Goal: Transaction & Acquisition: Book appointment/travel/reservation

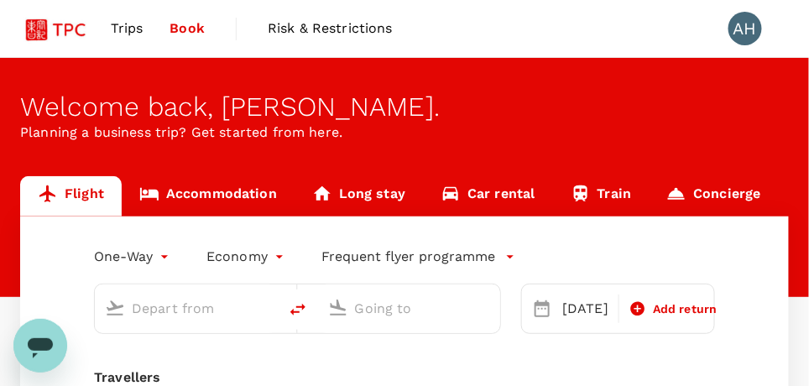
type input "Suvarnabhumi Intl (BKK)"
type input "Singapore Changi (SIN)"
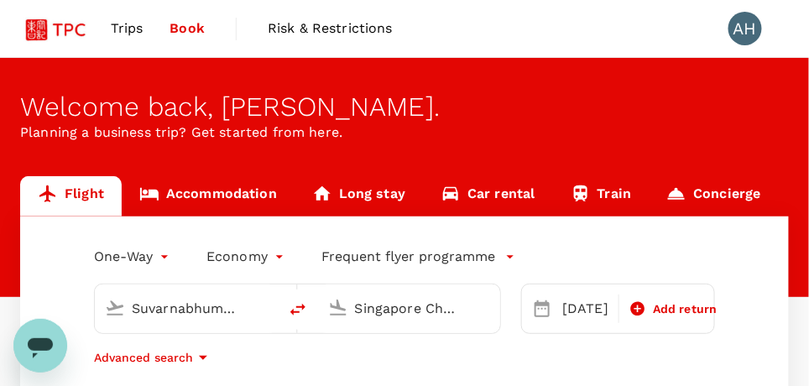
scroll to position [83, 0]
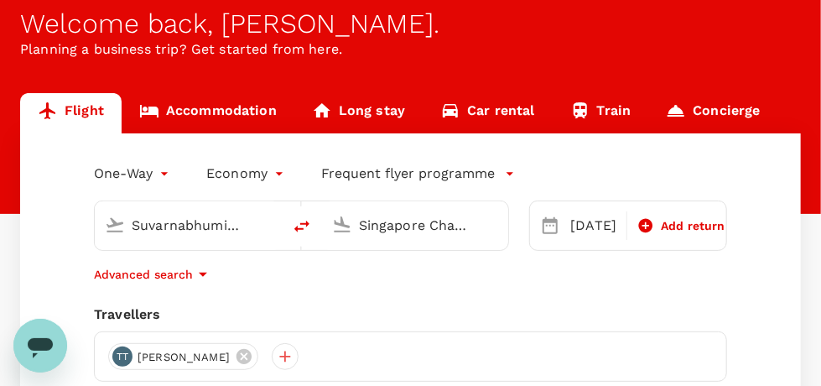
click at [164, 174] on body "Trips Book Risk & Restrictions AH Welcome back , Anne . Planning a business tri…" at bounding box center [410, 316] width 821 height 798
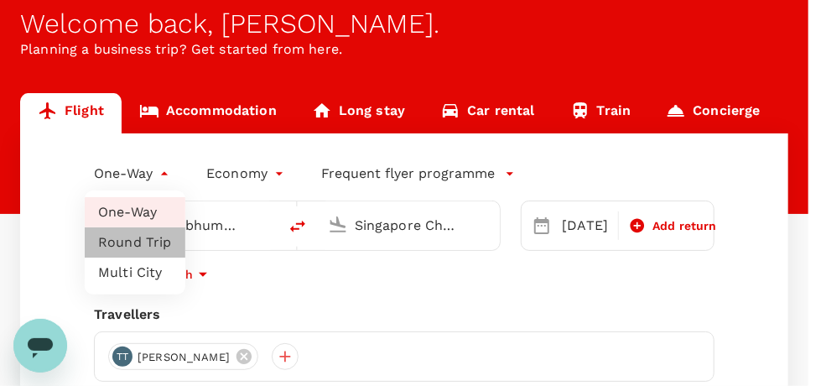
click at [159, 237] on li "Round Trip" at bounding box center [135, 242] width 101 height 30
type input "roundtrip"
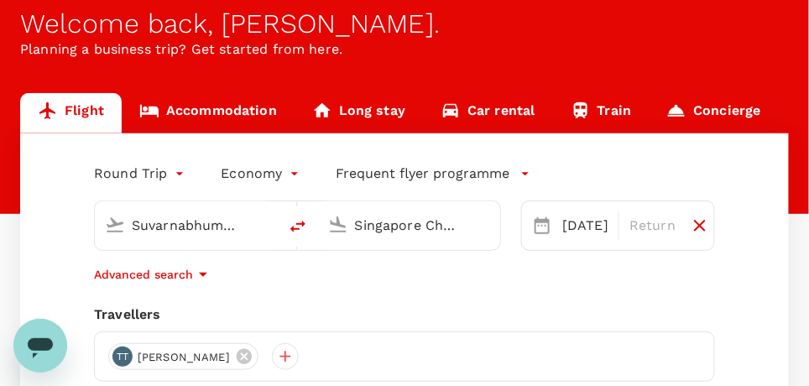
click at [152, 220] on input "Suvarnabhumi Intl (BKK)" at bounding box center [187, 225] width 111 height 26
type input "h"
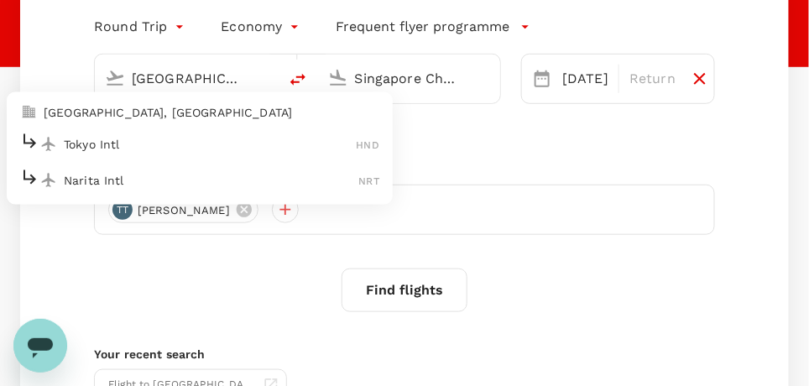
scroll to position [252, 0]
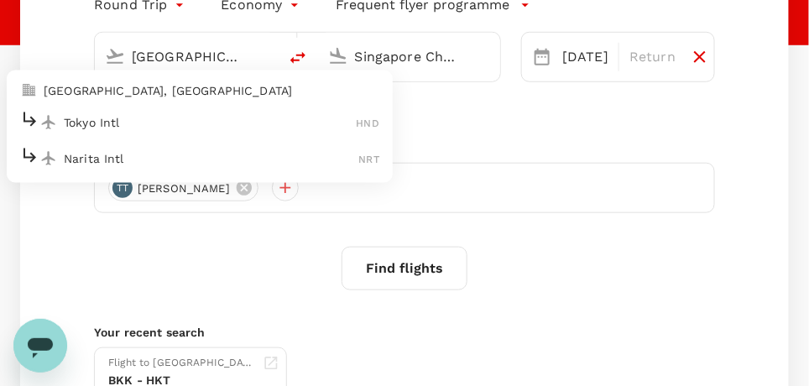
click at [109, 126] on p "Tokyo Intl" at bounding box center [210, 122] width 293 height 17
type input "Tokyo Intl (HND)"
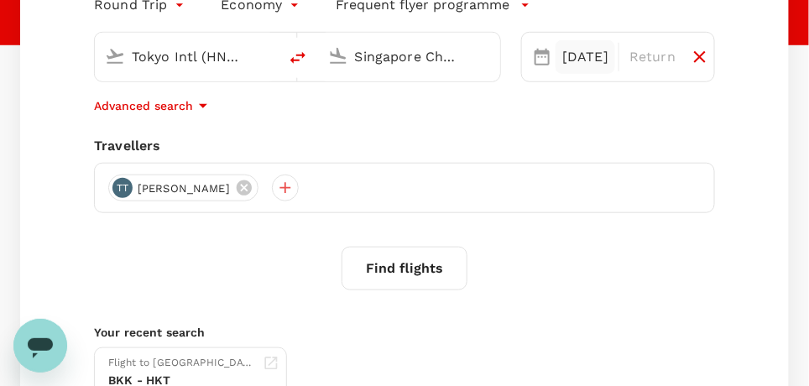
scroll to position [168, 0]
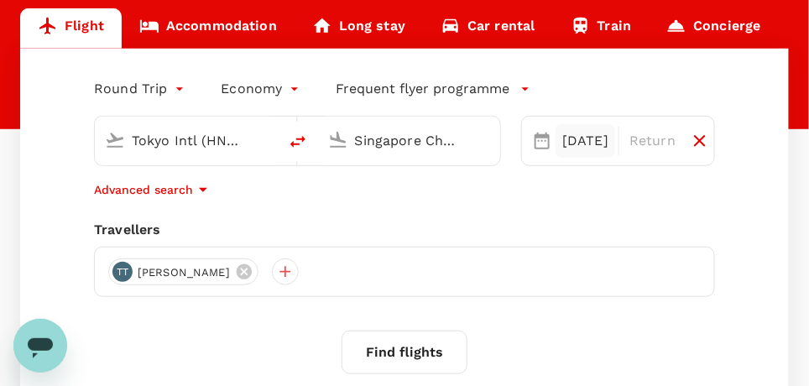
click at [560, 141] on div "12 Sep" at bounding box center [585, 141] width 60 height 34
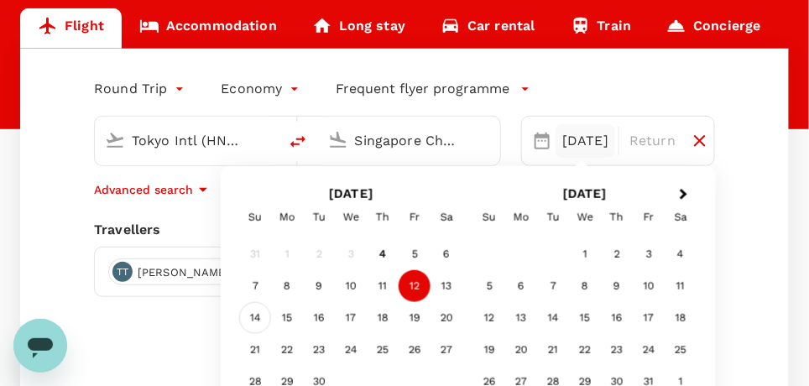
click at [257, 315] on div "14" at bounding box center [255, 318] width 32 height 32
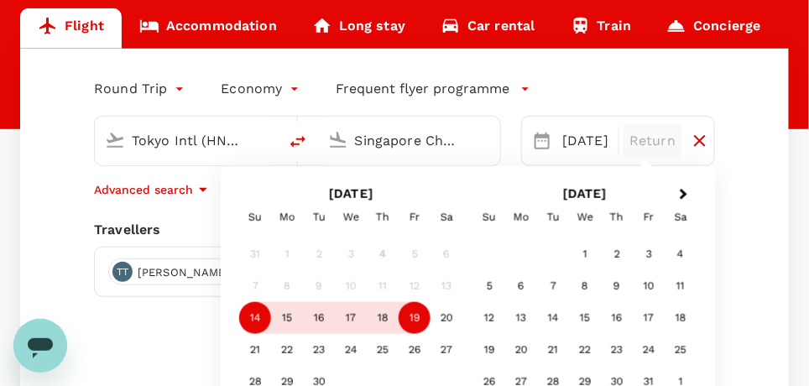
click at [421, 313] on div "19" at bounding box center [414, 318] width 32 height 32
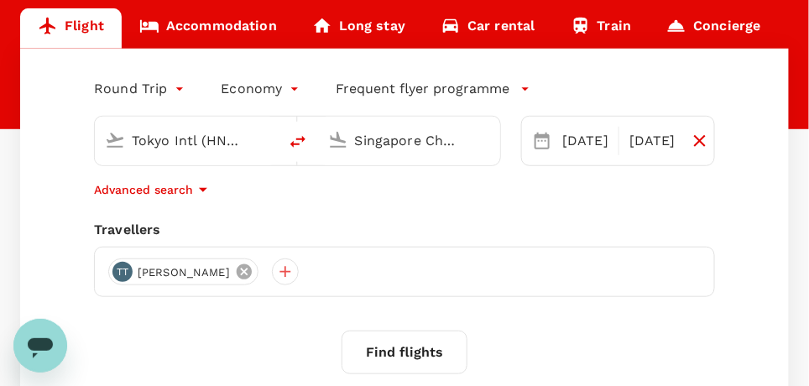
click at [252, 268] on icon at bounding box center [244, 271] width 15 height 15
click at [139, 269] on div at bounding box center [404, 272] width 621 height 50
click at [121, 267] on div at bounding box center [121, 271] width 27 height 27
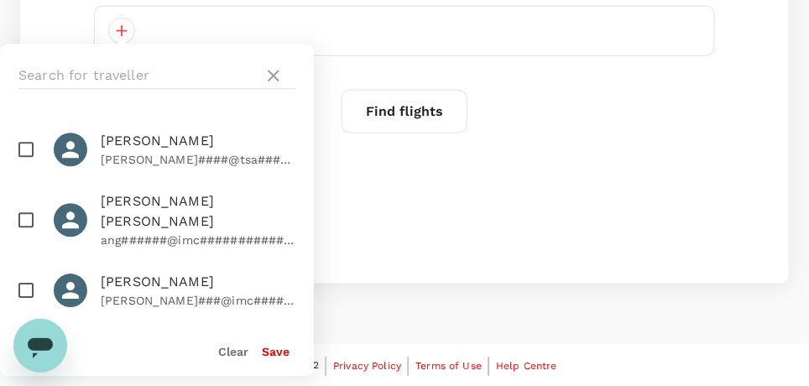
scroll to position [0, 0]
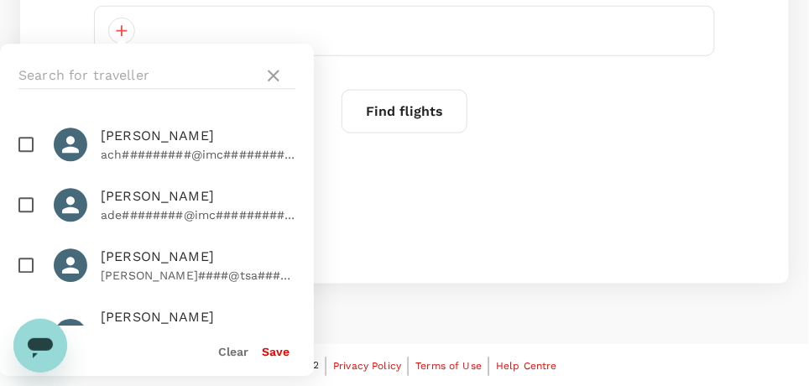
click at [463, 196] on div "Flight to Phuket BKK - HKT 08 Sep - 10 Sep · 1 Traveller" at bounding box center [400, 220] width 627 height 73
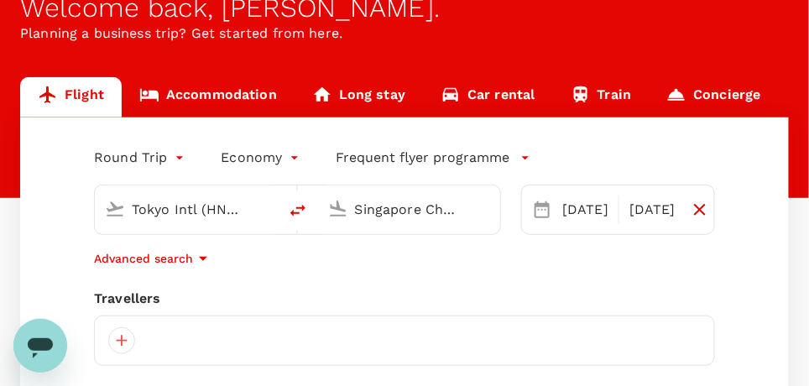
scroll to position [157, 0]
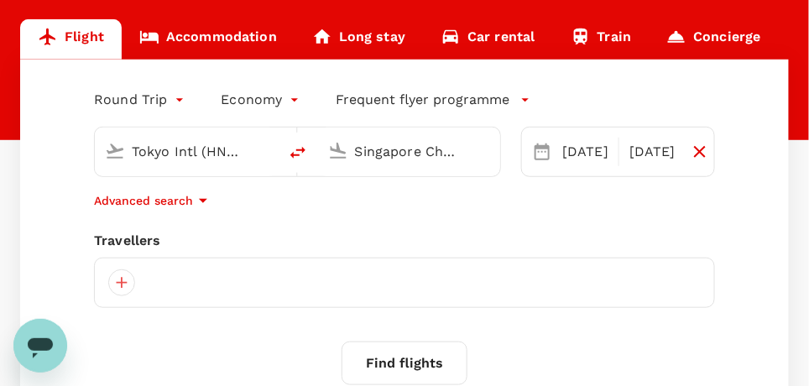
click at [159, 275] on div at bounding box center [404, 283] width 621 height 50
click at [199, 195] on icon "button" at bounding box center [203, 200] width 20 height 20
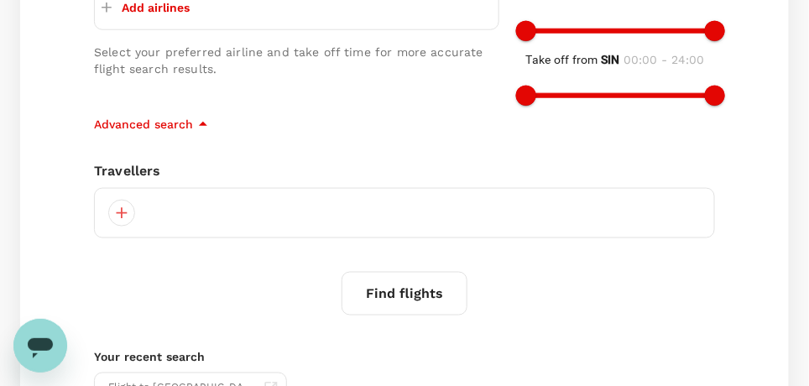
scroll to position [409, 0]
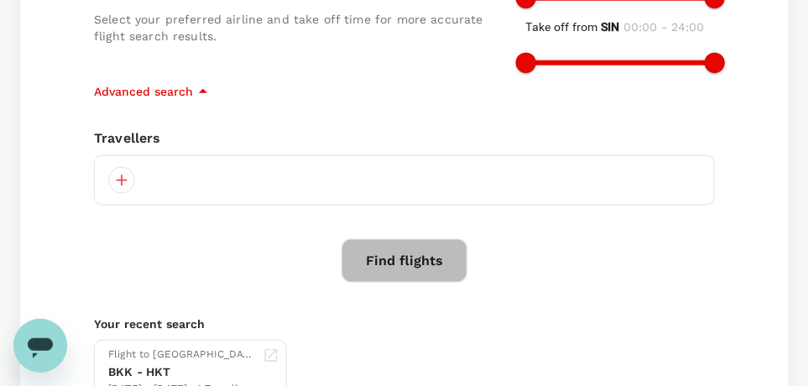
click at [420, 260] on button "Find flights" at bounding box center [404, 261] width 126 height 44
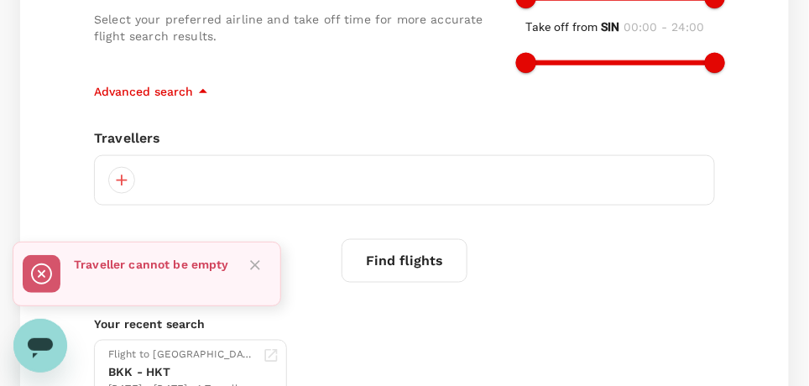
click at [193, 169] on div at bounding box center [404, 180] width 621 height 50
click at [132, 178] on div at bounding box center [121, 180] width 27 height 27
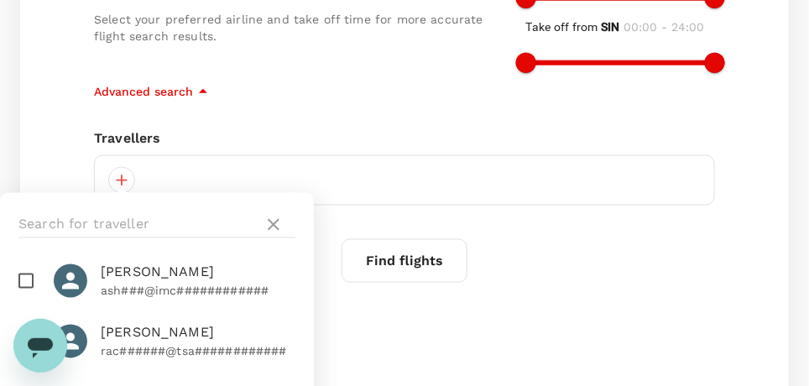
scroll to position [252, 0]
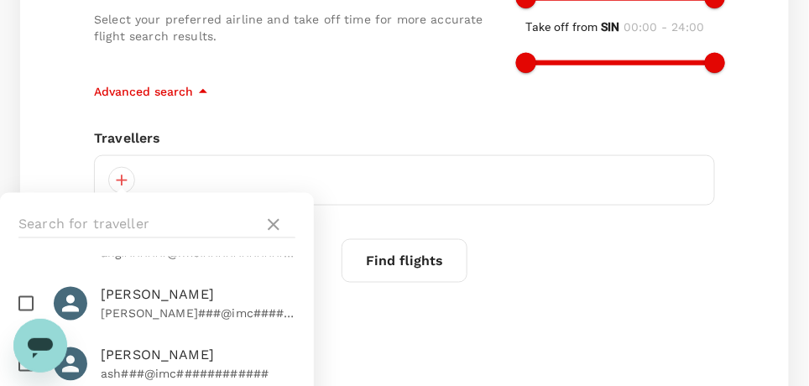
click at [126, 305] on p "[PERSON_NAME]###@imc###################" at bounding box center [198, 313] width 195 height 17
checkbox input "true"
click at [414, 311] on div "Round Trip roundtrip Economy economy Frequent flyer programme Tokyo Intl (HND) …" at bounding box center [404, 120] width 768 height 625
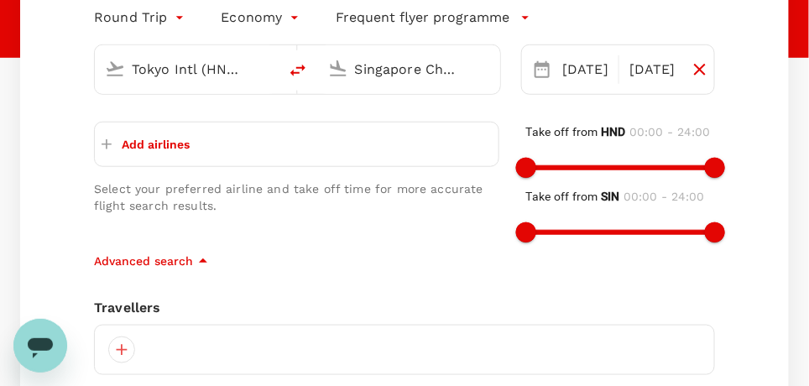
scroll to position [325, 0]
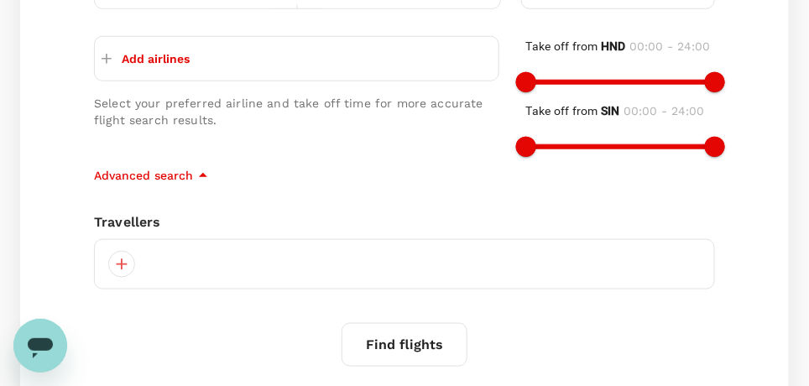
click at [171, 269] on div at bounding box center [404, 264] width 621 height 50
click at [122, 259] on div at bounding box center [121, 264] width 27 height 27
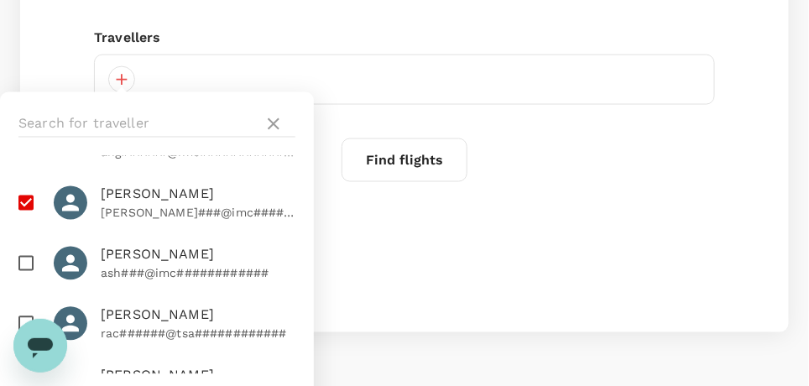
scroll to position [557, 0]
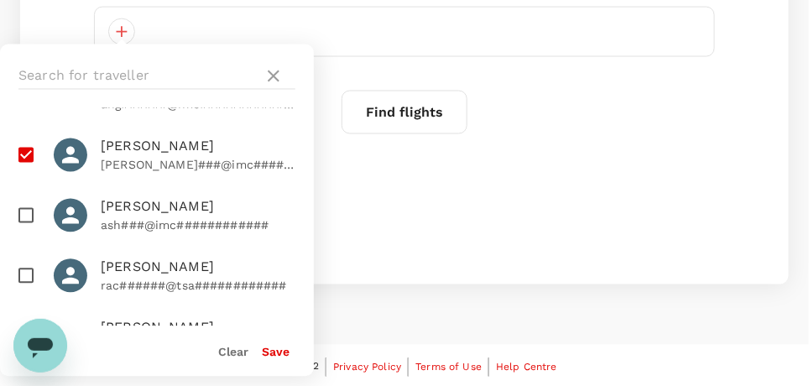
click at [280, 350] on button "Save" at bounding box center [276, 352] width 28 height 13
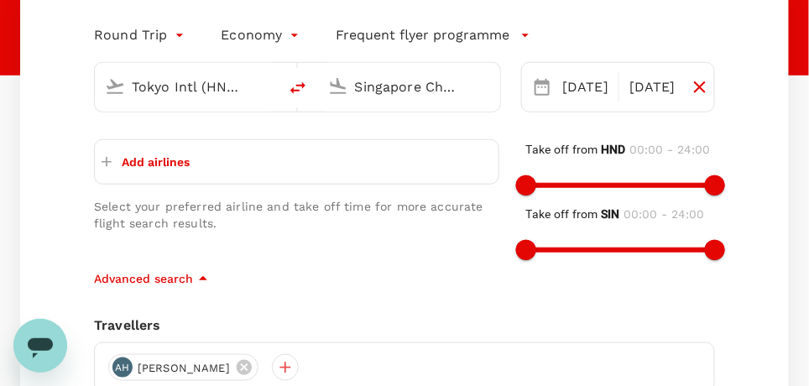
scroll to position [390, 0]
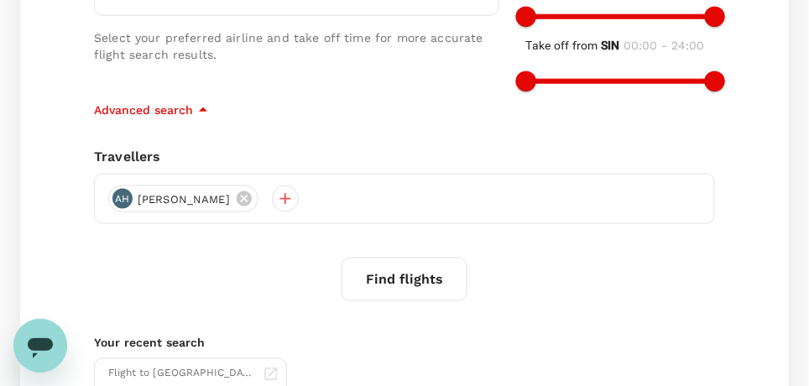
click at [409, 274] on button "Find flights" at bounding box center [404, 280] width 126 height 44
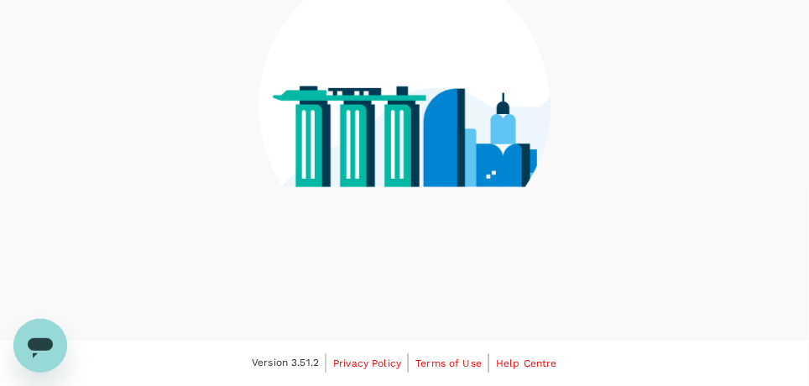
scroll to position [237, 0]
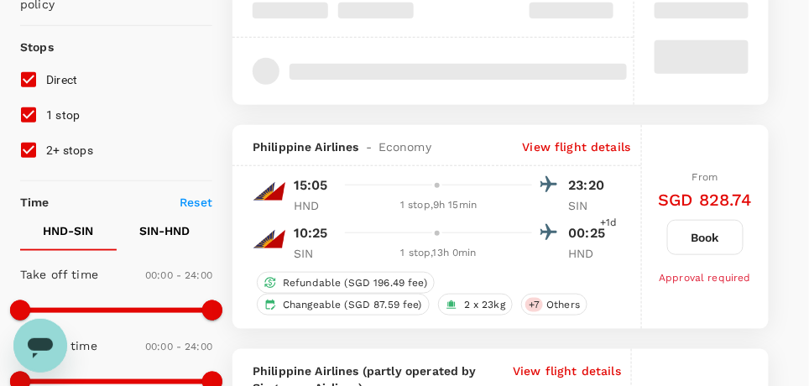
type input "1265"
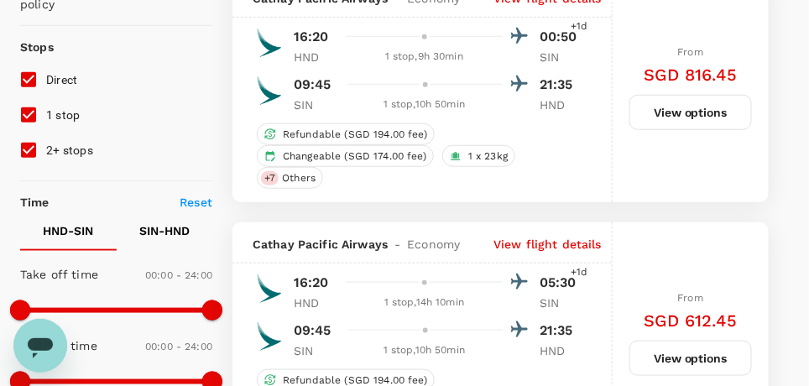
click at [28, 112] on input "1 stop" at bounding box center [28, 114] width 35 height 35
checkbox input "false"
click at [27, 145] on input "2+ stops" at bounding box center [28, 150] width 35 height 35
checkbox input "false"
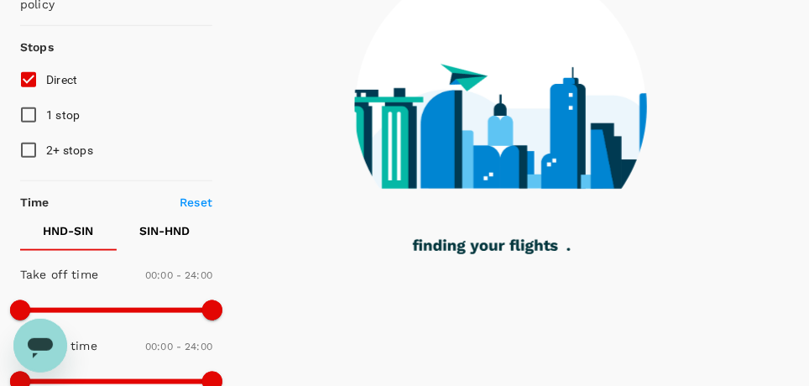
click at [203, 195] on p "Reset" at bounding box center [196, 202] width 33 height 17
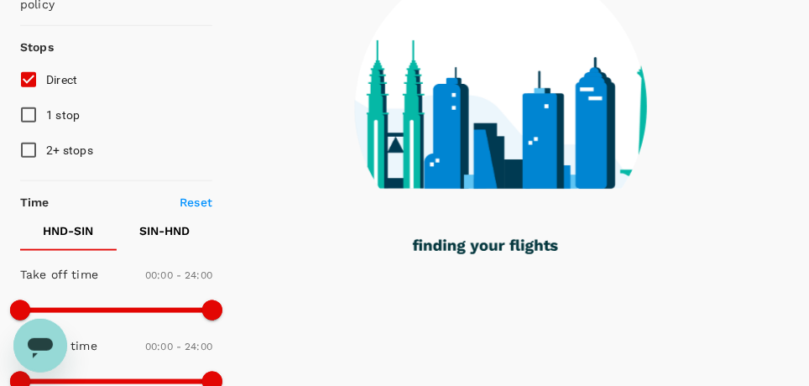
type input "1380"
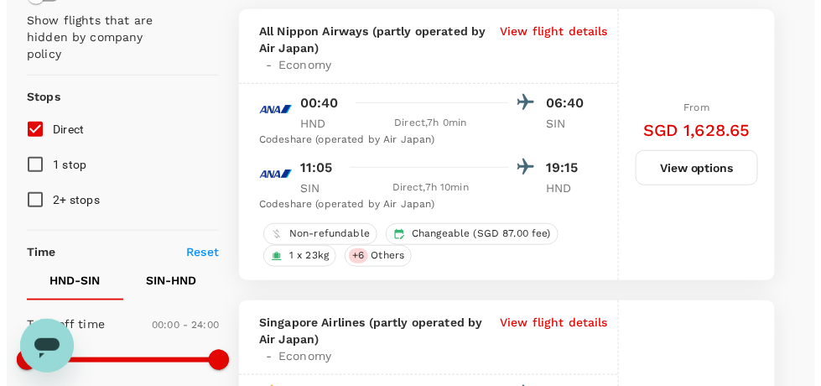
scroll to position [168, 0]
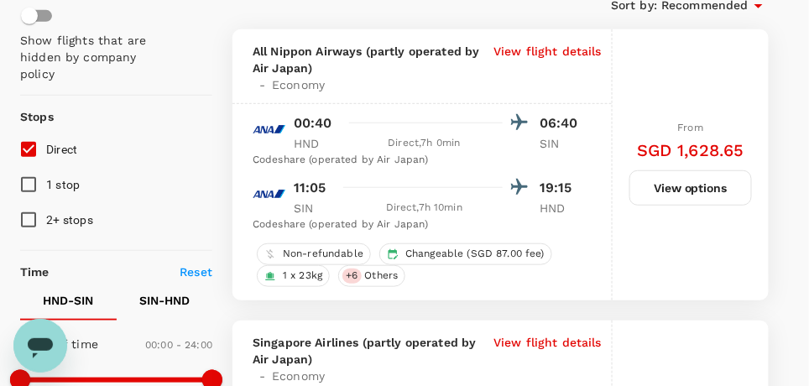
click at [577, 49] on p "View flight details" at bounding box center [547, 68] width 108 height 50
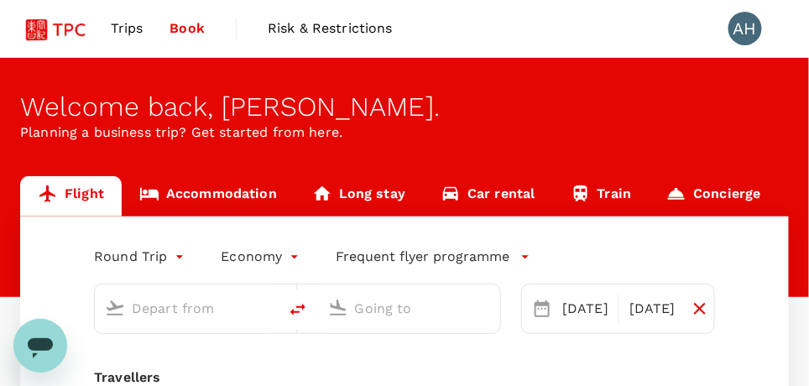
type input "Tokyo Intl (HND)"
type input "Singapore Changi (SIN)"
type input "Tokyo Intl (HND)"
type input "Singapore Changi (SIN)"
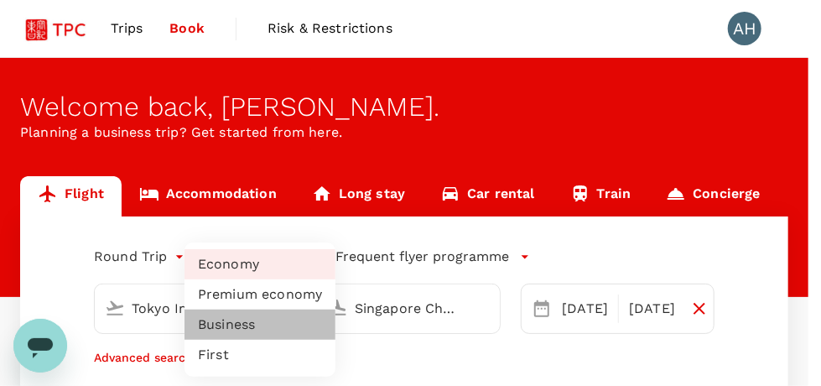
click at [234, 325] on li "Business" at bounding box center [260, 325] width 151 height 30
type input "business"
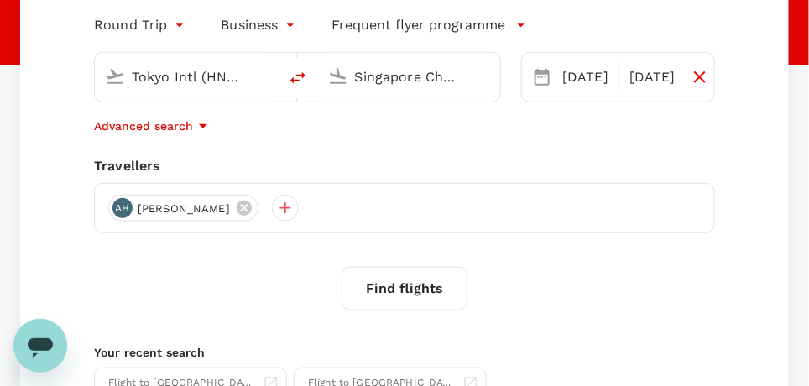
scroll to position [252, 0]
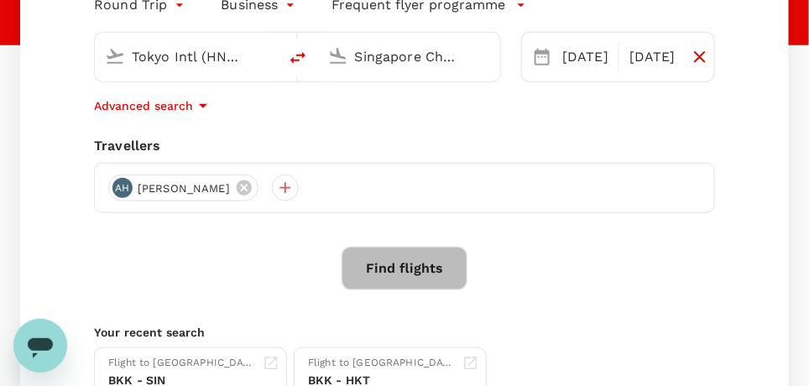
click at [391, 267] on button "Find flights" at bounding box center [404, 269] width 126 height 44
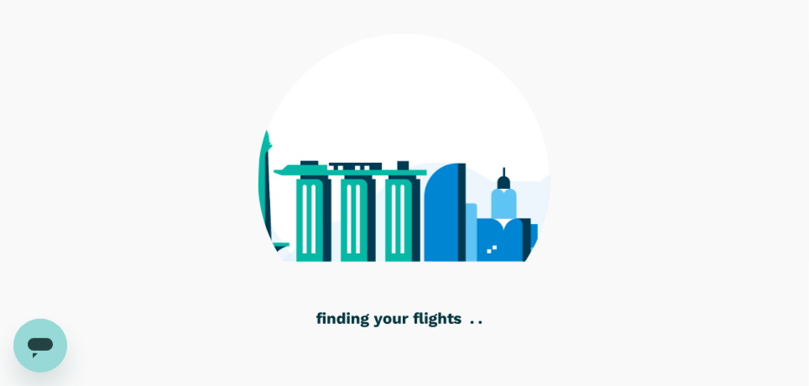
scroll to position [168, 0]
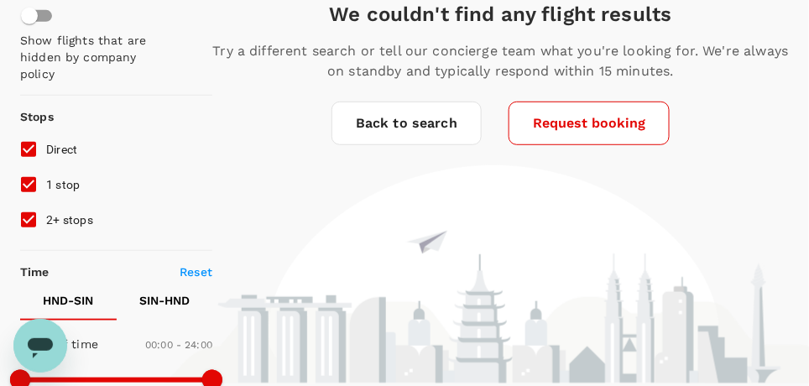
click at [29, 182] on input "1 stop" at bounding box center [28, 184] width 35 height 35
checkbox input "false"
click at [28, 221] on input "2+ stops" at bounding box center [28, 219] width 35 height 35
checkbox input "false"
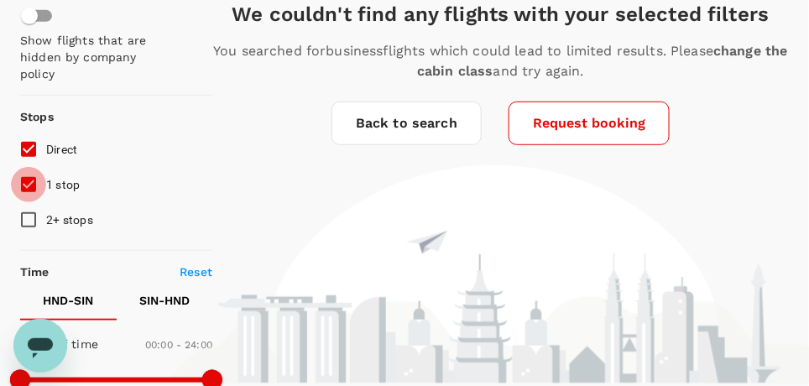
click at [24, 183] on input "1 stop" at bounding box center [28, 184] width 35 height 35
checkbox input "false"
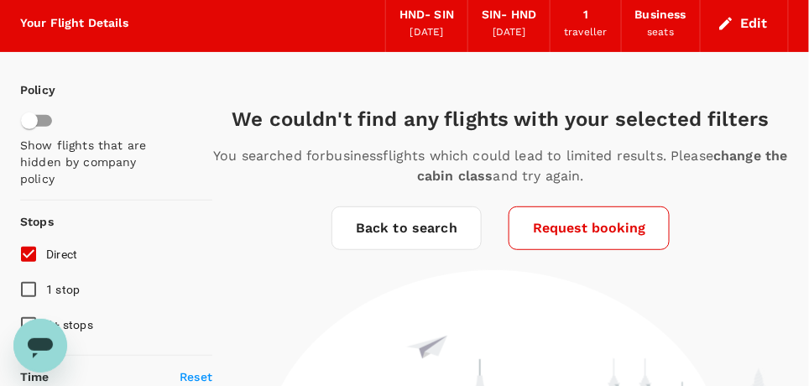
scroll to position [83, 0]
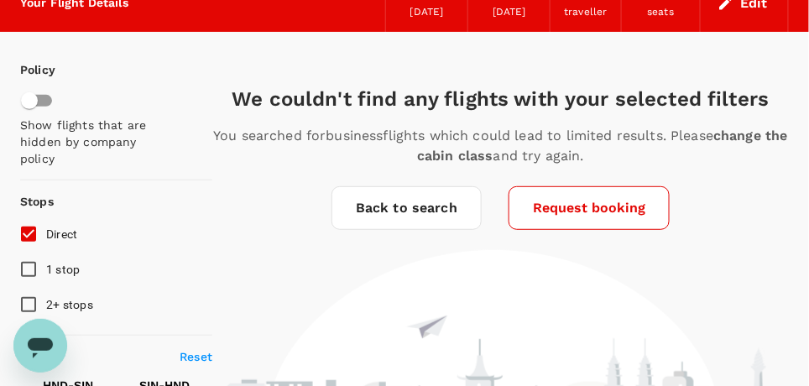
click at [415, 213] on link "Back to search" at bounding box center [406, 208] width 150 height 44
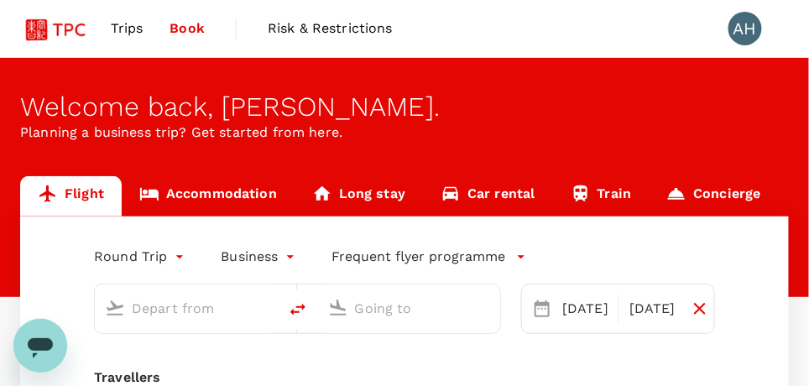
type input "Tokyo Intl (HND)"
type input "Singapore Changi (SIN)"
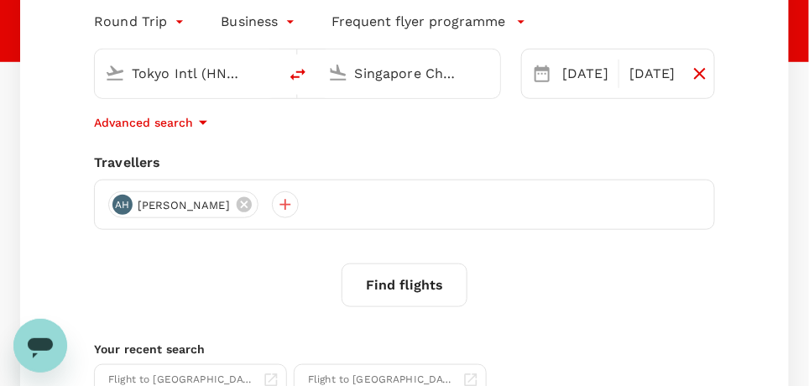
scroll to position [252, 0]
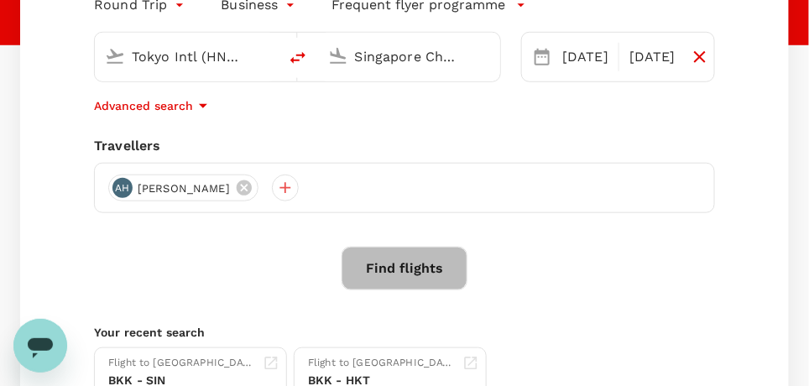
click at [391, 268] on button "Find flights" at bounding box center [404, 269] width 126 height 44
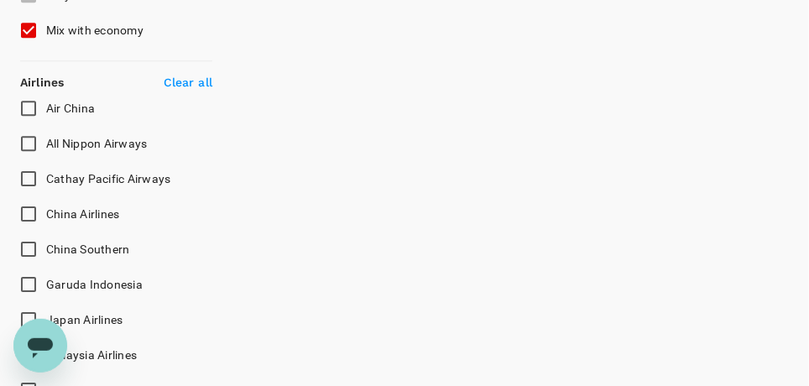
scroll to position [932, 0]
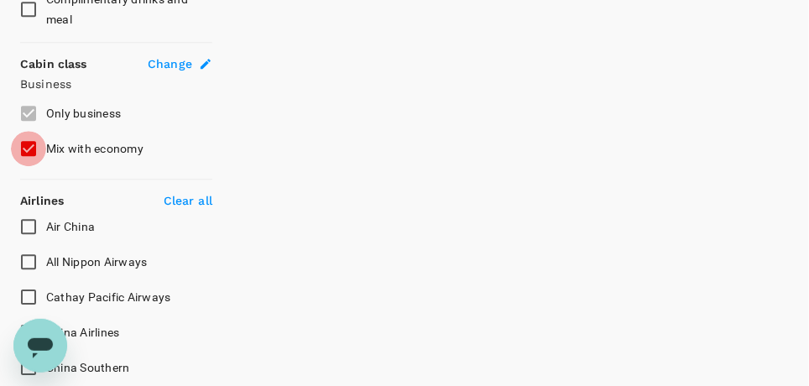
drag, startPoint x: 25, startPoint y: 143, endPoint x: 41, endPoint y: 159, distance: 22.5
click at [24, 143] on input "Mix with economy" at bounding box center [28, 148] width 35 height 35
checkbox input "false"
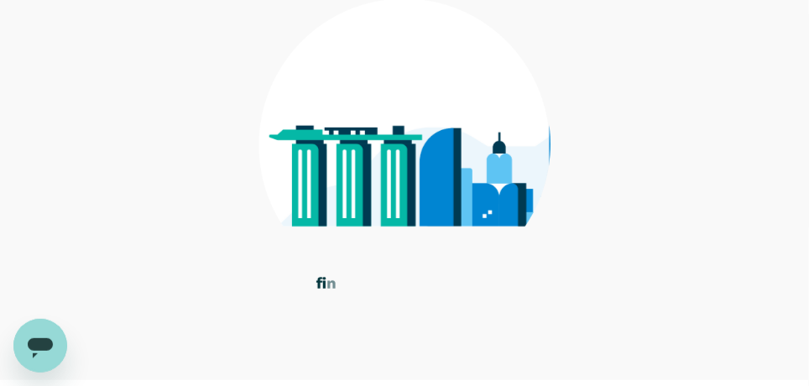
scroll to position [154, 0]
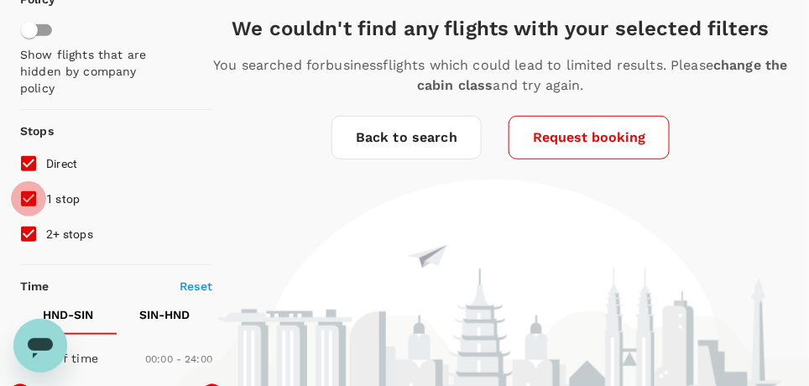
click at [25, 198] on input "1 stop" at bounding box center [28, 198] width 35 height 35
checkbox input "false"
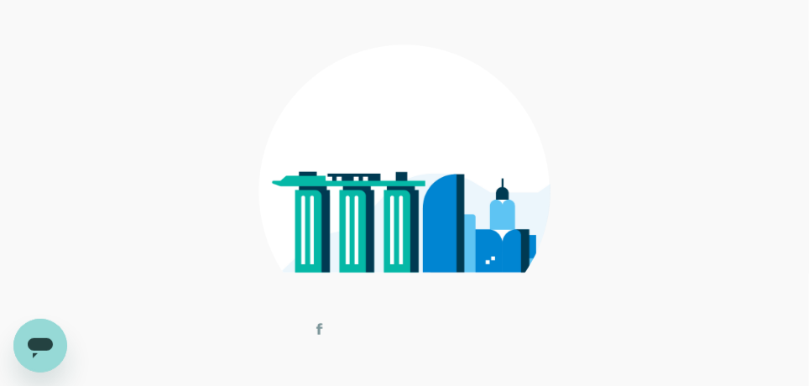
click at [32, 231] on div at bounding box center [404, 180] width 768 height 438
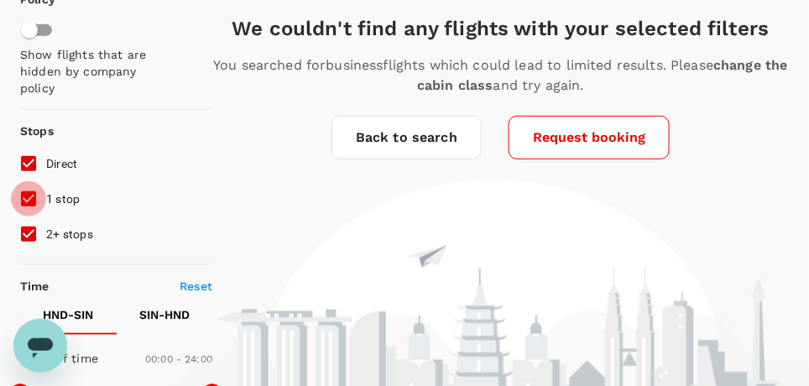
click at [25, 191] on input "1 stop" at bounding box center [28, 198] width 35 height 35
checkbox input "false"
click at [27, 229] on input "2+ stops" at bounding box center [28, 233] width 35 height 35
checkbox input "false"
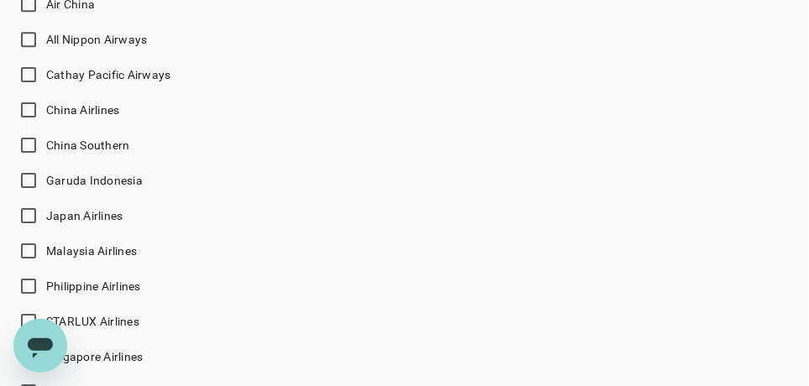
scroll to position [1160, 0]
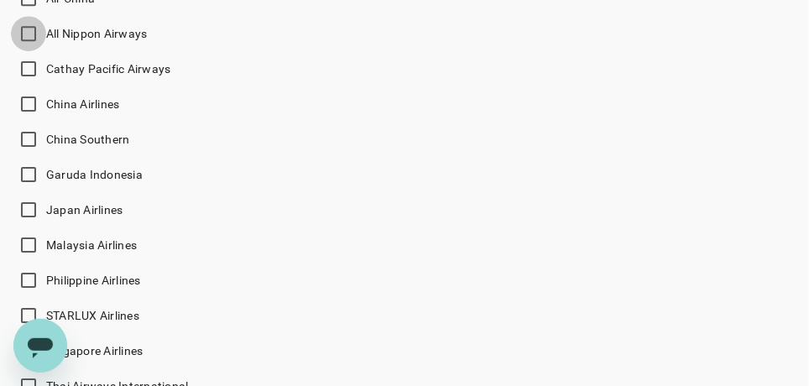
click at [31, 26] on input "All Nippon Airways" at bounding box center [28, 33] width 35 height 35
checkbox input "true"
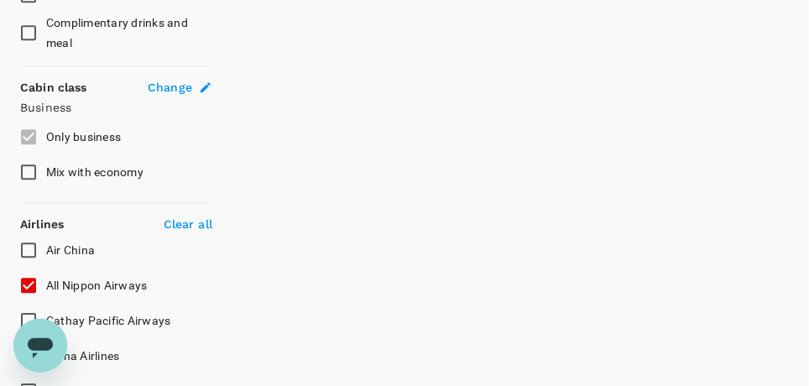
scroll to position [1077, 0]
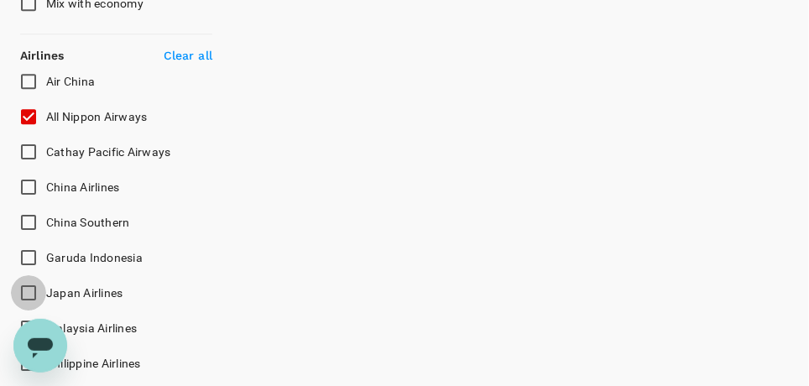
click at [19, 291] on input "Japan Airlines" at bounding box center [28, 292] width 35 height 35
checkbox input "true"
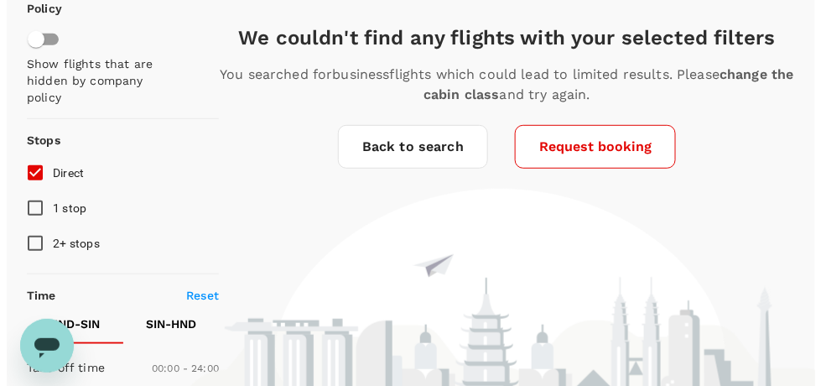
scroll to position [44, 0]
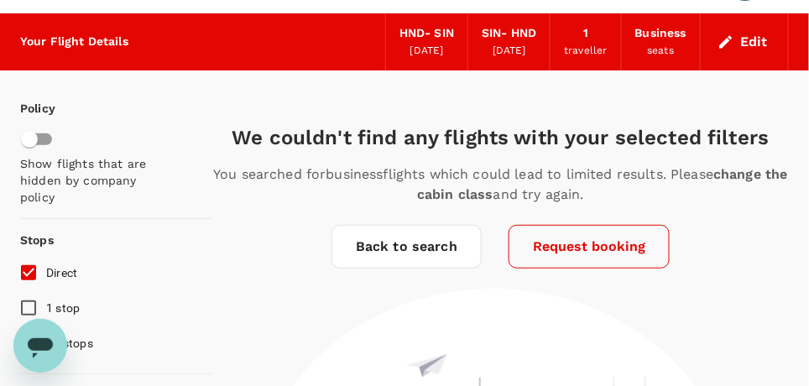
click at [570, 249] on button "Request booking" at bounding box center [588, 247] width 161 height 44
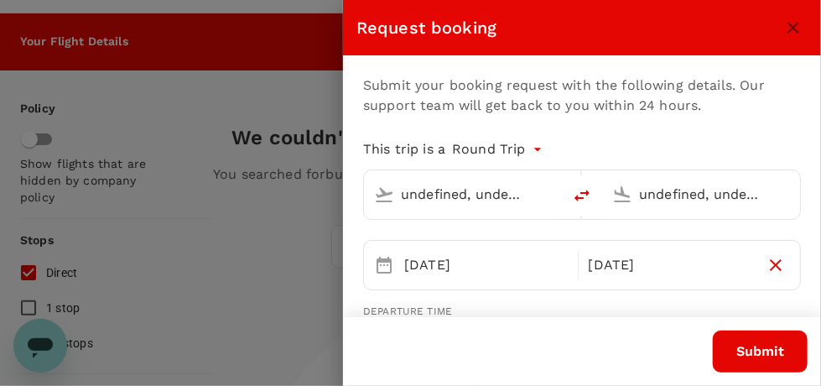
type input "Tokyo Intl (HND)"
type input "Singapore Changi (SIN)"
type input "Tokyo Intl (HND)"
type input "Singapore Changi (SIN)"
type input "65"
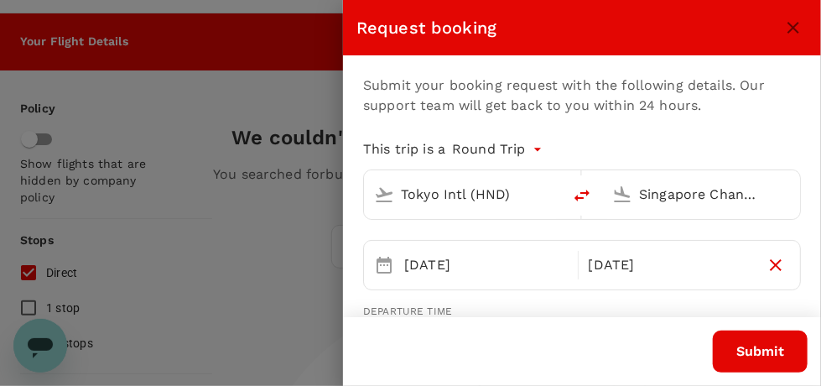
type input "93680471"
type input "anneho@imcindustrialgroup.com"
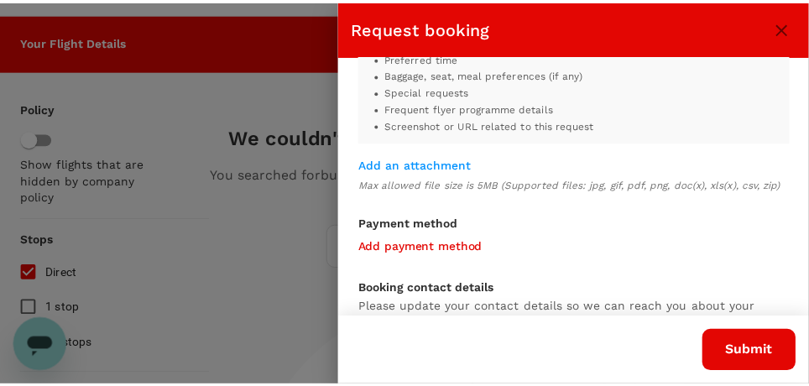
scroll to position [1090, 0]
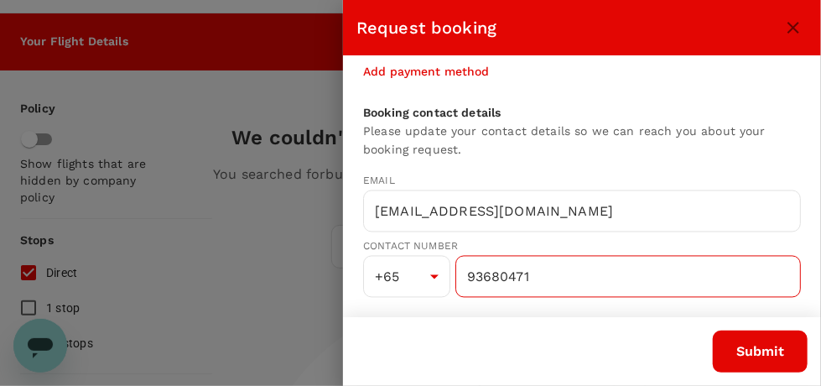
click at [529, 290] on input "93680471" at bounding box center [629, 277] width 346 height 42
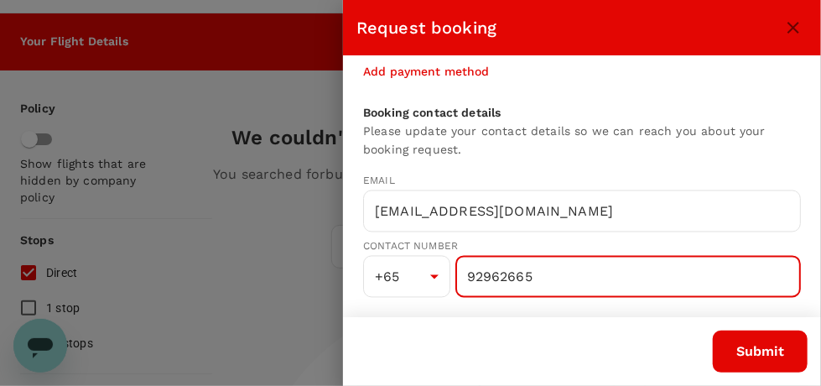
type input "92962665"
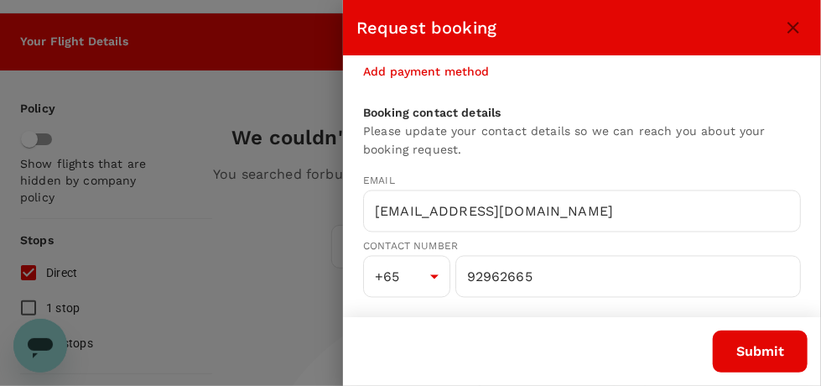
click at [193, 255] on div at bounding box center [410, 193] width 821 height 386
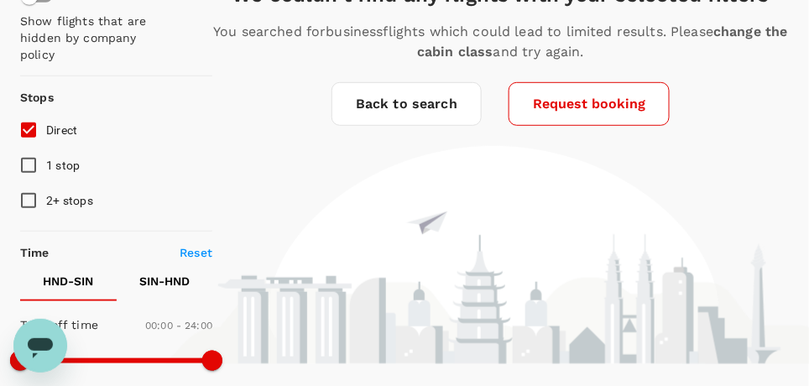
scroll to position [128, 0]
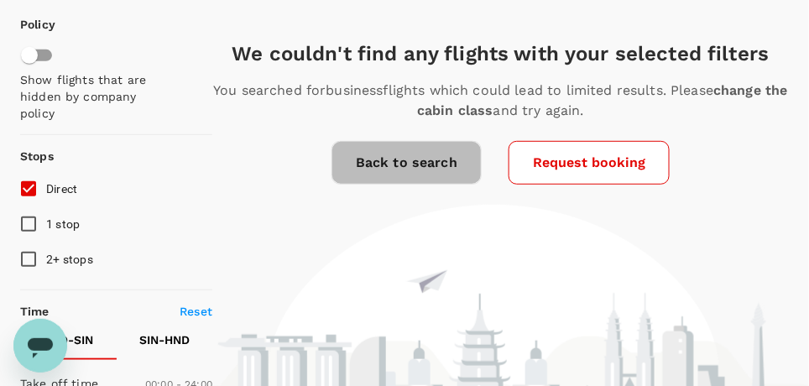
click at [379, 159] on link "Back to search" at bounding box center [406, 163] width 150 height 44
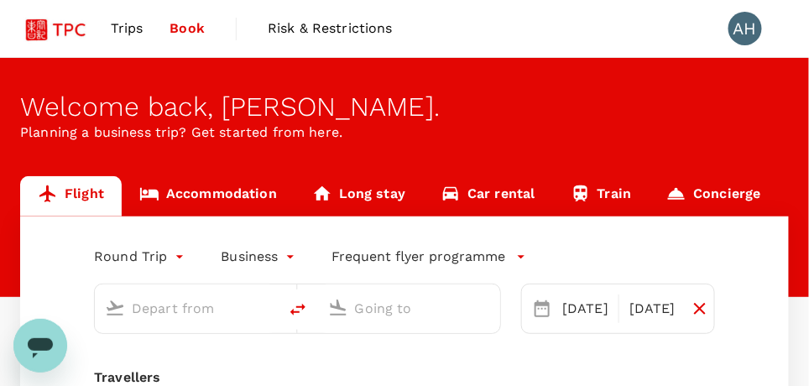
type input "Tokyo Intl (HND)"
type input "Singapore Changi (SIN)"
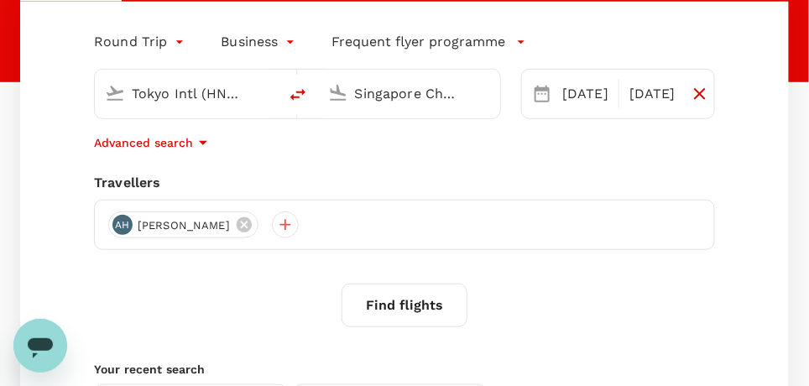
scroll to position [252, 0]
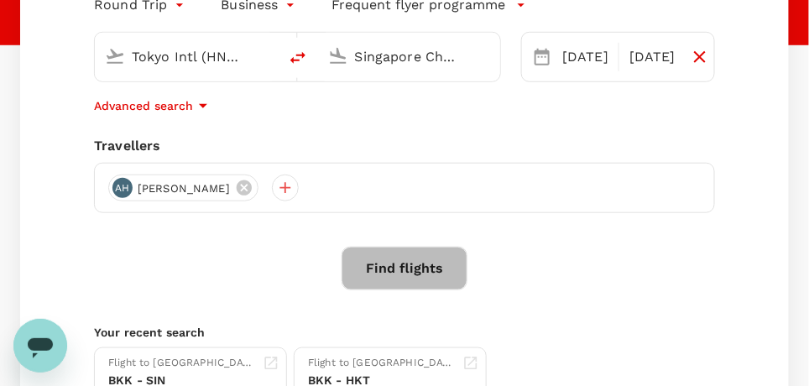
click at [414, 269] on button "Find flights" at bounding box center [404, 269] width 126 height 44
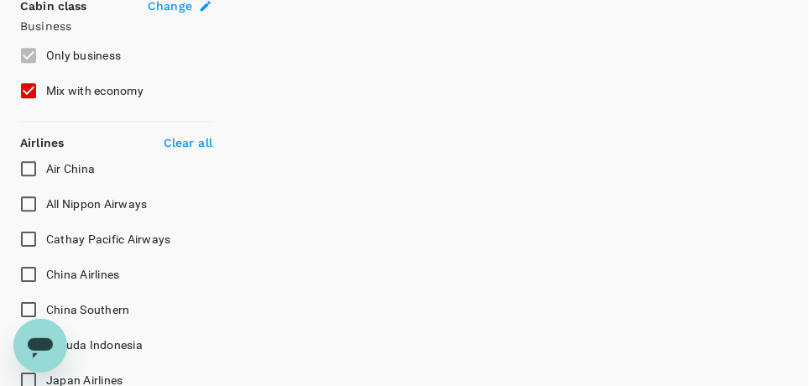
scroll to position [1007, 0]
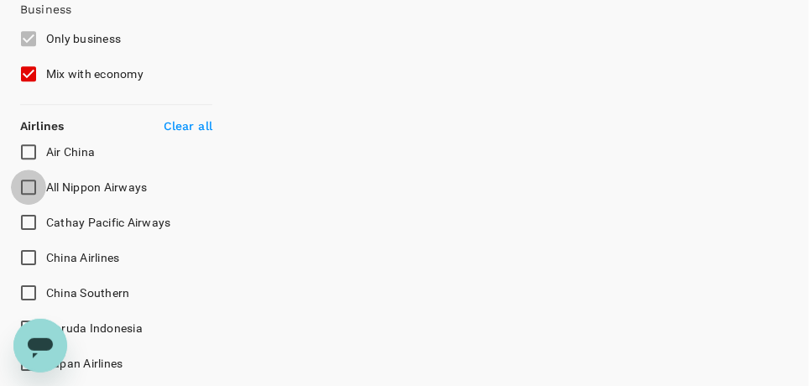
click at [29, 182] on input "All Nippon Airways" at bounding box center [28, 186] width 35 height 35
checkbox input "true"
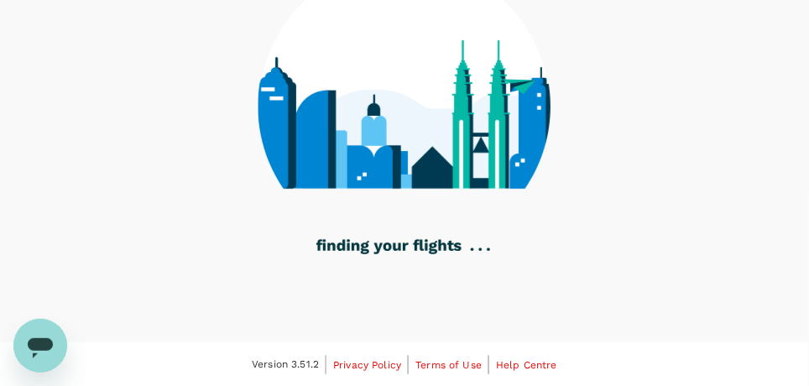
scroll to position [0, 0]
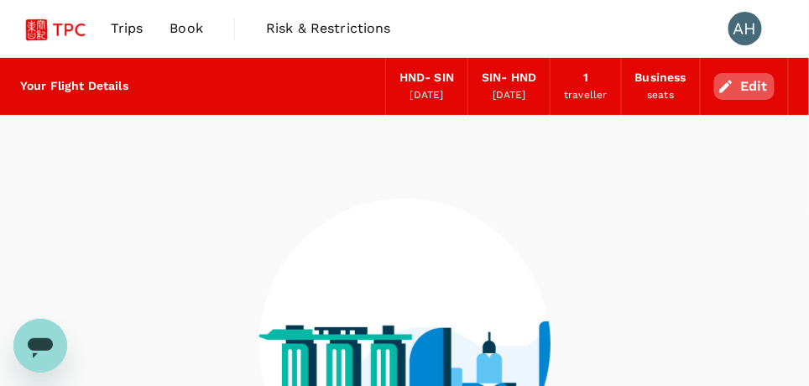
click at [756, 86] on button "Edit" at bounding box center [744, 86] width 60 height 27
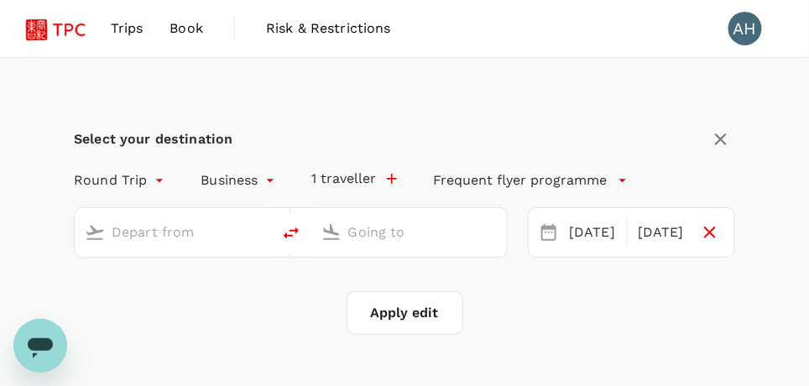
type input "Tokyo Intl (HND)"
type input "Singapore Changi (SIN)"
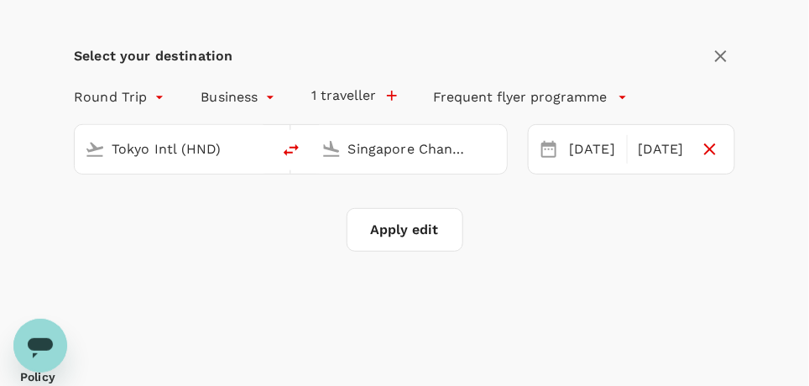
click at [415, 223] on button "Apply edit" at bounding box center [404, 230] width 117 height 44
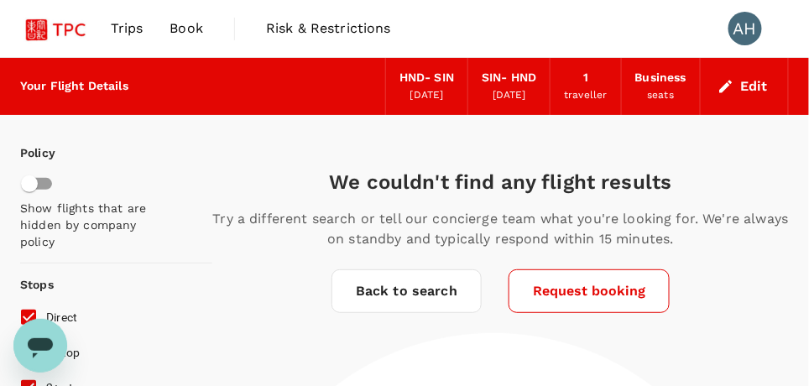
scroll to position [168, 0]
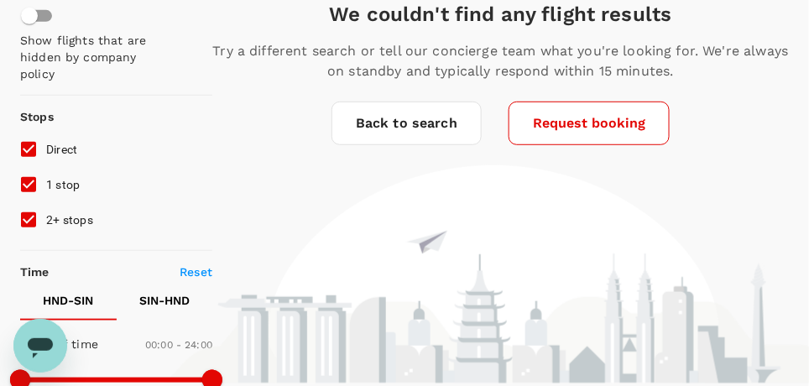
click at [33, 178] on input "1 stop" at bounding box center [28, 184] width 35 height 35
checkbox input "false"
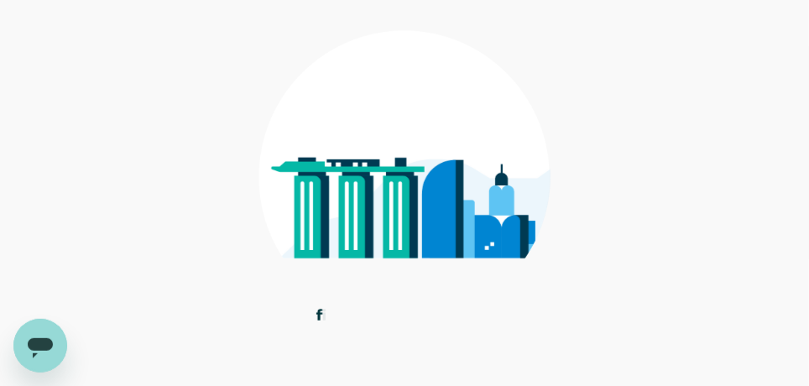
click at [35, 218] on div at bounding box center [404, 166] width 768 height 438
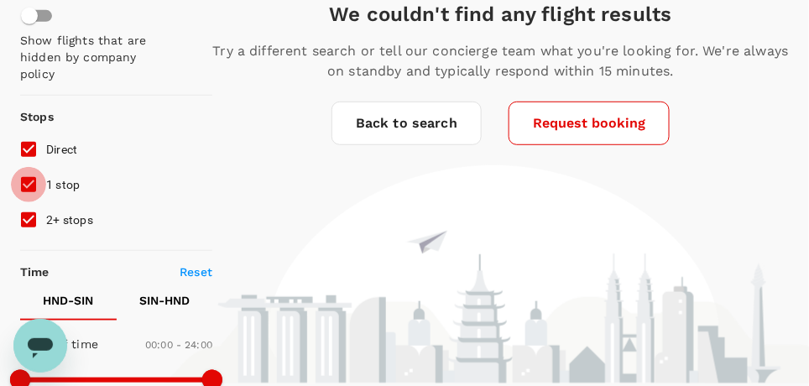
drag, startPoint x: 30, startPoint y: 181, endPoint x: 31, endPoint y: 209, distance: 27.7
click at [30, 181] on input "1 stop" at bounding box center [28, 184] width 35 height 35
checkbox input "false"
click at [33, 220] on input "2+ stops" at bounding box center [28, 219] width 35 height 35
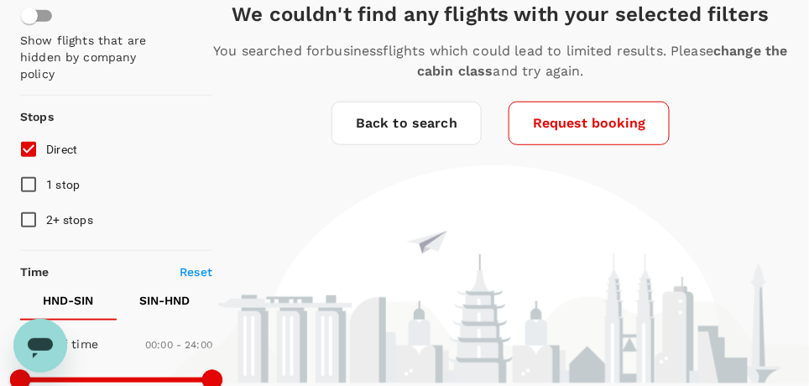
click at [387, 122] on link "Back to search" at bounding box center [406, 124] width 150 height 44
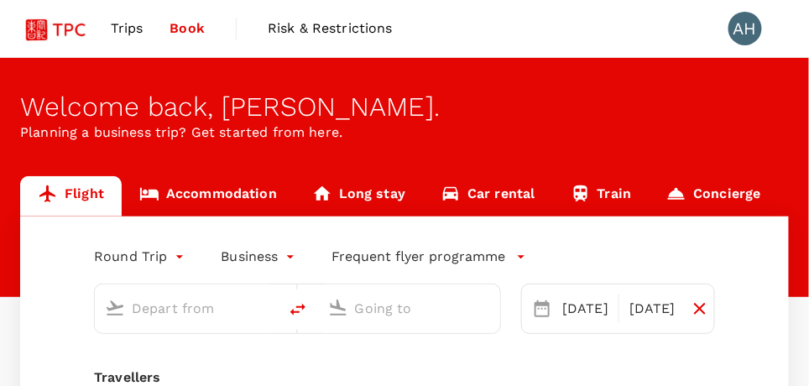
type input "Tokyo Intl (HND)"
type input "Singapore Changi (SIN)"
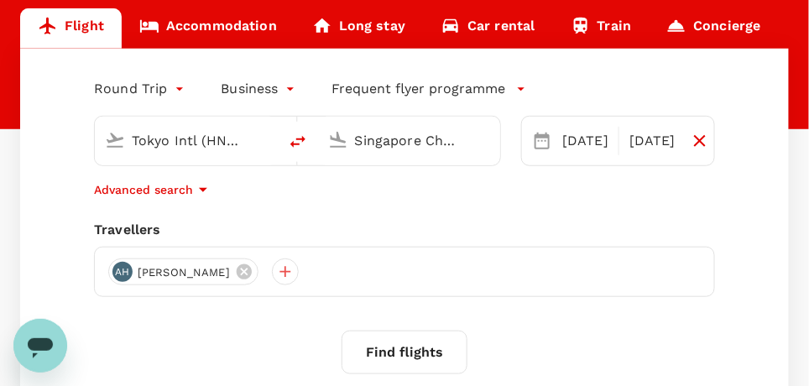
scroll to position [409, 0]
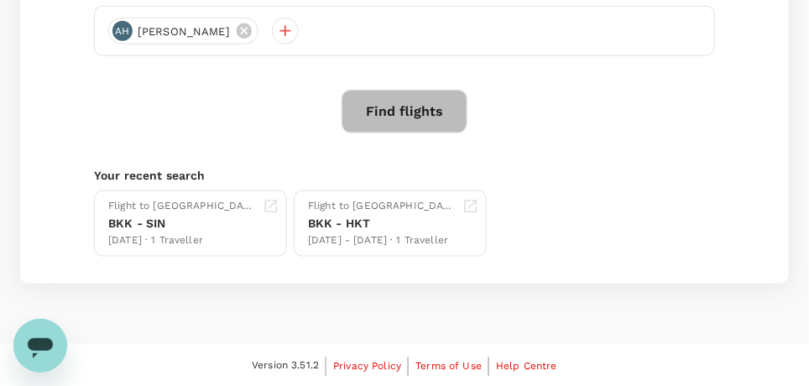
click at [406, 110] on button "Find flights" at bounding box center [404, 112] width 126 height 44
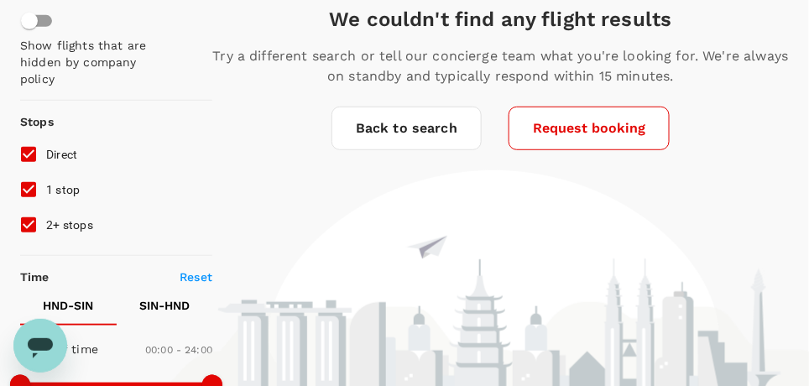
scroll to position [70, 0]
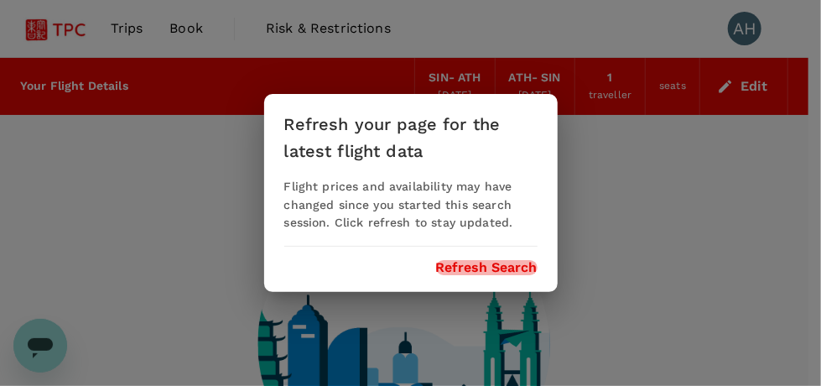
click at [503, 267] on button "Refresh Search" at bounding box center [487, 267] width 102 height 15
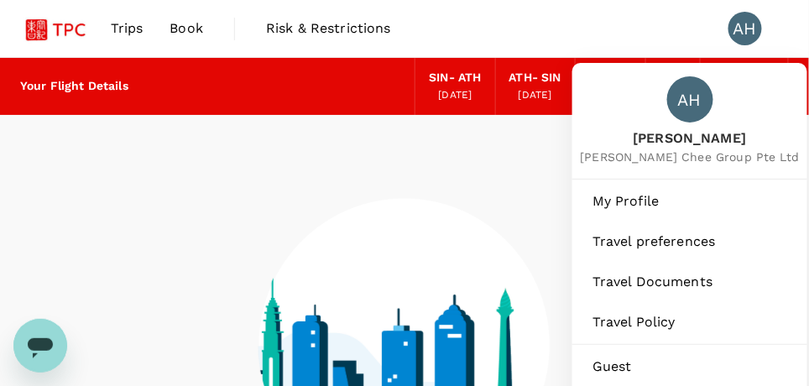
click at [753, 23] on div "AH" at bounding box center [745, 29] width 34 height 34
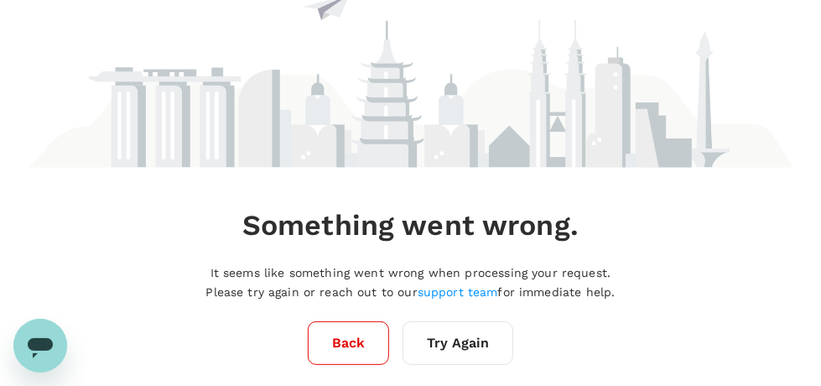
click at [181, 30] on img at bounding box center [411, 43] width 765 height 248
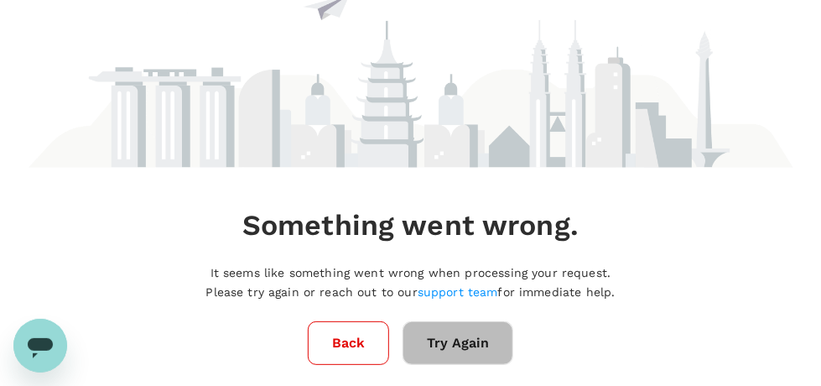
click at [438, 340] on button "Try Again" at bounding box center [458, 343] width 111 height 44
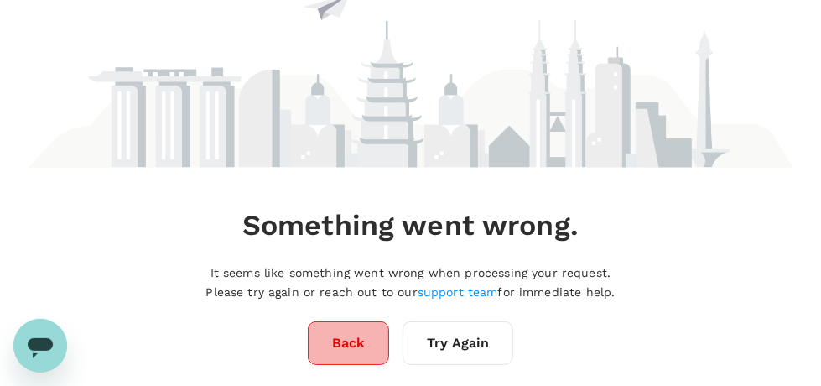
click at [356, 346] on button "Back" at bounding box center [348, 343] width 81 height 44
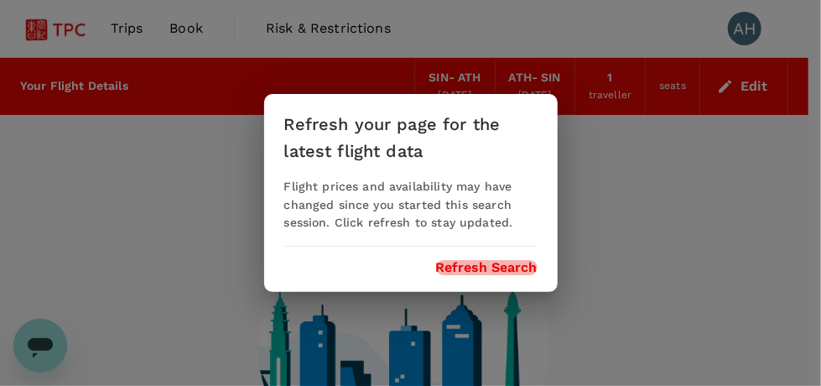
click at [505, 270] on button "Refresh Search" at bounding box center [487, 267] width 102 height 15
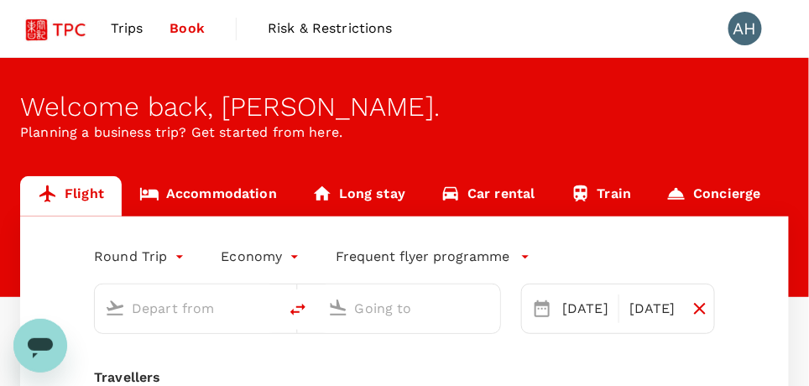
type input "Singapore Changi (SIN)"
type input "Athens Intl ([GEOGRAPHIC_DATA])"
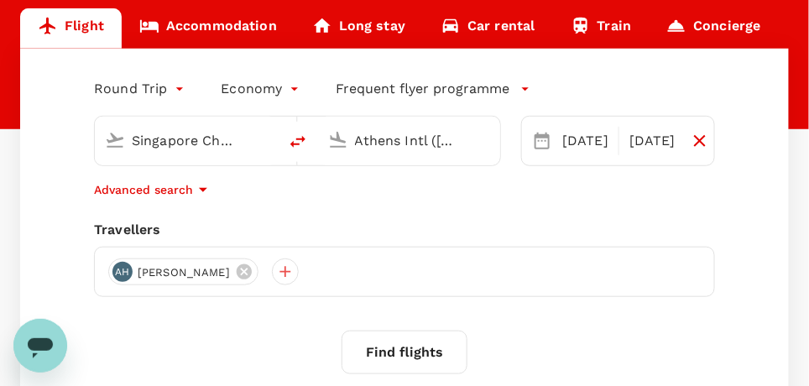
scroll to position [83, 0]
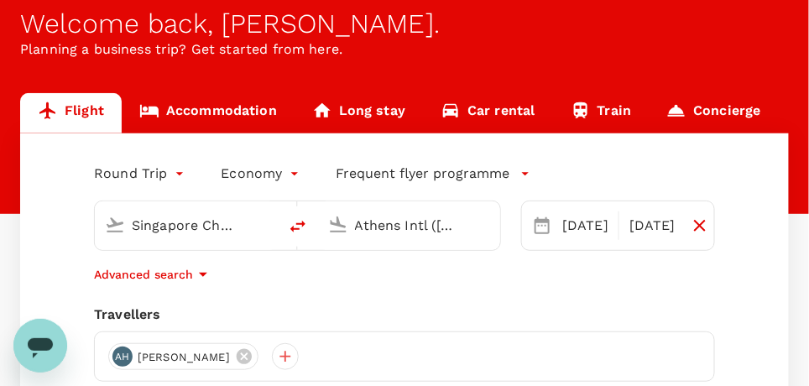
click at [152, 224] on input "Singapore Changi (SIN)" at bounding box center [187, 225] width 111 height 26
click at [112, 220] on icon at bounding box center [115, 225] width 17 height 14
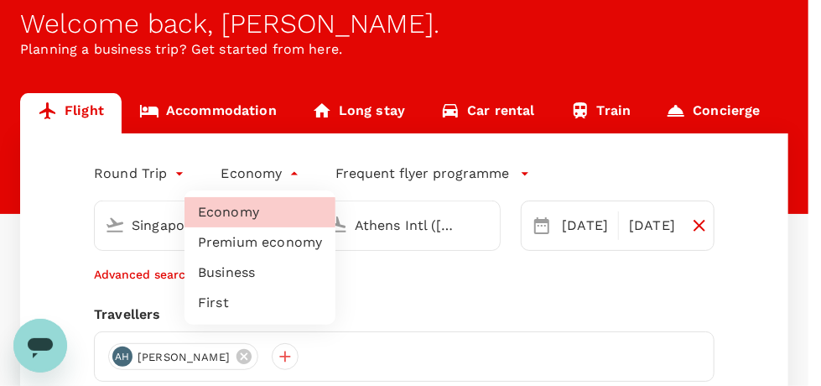
click at [288, 173] on body "Trips Book Risk & Restrictions AH Welcome back , Anne . Planning a business tri…" at bounding box center [410, 316] width 821 height 798
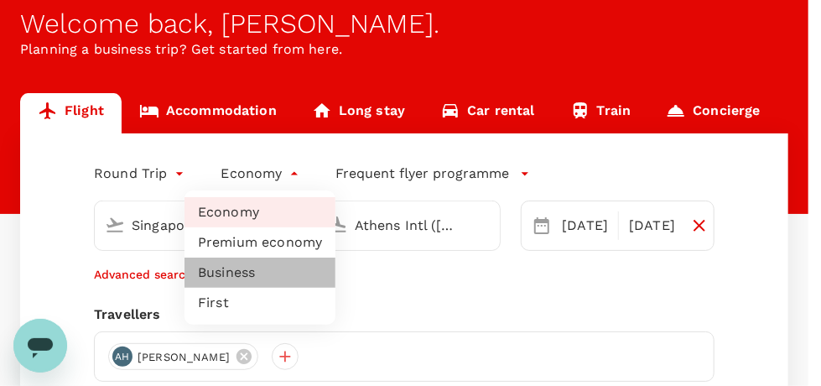
drag, startPoint x: 230, startPoint y: 273, endPoint x: 231, endPoint y: 262, distance: 11.8
click at [230, 273] on li "Business" at bounding box center [260, 273] width 151 height 30
type input "business"
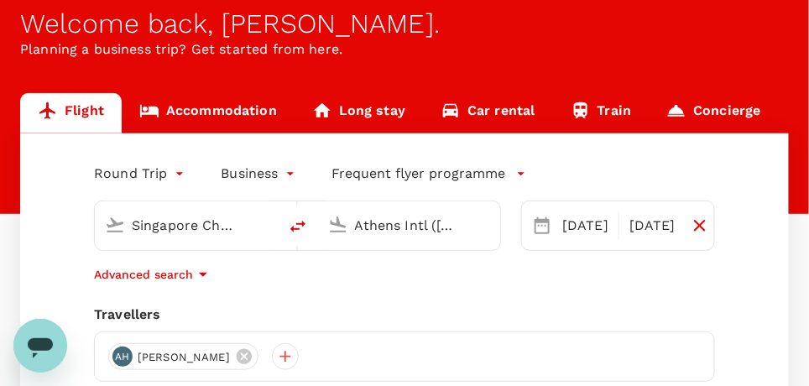
click at [169, 226] on input "Singapore Changi (SIN)" at bounding box center [187, 225] width 111 height 26
click at [112, 222] on icon at bounding box center [115, 225] width 20 height 20
click at [239, 226] on input "Singapore Changi (SIN)" at bounding box center [187, 225] width 111 height 26
click at [133, 221] on input "Singapore Changi (SIN)" at bounding box center [187, 225] width 111 height 26
type input ")"
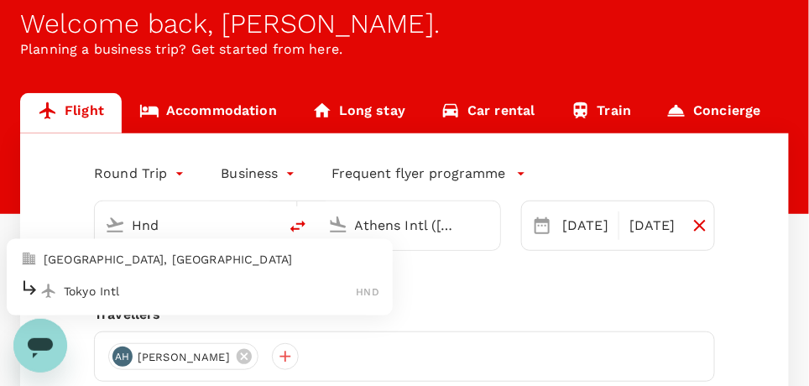
click at [75, 289] on p "Tokyo Intl" at bounding box center [210, 291] width 293 height 17
type input "Tokyo Intl (HND)"
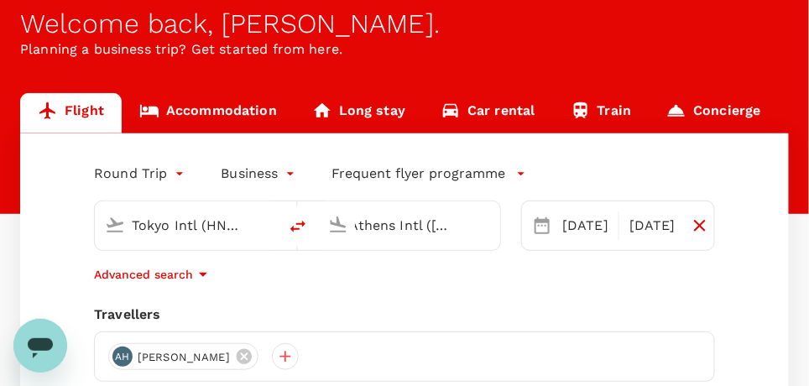
click at [376, 227] on input "Athens Intl (ATH)" at bounding box center [410, 225] width 111 height 26
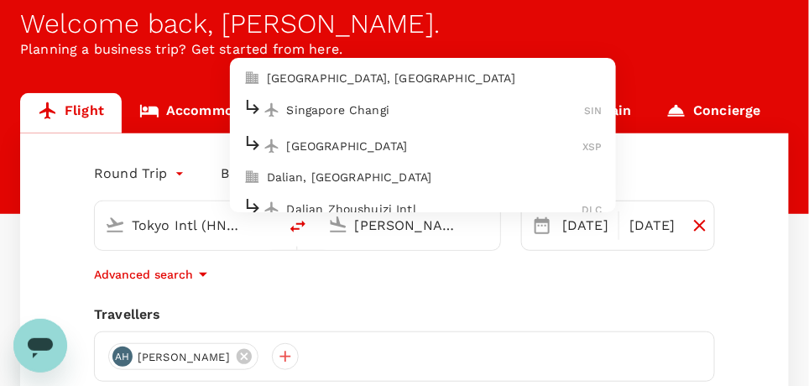
click at [314, 105] on p "Singapore Changi" at bounding box center [436, 110] width 298 height 17
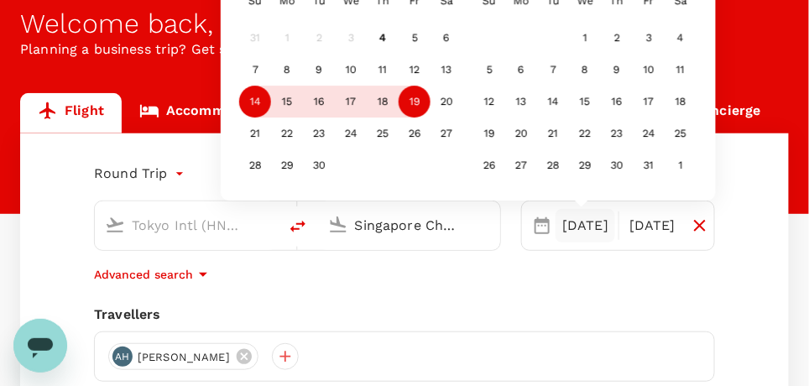
type input "Singapore Changi (SIN)"
click at [248, 98] on div "14" at bounding box center [255, 102] width 32 height 32
click at [422, 110] on div "19" at bounding box center [414, 102] width 32 height 32
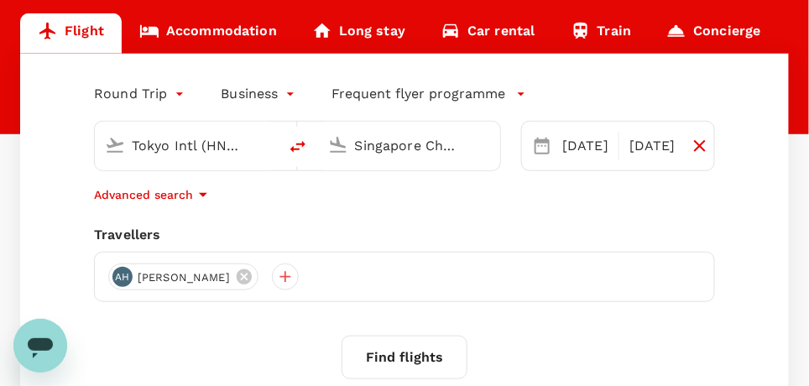
scroll to position [157, 0]
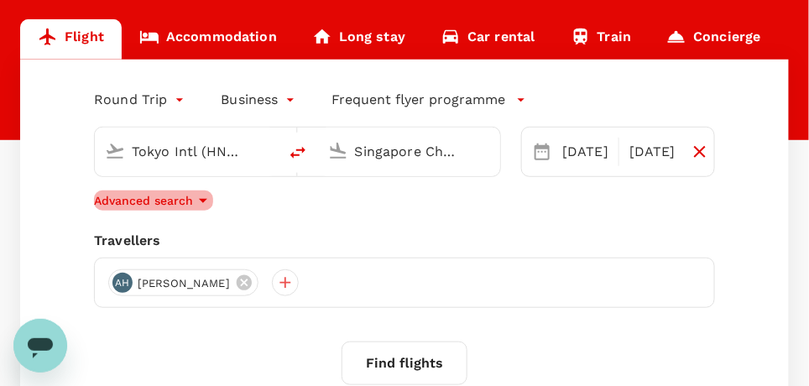
click at [175, 198] on p "Advanced search" at bounding box center [143, 200] width 99 height 17
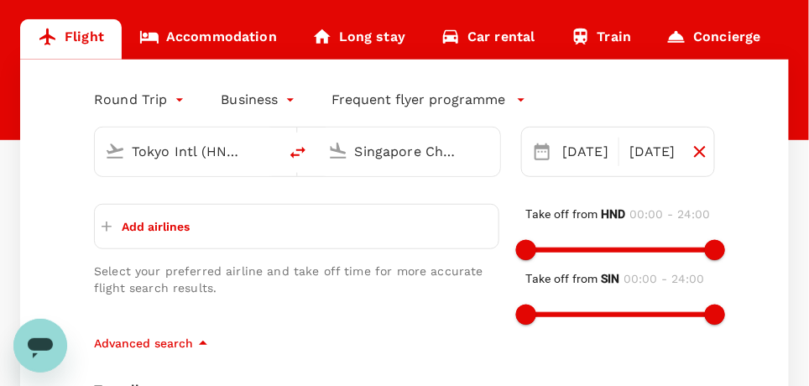
click at [160, 220] on p "Add airlines" at bounding box center [156, 226] width 68 height 17
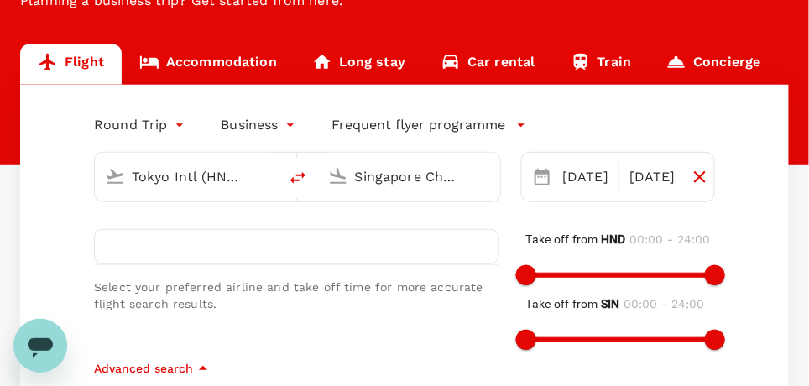
scroll to position [168, 0]
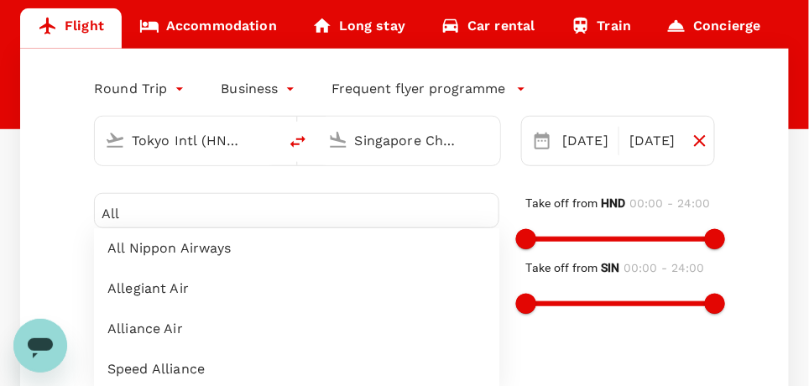
type input "All"
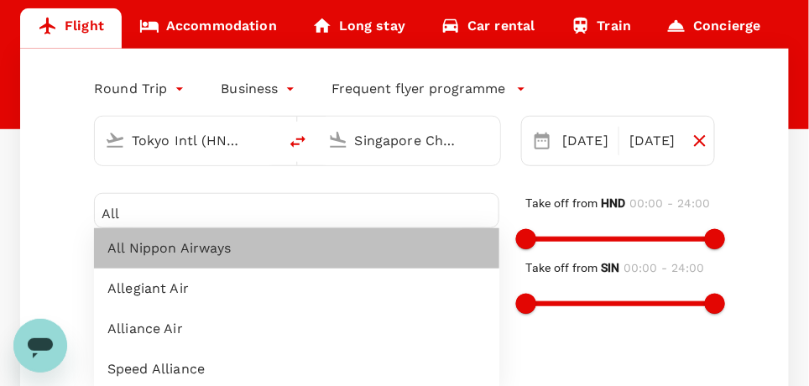
click at [156, 248] on span "All Nippon Airways" at bounding box center [296, 248] width 378 height 20
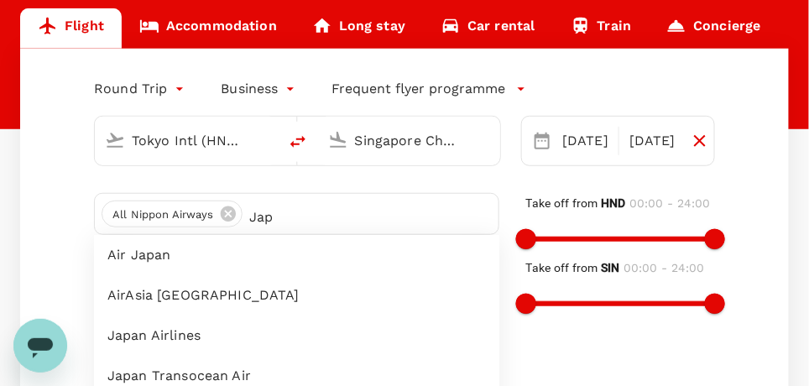
type input "Jap"
click at [163, 255] on span "Air Japan" at bounding box center [296, 255] width 378 height 20
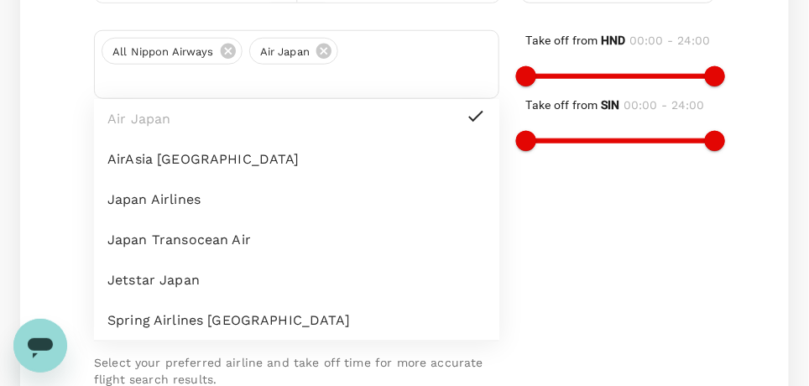
scroll to position [503, 0]
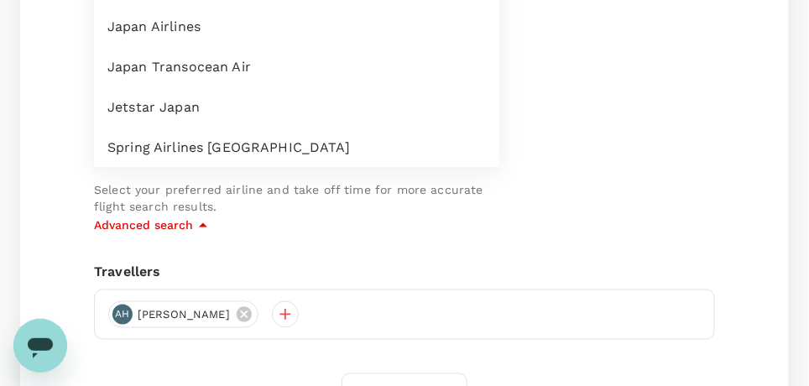
click at [154, 221] on p "Advanced search" at bounding box center [143, 225] width 99 height 17
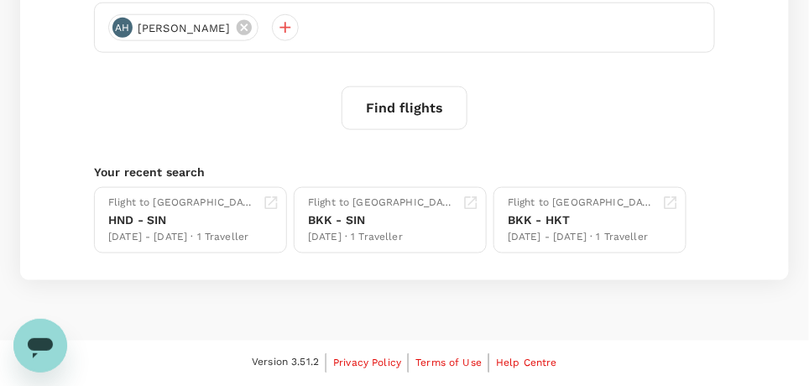
scroll to position [409, 0]
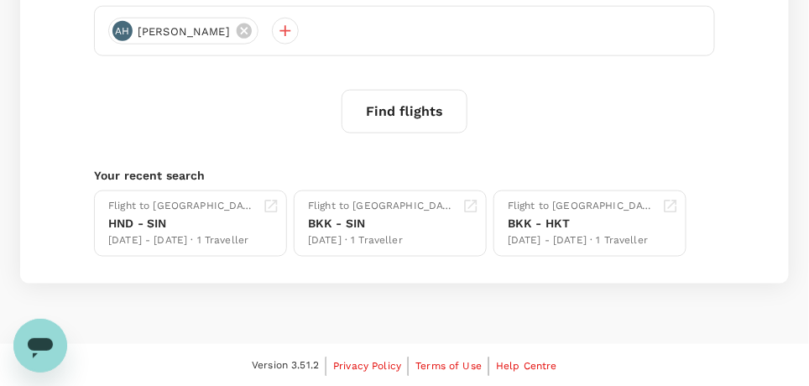
click at [430, 103] on button "Find flights" at bounding box center [404, 112] width 126 height 44
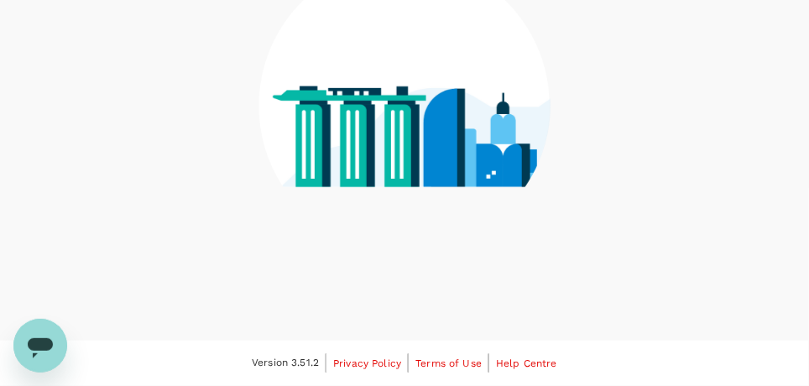
scroll to position [237, 0]
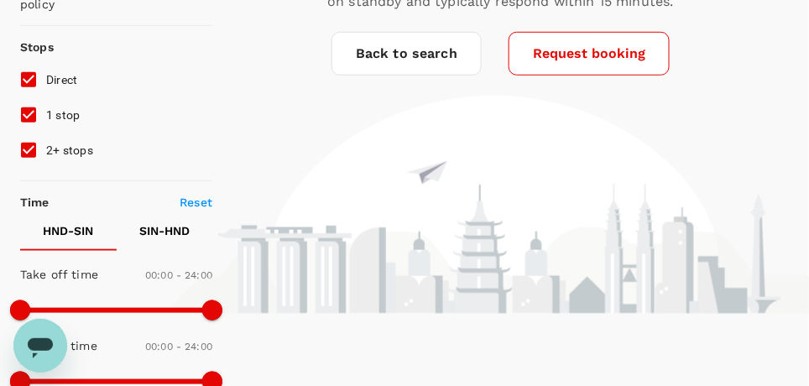
click at [29, 112] on input "1 stop" at bounding box center [28, 114] width 35 height 35
checkbox input "false"
drag, startPoint x: 30, startPoint y: 108, endPoint x: 27, endPoint y: 133, distance: 24.6
click at [30, 112] on input "1 stop" at bounding box center [28, 114] width 35 height 35
checkbox input "false"
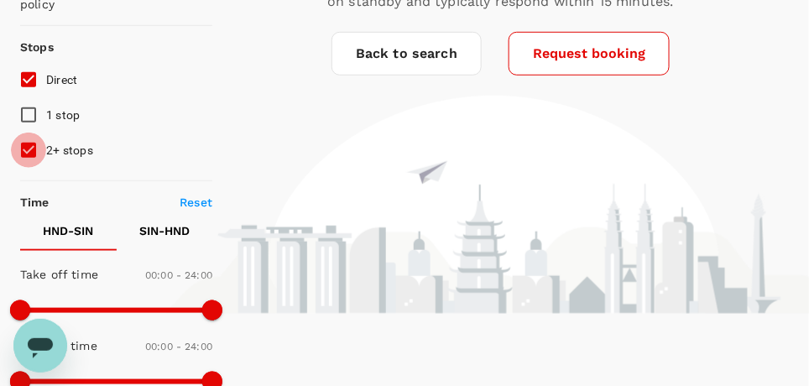
click at [25, 143] on input "2+ stops" at bounding box center [28, 150] width 35 height 35
checkbox input "false"
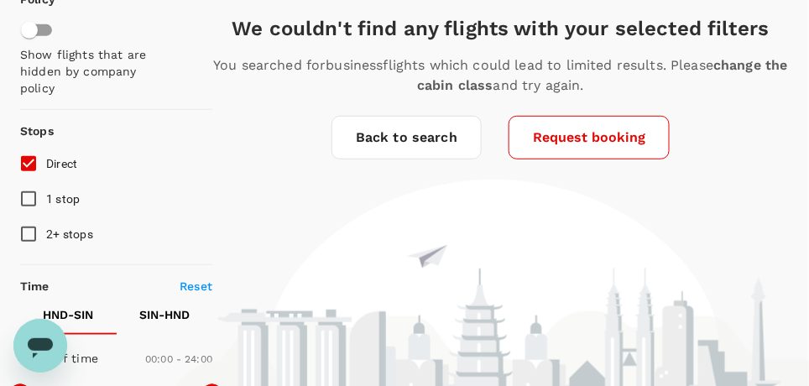
scroll to position [0, 0]
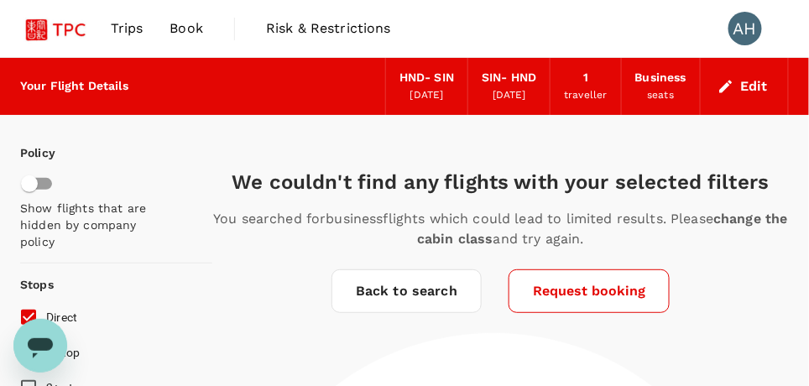
click at [69, 237] on p "Show flights that are hidden by company policy" at bounding box center [96, 225] width 152 height 50
click at [35, 181] on input "checkbox" at bounding box center [30, 184] width 96 height 32
checkbox input "true"
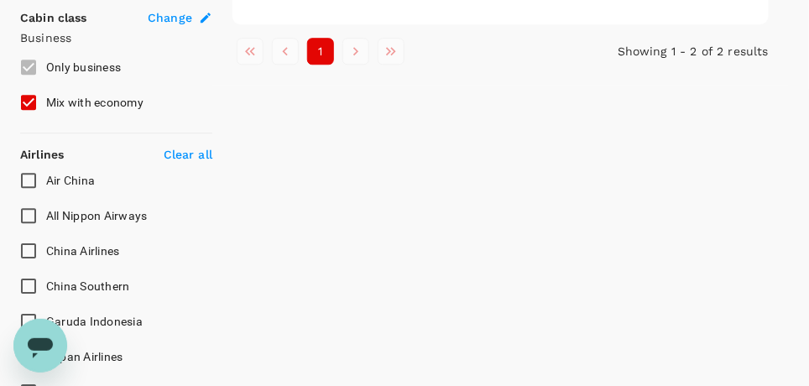
scroll to position [1007, 0]
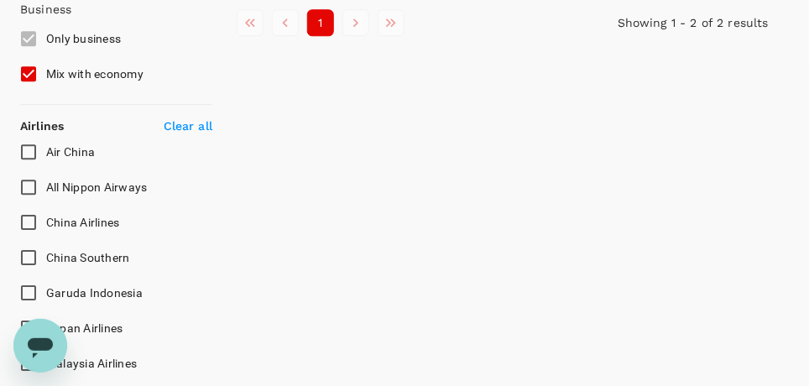
click at [24, 73] on input "Mix with economy" at bounding box center [28, 73] width 35 height 35
checkbox input "false"
click at [24, 182] on input "All Nippon Airways" at bounding box center [28, 186] width 35 height 35
checkbox input "true"
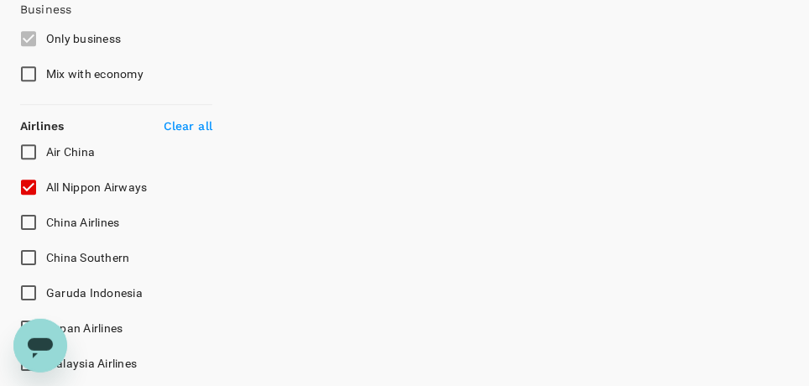
scroll to position [1090, 0]
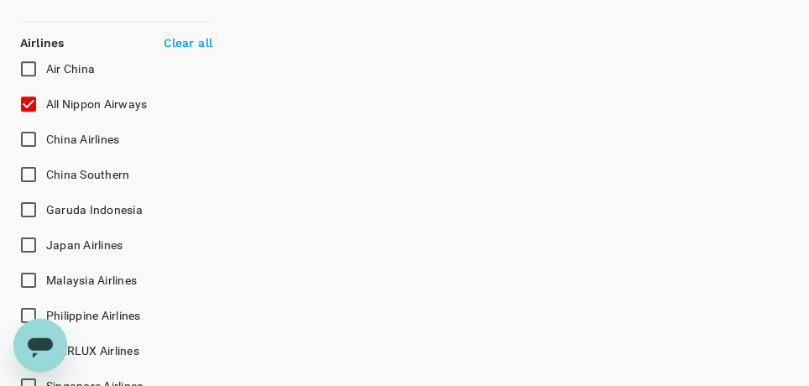
drag, startPoint x: 30, startPoint y: 237, endPoint x: 61, endPoint y: 237, distance: 31.0
click at [33, 237] on input "Japan Airlines" at bounding box center [28, 244] width 35 height 35
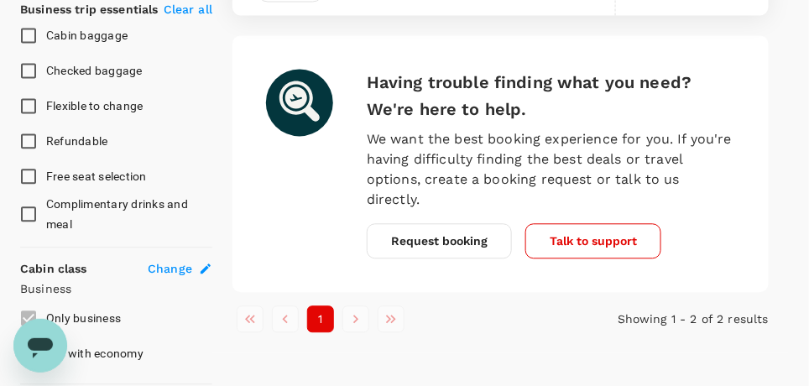
scroll to position [754, 0]
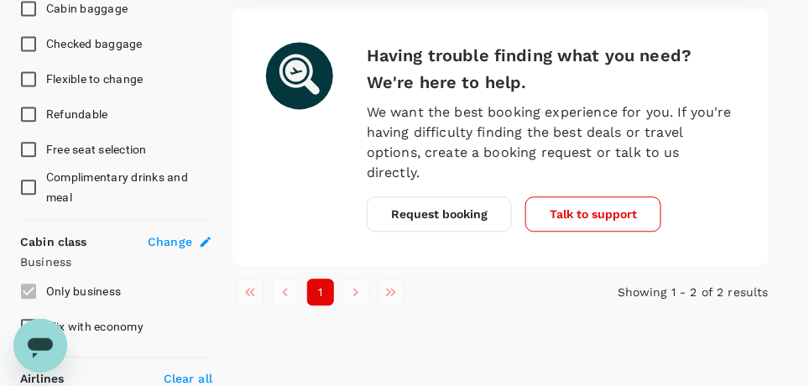
checkbox input "false"
checkbox input "true"
type input "1510"
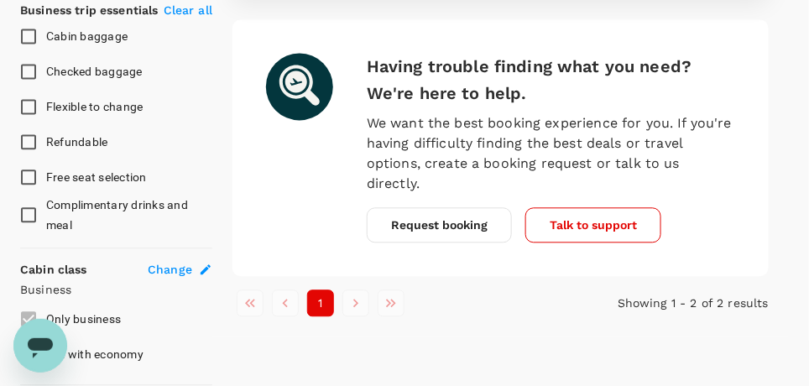
scroll to position [839, 0]
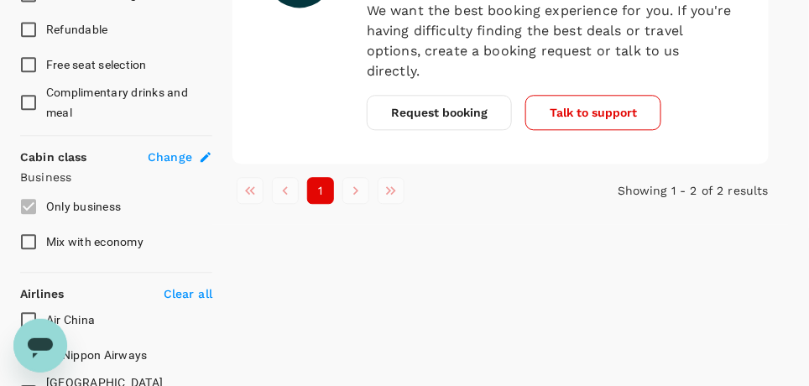
click at [337, 275] on div "2 flights found | 2 hidden by policy Currency : SGD Sort by : Recommended All N…" at bounding box center [500, 133] width 576 height 1715
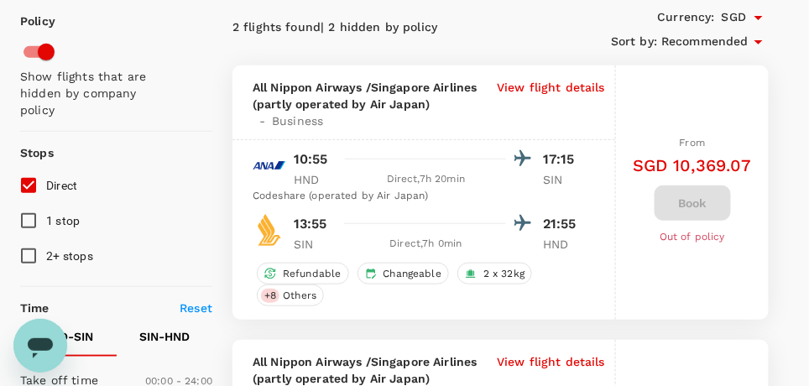
scroll to position [83, 0]
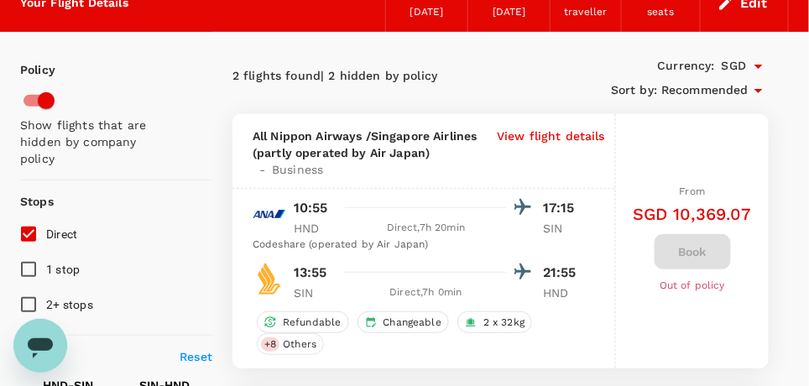
click at [756, 91] on icon at bounding box center [758, 91] width 20 height 20
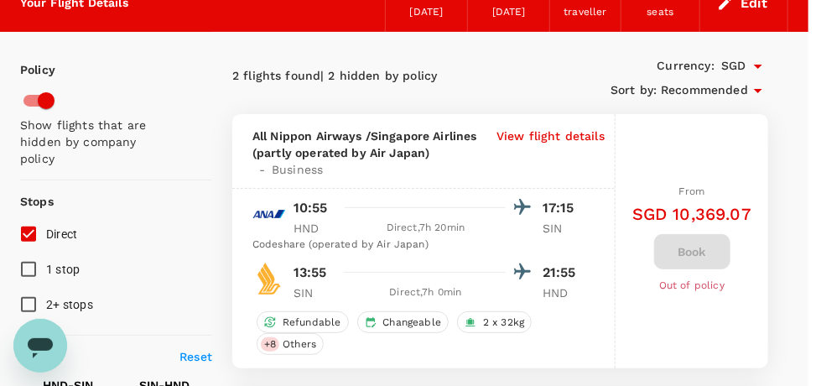
click at [499, 69] on div at bounding box center [410, 193] width 821 height 386
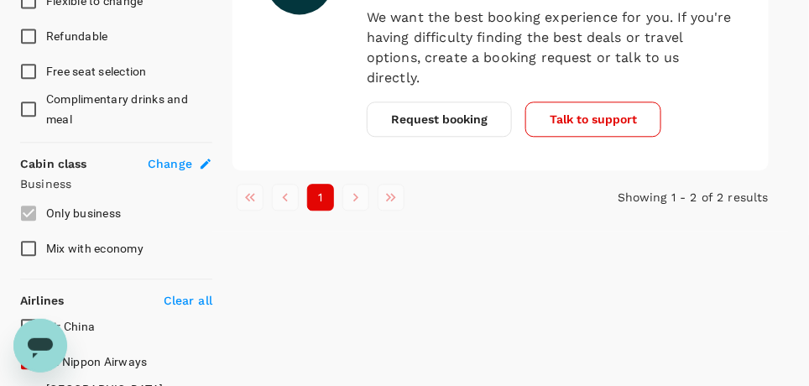
scroll to position [839, 0]
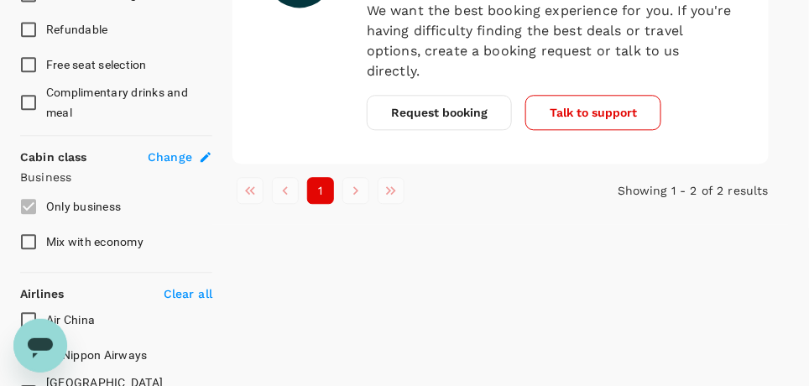
click at [29, 200] on label "Only business" at bounding box center [105, 206] width 188 height 35
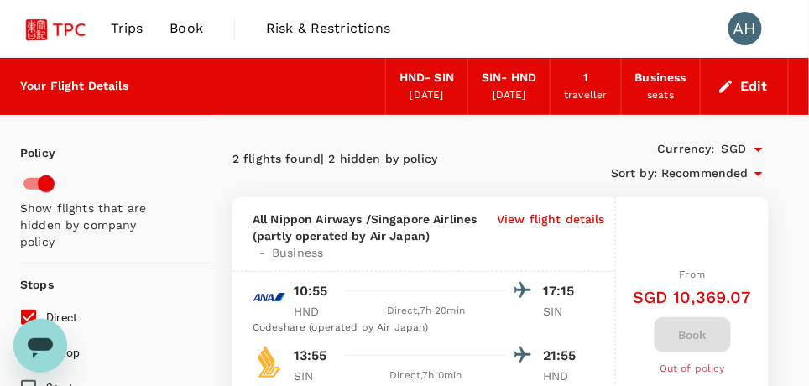
scroll to position [168, 0]
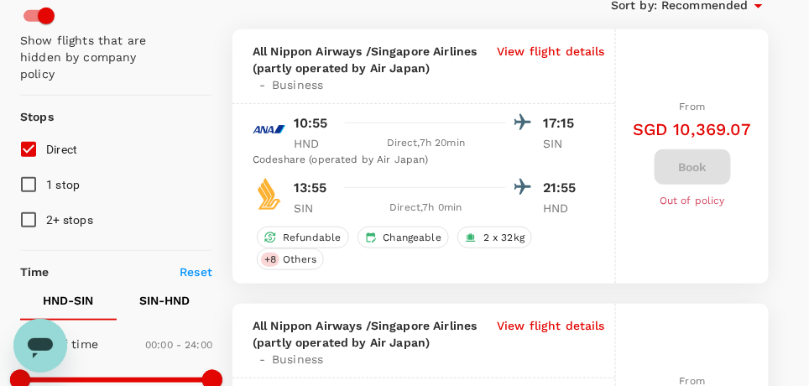
click at [29, 148] on input "Direct" at bounding box center [28, 149] width 35 height 35
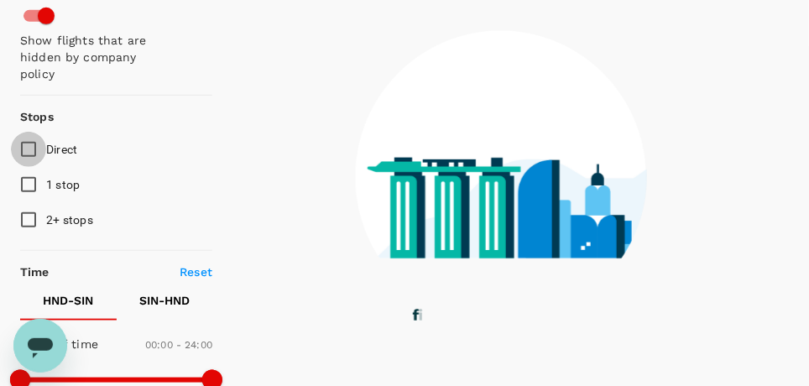
click at [29, 146] on input "Direct" at bounding box center [28, 149] width 35 height 35
checkbox input "true"
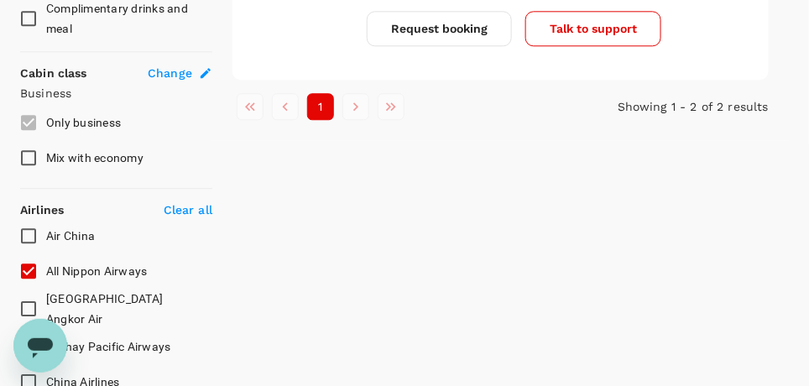
scroll to position [1007, 0]
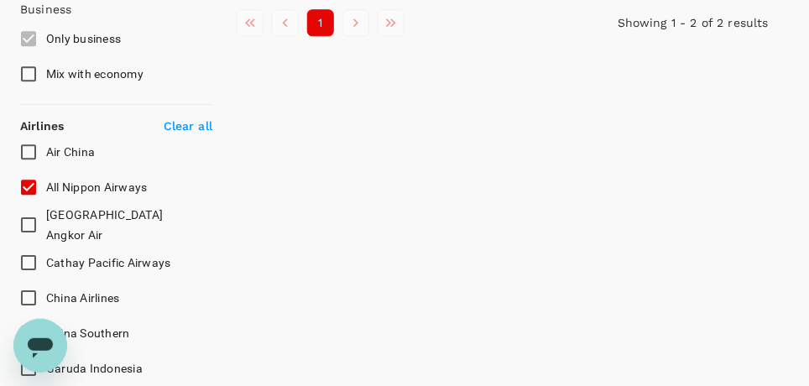
click at [195, 122] on p "Clear all" at bounding box center [188, 125] width 49 height 17
checkbox input "false"
click at [23, 178] on input "All Nippon Airways" at bounding box center [28, 186] width 35 height 35
checkbox input "true"
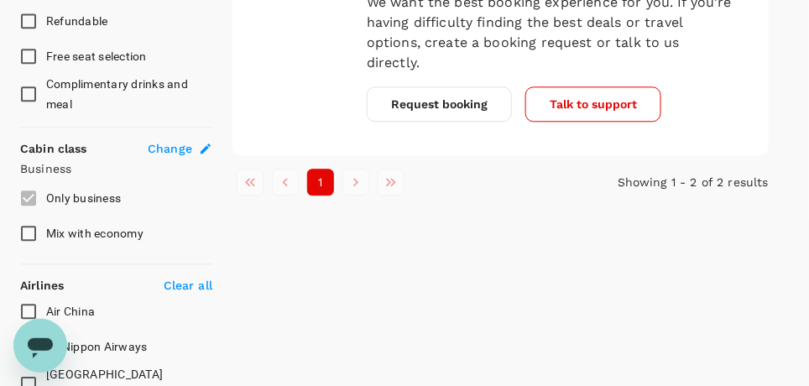
scroll to position [754, 0]
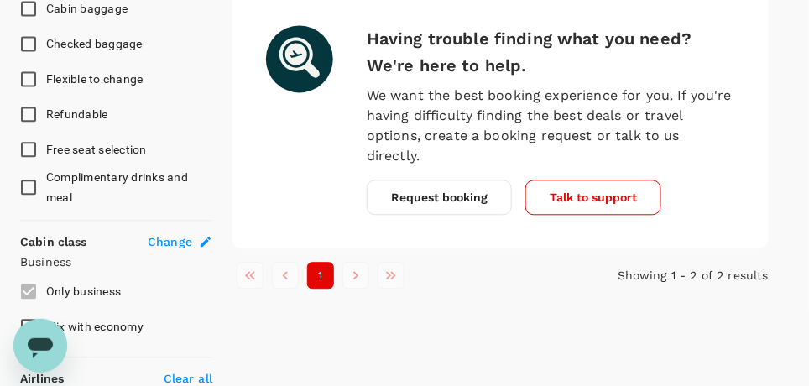
click at [288, 262] on li "pagination navigation" at bounding box center [285, 275] width 35 height 27
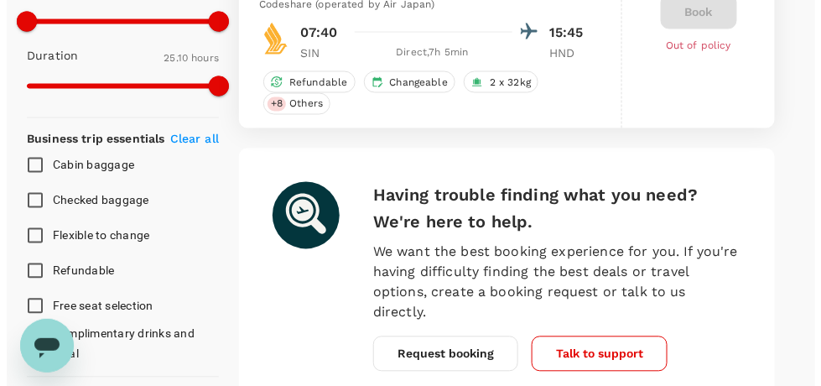
scroll to position [587, 0]
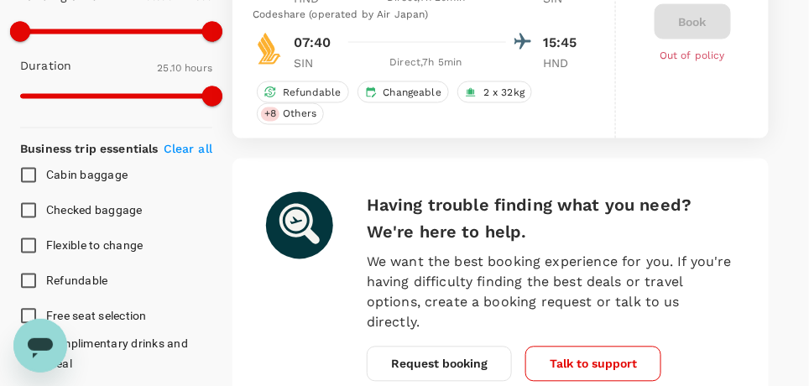
click at [205, 210] on div "Cabin baggage Checked baggage Flexible to change Refundable Free seat selection…" at bounding box center [116, 266] width 192 height 216
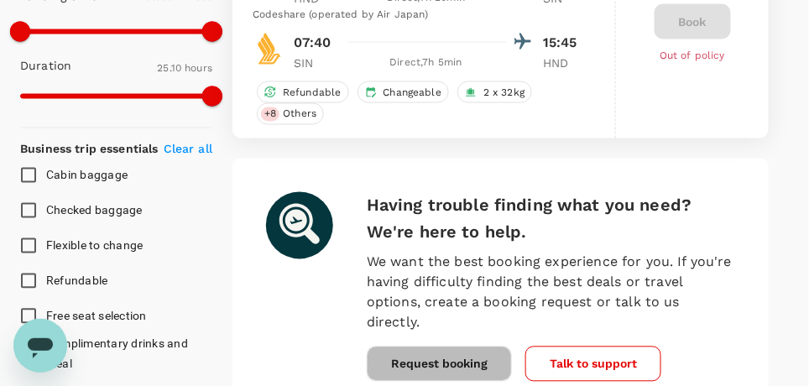
click at [434, 346] on button "Request booking" at bounding box center [439, 363] width 145 height 35
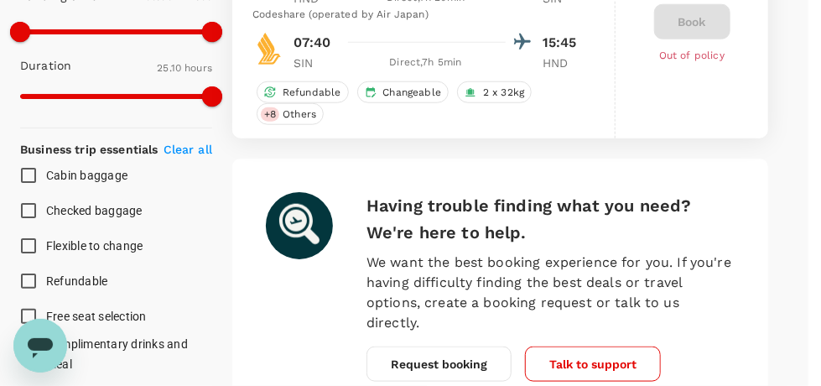
type input "Tokyo Intl (HND)"
type input "Singapore Changi (SIN)"
type input "65"
type input "93680471"
type input "anneho@imcindustrialgroup.com"
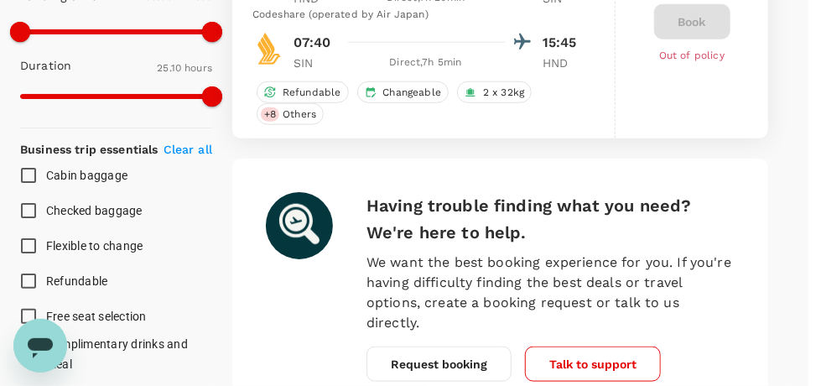
scroll to position [168, 0]
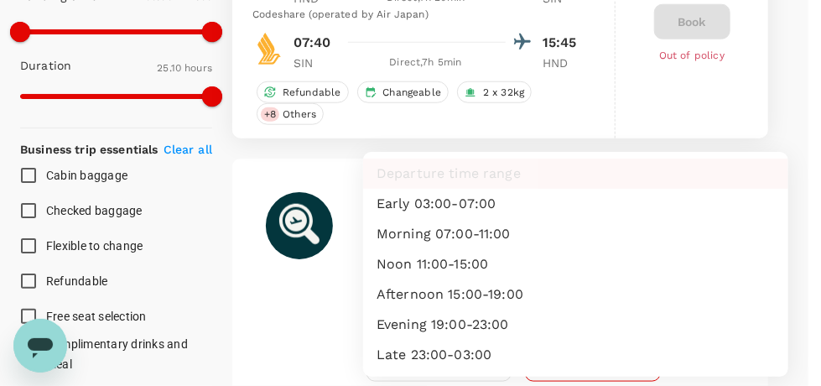
click at [427, 231] on li "Morning 07:00-11:00" at bounding box center [575, 234] width 425 height 30
type input "morning"
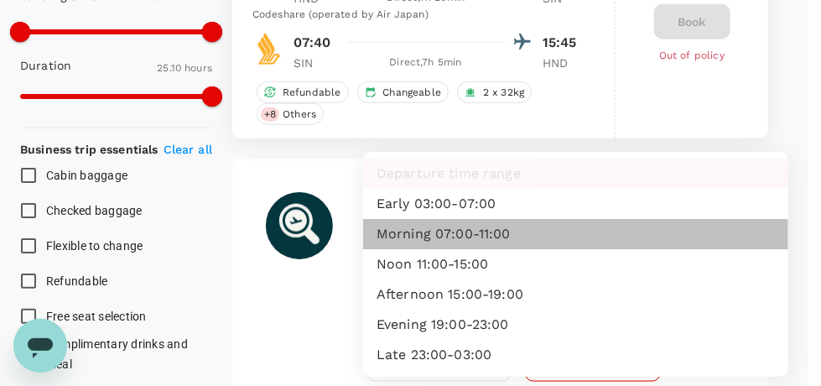
click at [457, 235] on li "Morning 07:00-11:00" at bounding box center [575, 234] width 425 height 30
type input "morning"
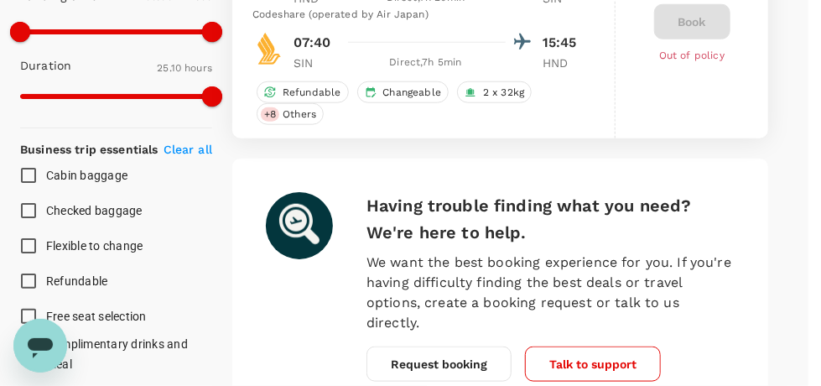
scroll to position [503, 0]
type input "ANA"
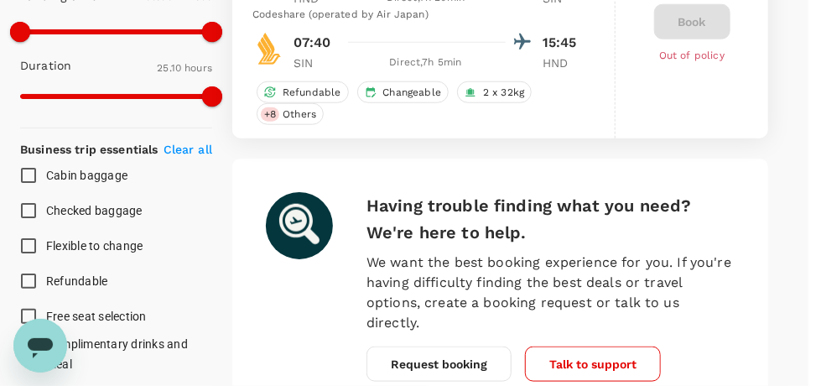
type textarea "HND/SIN/HND"
drag, startPoint x: 755, startPoint y: 365, endPoint x: 754, endPoint y: 357, distance: 8.4
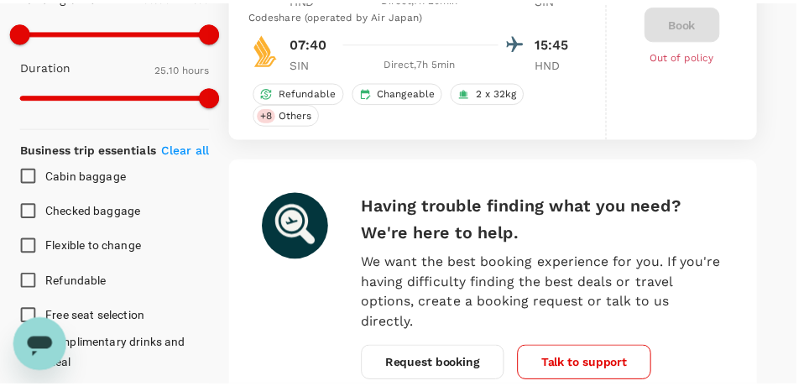
scroll to position [107, 0]
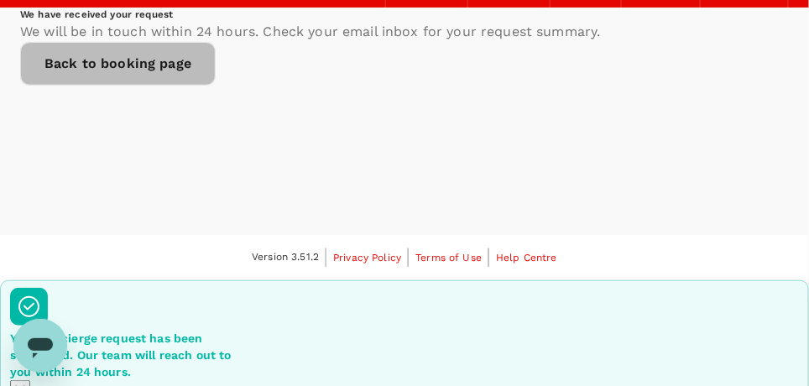
click at [216, 86] on link "Back to booking page" at bounding box center [117, 64] width 195 height 44
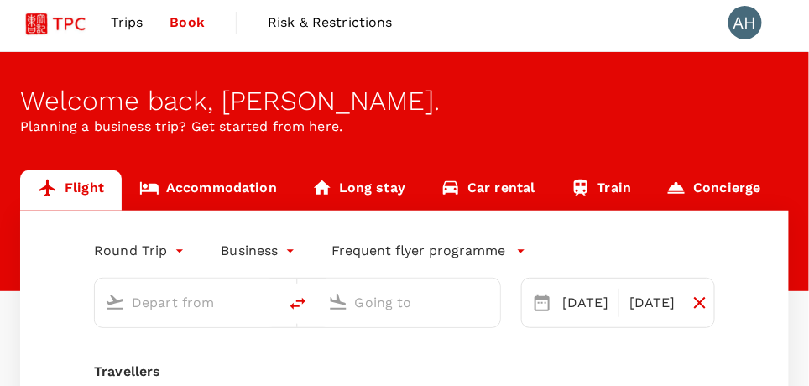
scroll to position [252, 0]
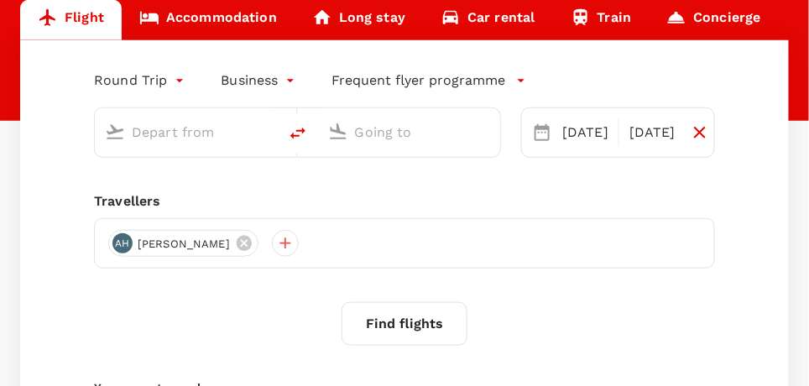
type input "Tokyo Intl (HND)"
type input "Singapore Changi (SIN)"
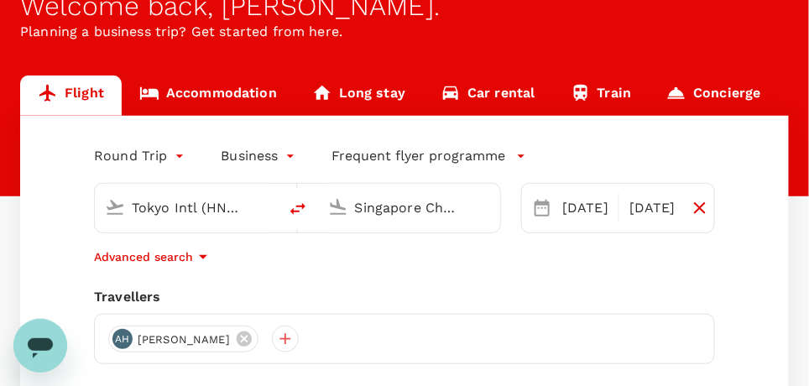
scroll to position [168, 0]
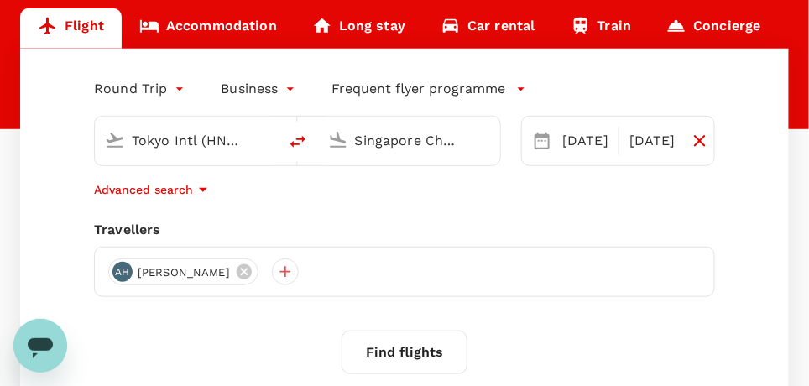
click at [235, 266] on icon at bounding box center [244, 272] width 18 height 18
click at [123, 270] on div at bounding box center [121, 271] width 27 height 27
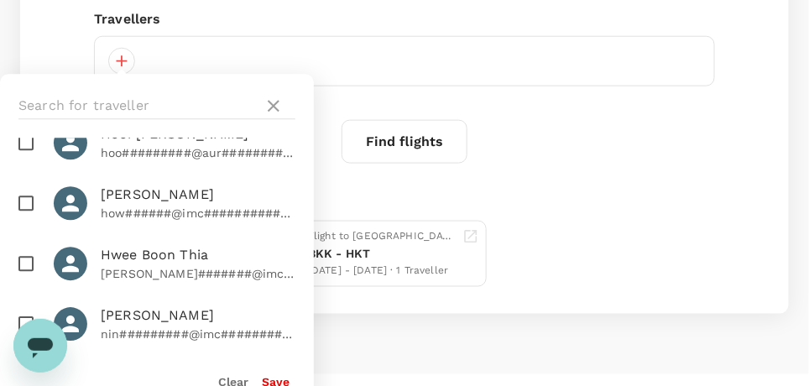
scroll to position [409, 0]
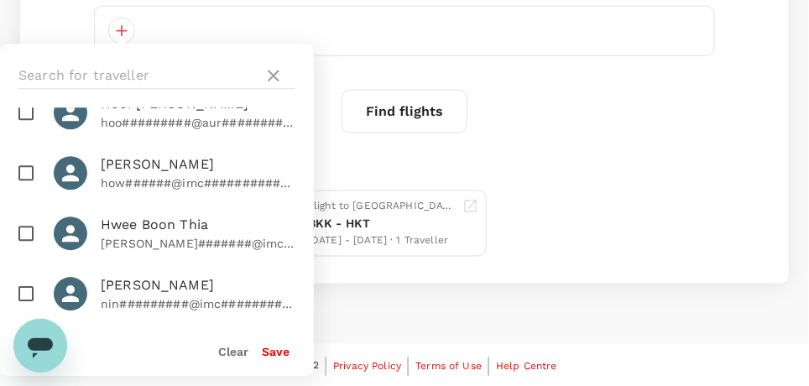
checkbox input "true"
drag, startPoint x: 280, startPoint y: 349, endPoint x: 348, endPoint y: 348, distance: 68.0
click at [280, 349] on button "Save" at bounding box center [276, 352] width 28 height 13
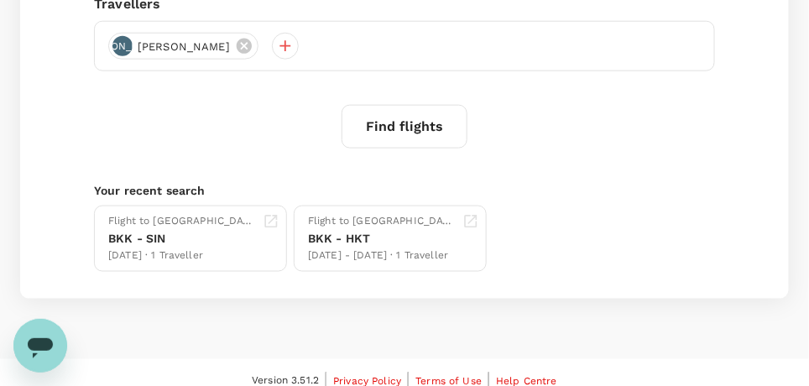
scroll to position [241, 0]
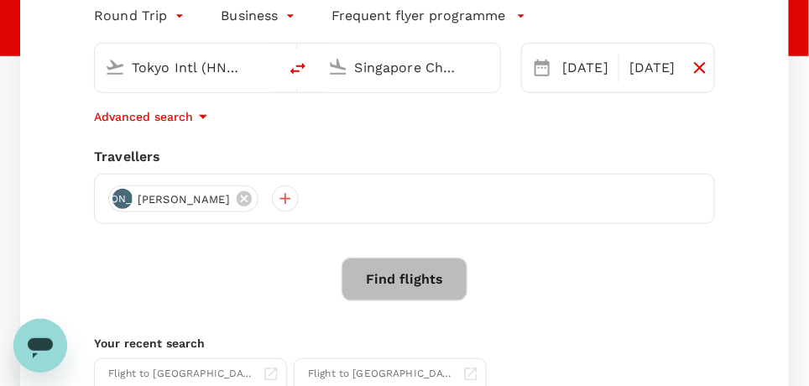
click at [391, 275] on button "Find flights" at bounding box center [404, 280] width 126 height 44
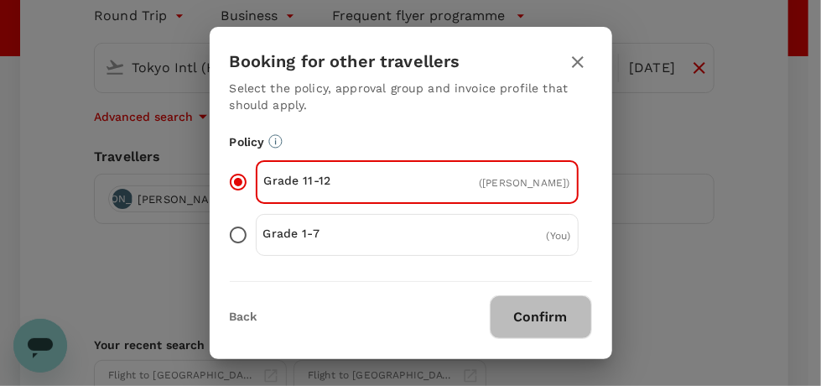
click at [536, 313] on button "Confirm" at bounding box center [541, 317] width 102 height 44
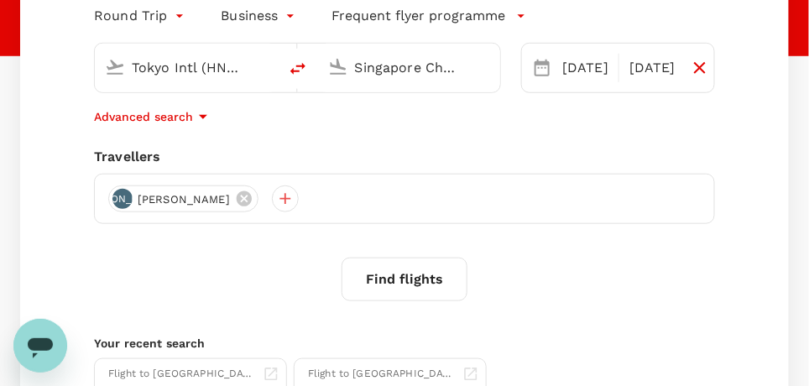
scroll to position [237, 0]
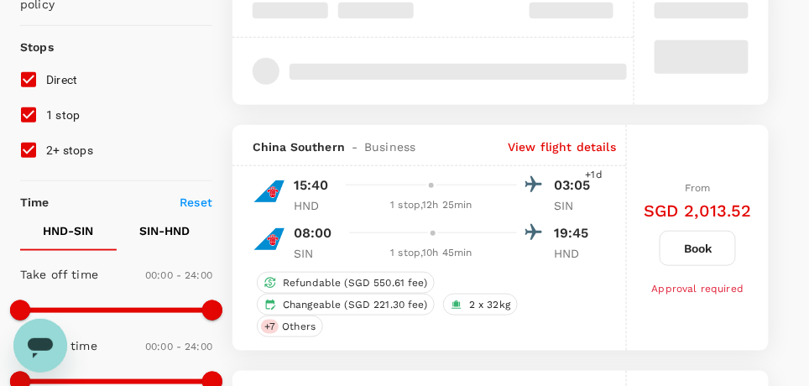
click at [27, 111] on input "1 stop" at bounding box center [28, 114] width 35 height 35
checkbox input "false"
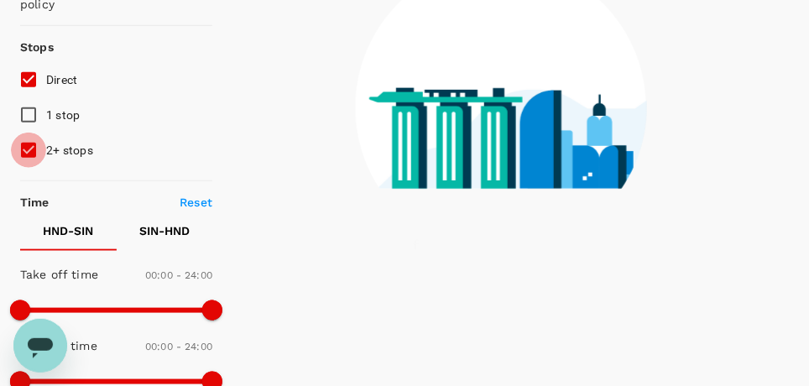
click at [33, 147] on input "2+ stops" at bounding box center [28, 150] width 35 height 35
checkbox input "false"
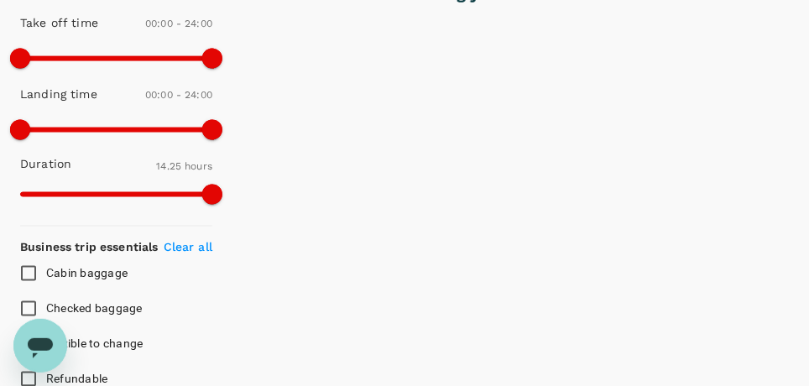
type input "1380"
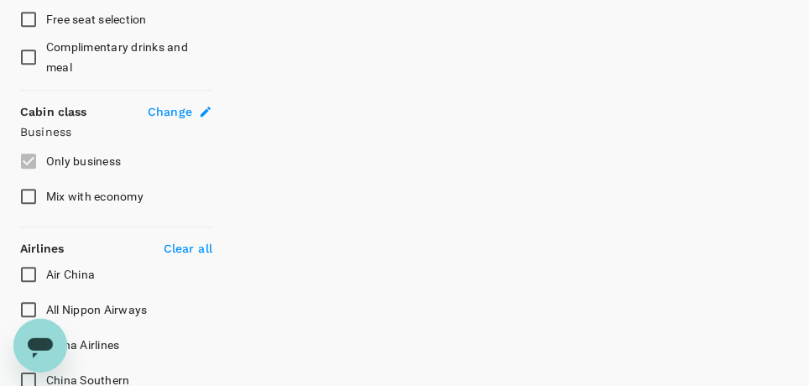
scroll to position [1077, 0]
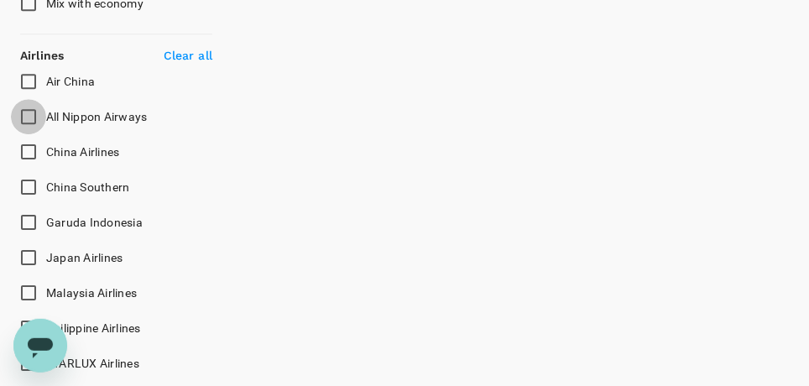
click at [27, 111] on input "All Nippon Airways" at bounding box center [28, 116] width 35 height 35
checkbox input "true"
drag, startPoint x: 31, startPoint y: 255, endPoint x: 60, endPoint y: 253, distance: 29.4
click at [32, 253] on input "Japan Airlines" at bounding box center [28, 257] width 35 height 35
checkbox input "true"
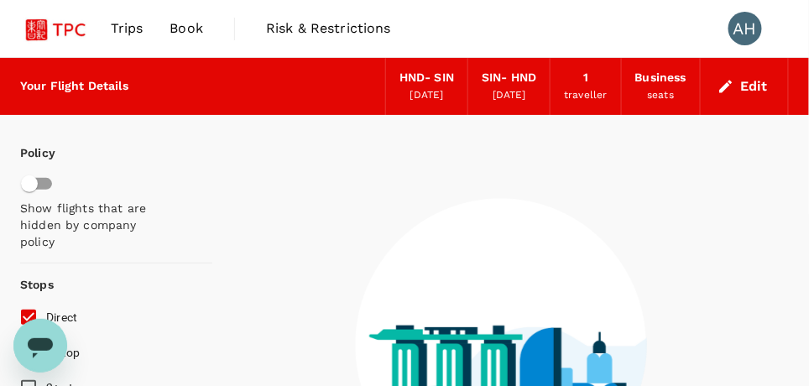
scroll to position [168, 0]
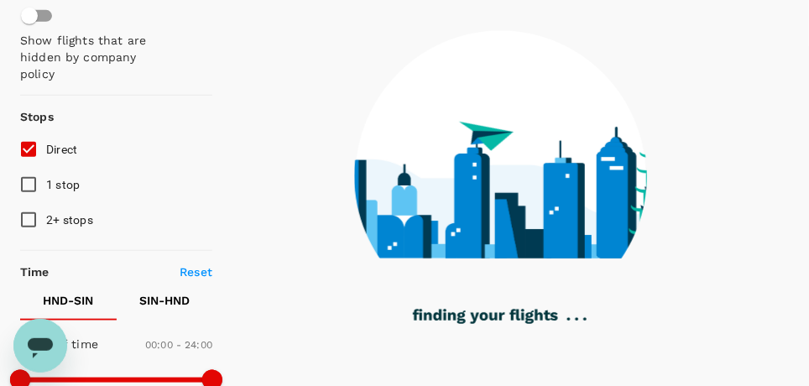
type input "1490"
checkbox input "false"
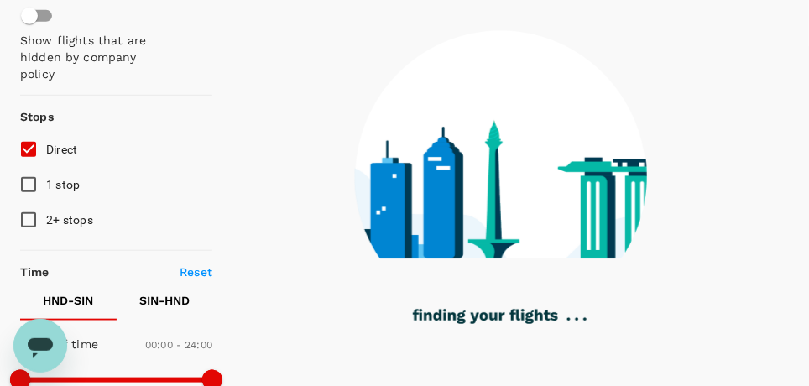
checkbox input "false"
checkbox input "true"
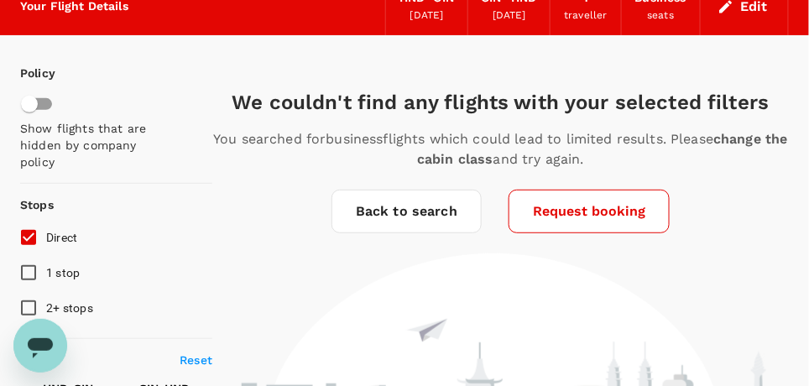
scroll to position [0, 0]
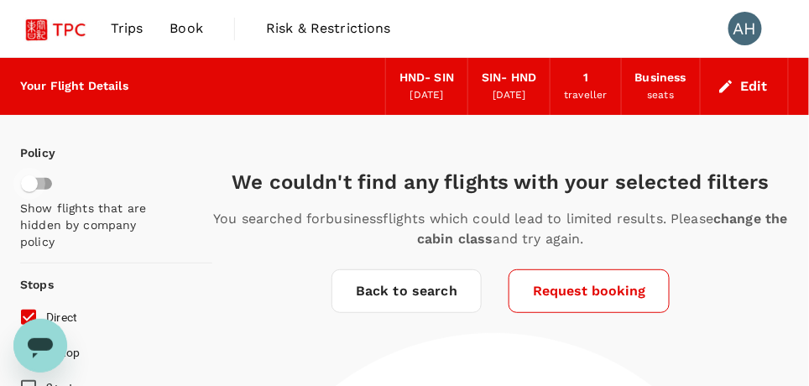
click at [38, 177] on input "checkbox" at bounding box center [30, 184] width 96 height 32
checkbox input "true"
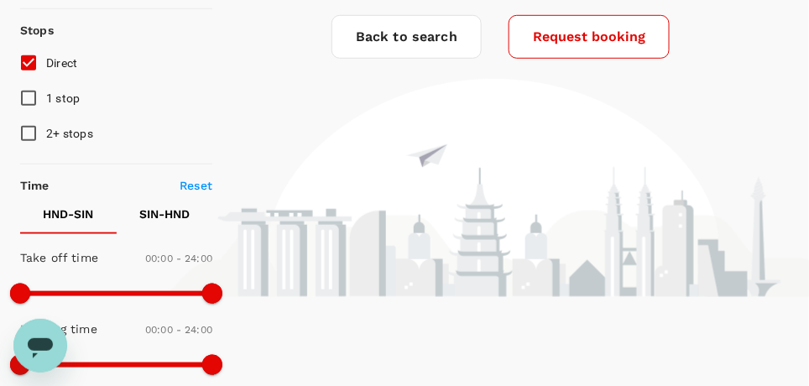
scroll to position [83, 0]
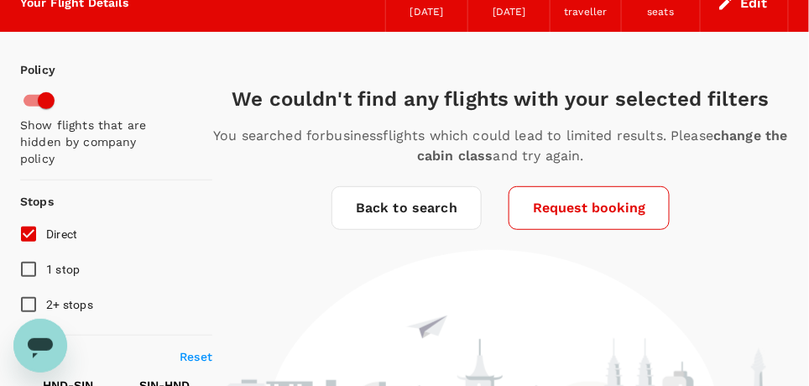
click at [406, 204] on link "Back to search" at bounding box center [406, 208] width 150 height 44
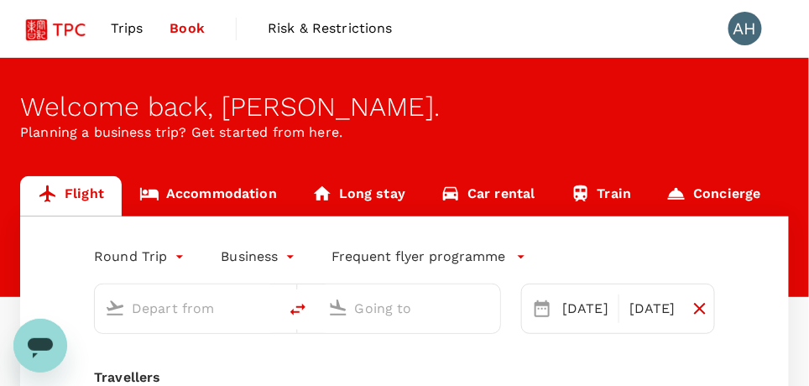
type input "Tokyo Intl (HND)"
type input "Singapore Changi (SIN)"
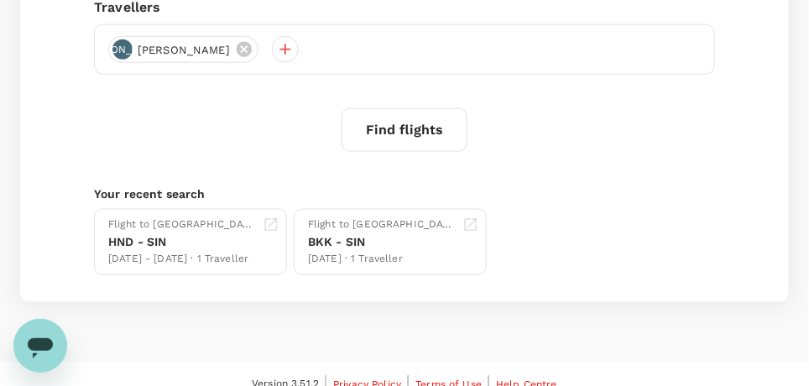
scroll to position [409, 0]
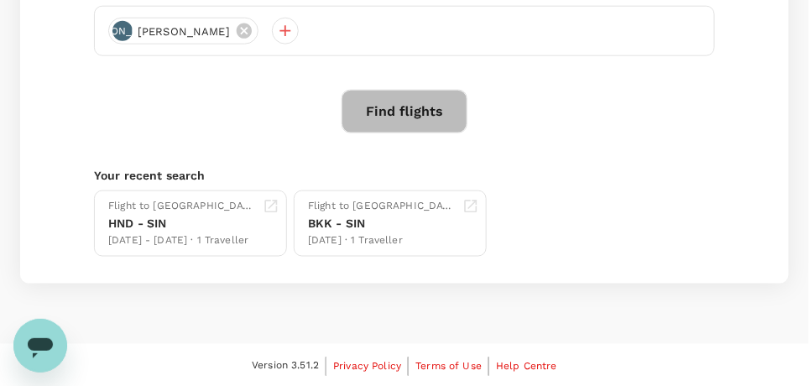
click at [431, 102] on button "Find flights" at bounding box center [404, 112] width 126 height 44
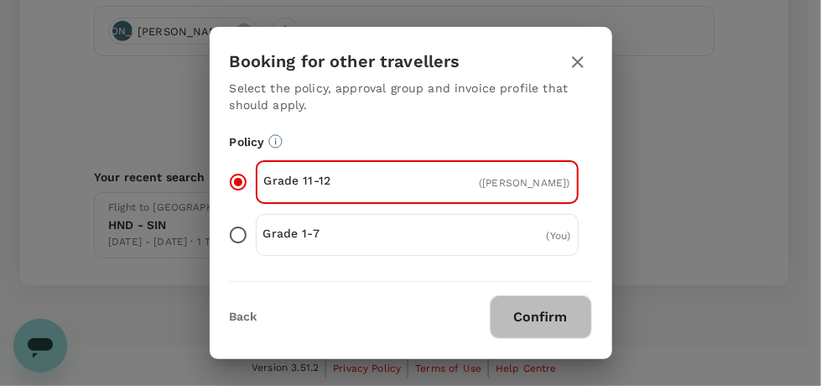
click at [533, 322] on button "Confirm" at bounding box center [541, 317] width 102 height 44
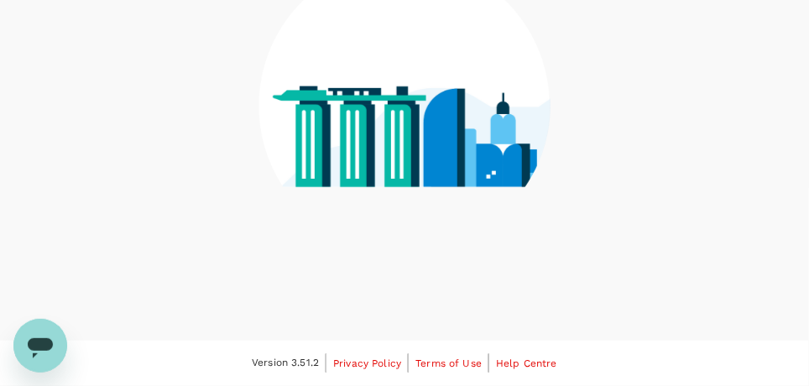
scroll to position [237, 0]
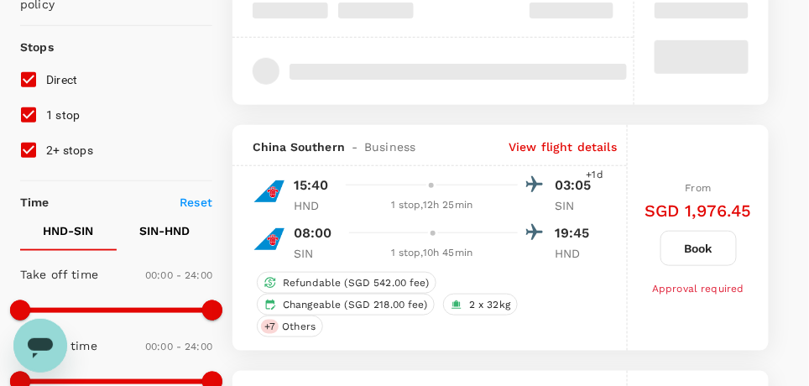
type input "1380"
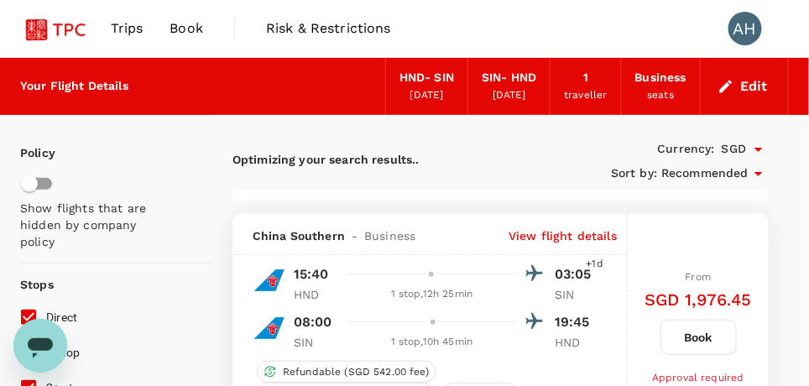
scroll to position [83, 0]
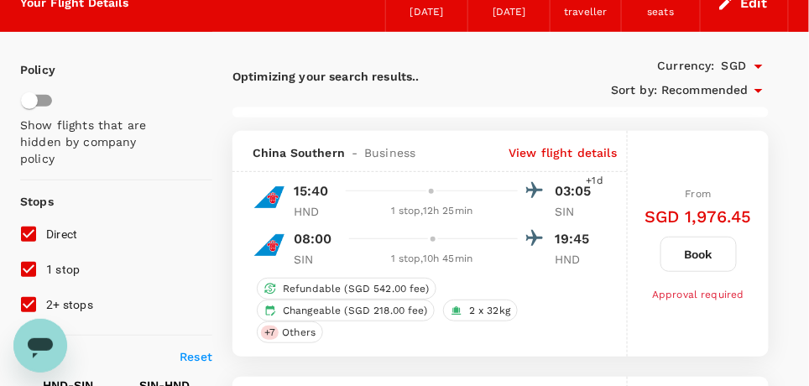
click at [26, 264] on input "1 stop" at bounding box center [28, 269] width 35 height 35
checkbox input "false"
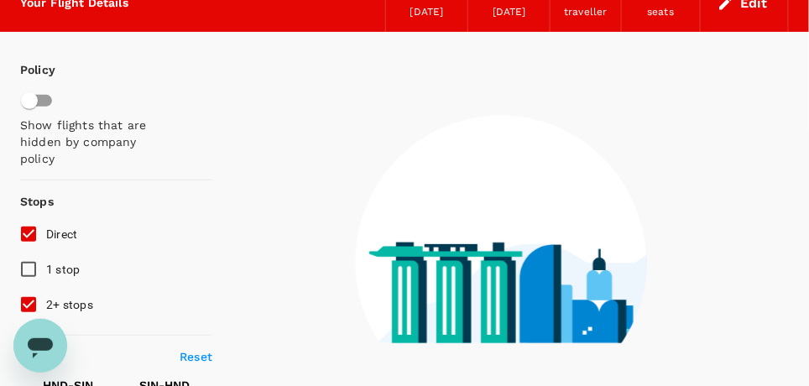
click at [24, 304] on input "2+ stops" at bounding box center [28, 304] width 35 height 35
checkbox input "false"
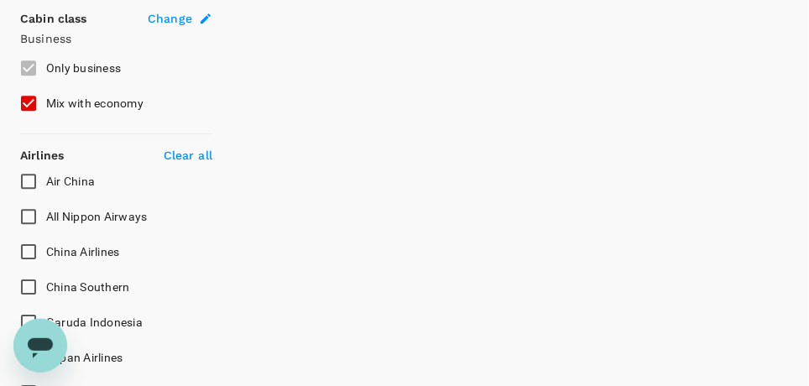
scroll to position [1090, 0]
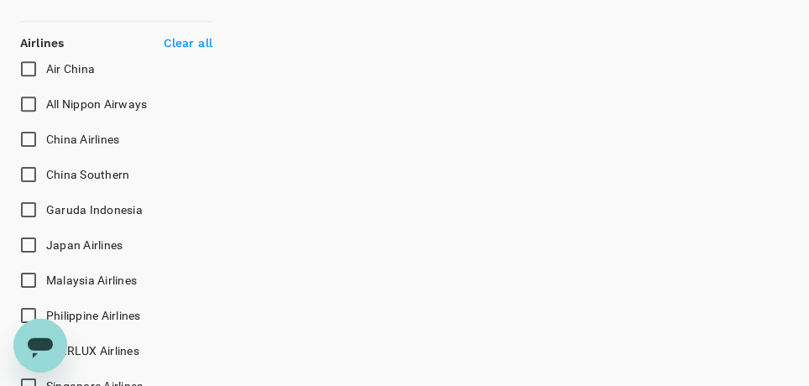
click at [31, 102] on input "All Nippon Airways" at bounding box center [28, 103] width 35 height 35
checkbox input "true"
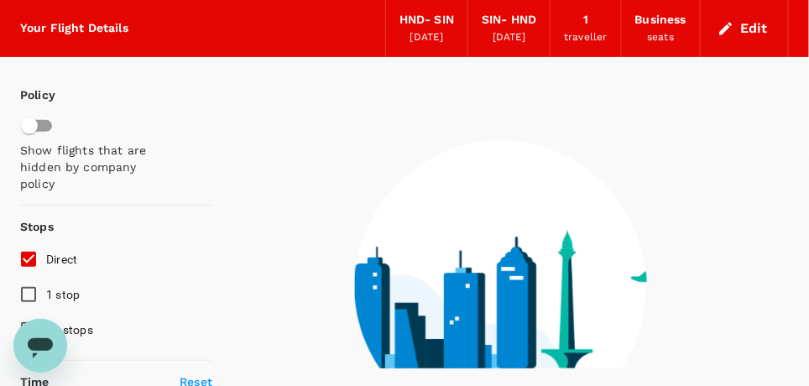
scroll to position [0, 0]
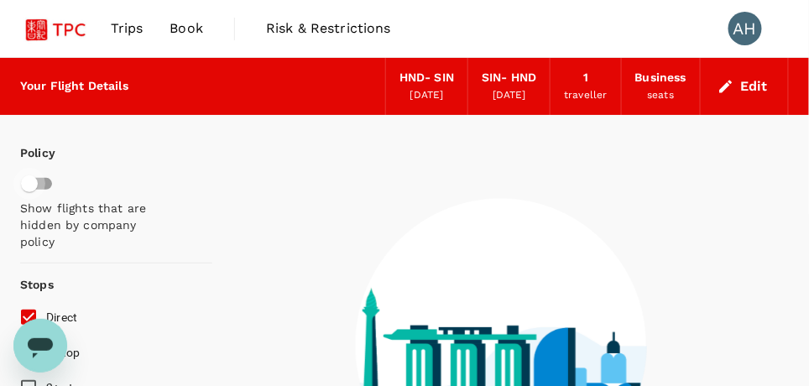
drag, startPoint x: 33, startPoint y: 180, endPoint x: 49, endPoint y: 184, distance: 17.1
click at [49, 184] on input "checkbox" at bounding box center [30, 184] width 96 height 32
checkbox input "true"
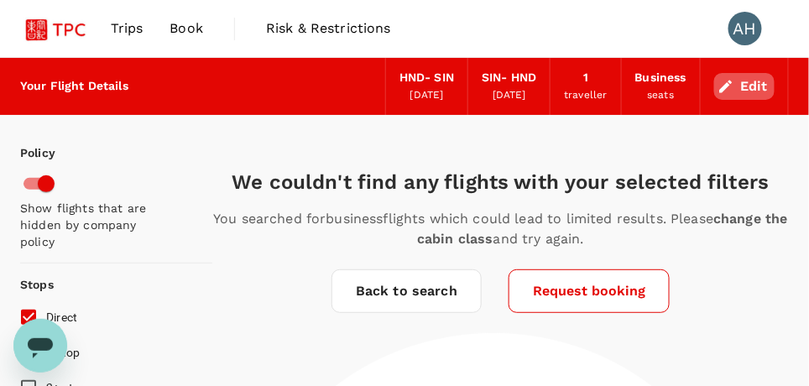
click at [760, 86] on button "Edit" at bounding box center [744, 86] width 60 height 27
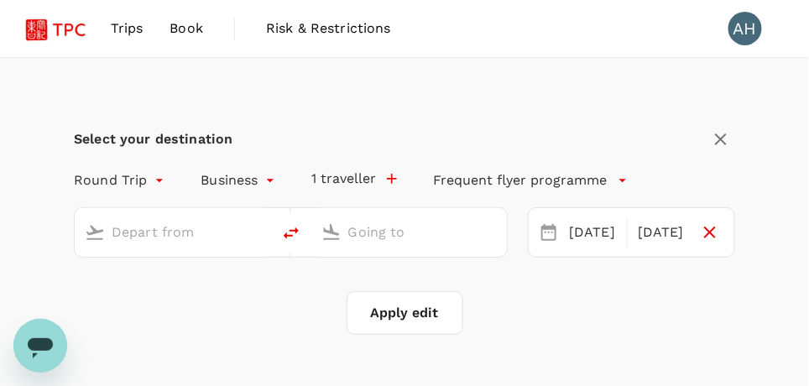
type input "Tokyo Intl (HND)"
type input "Singapore Changi (SIN)"
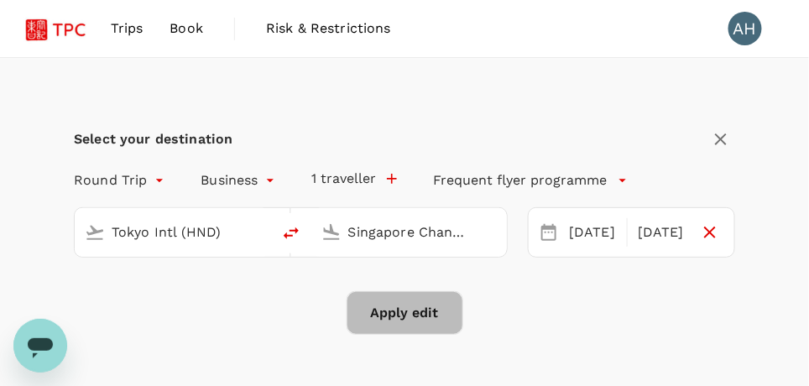
click at [394, 319] on button "Apply edit" at bounding box center [404, 313] width 117 height 44
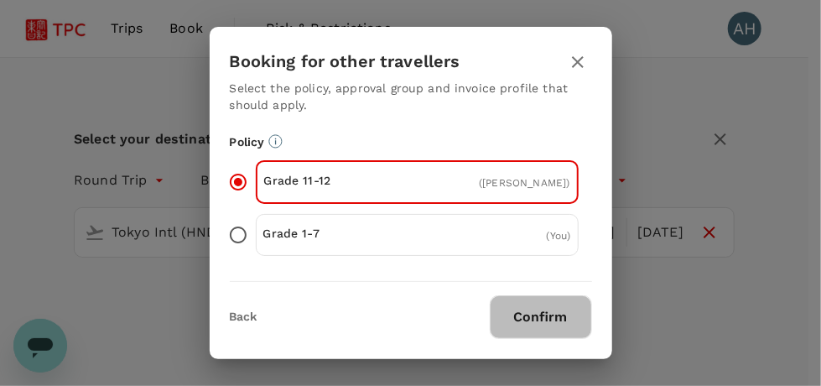
click at [544, 323] on button "Confirm" at bounding box center [541, 317] width 102 height 44
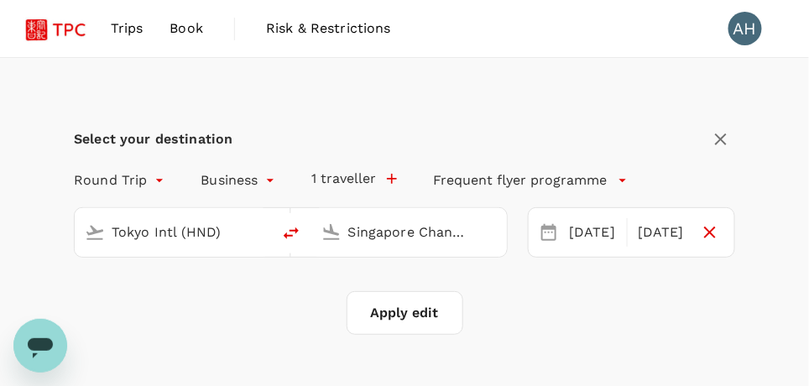
checkbox input "false"
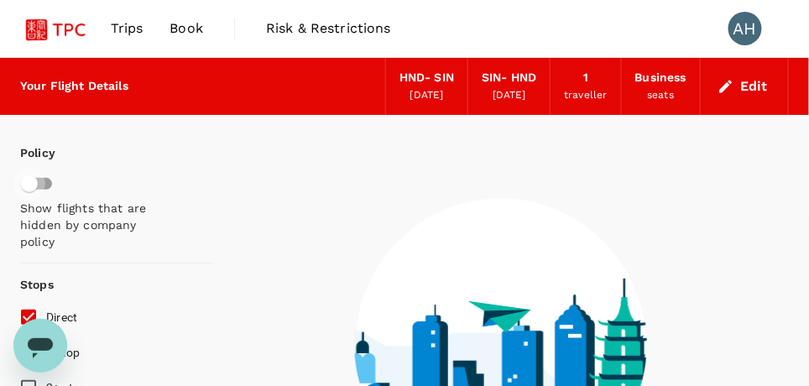
drag, startPoint x: 28, startPoint y: 181, endPoint x: 52, endPoint y: 185, distance: 24.6
click at [52, 185] on input "checkbox" at bounding box center [30, 184] width 96 height 32
checkbox input "true"
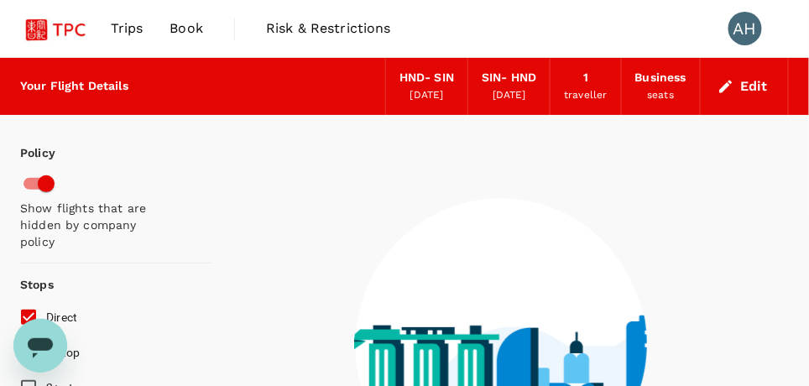
checkbox input "true"
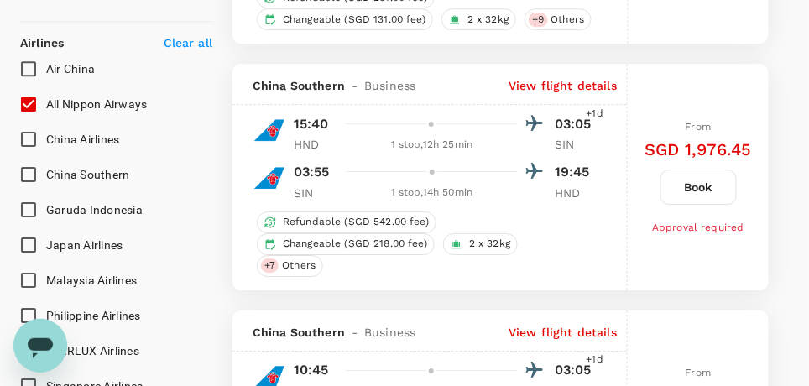
scroll to position [923, 0]
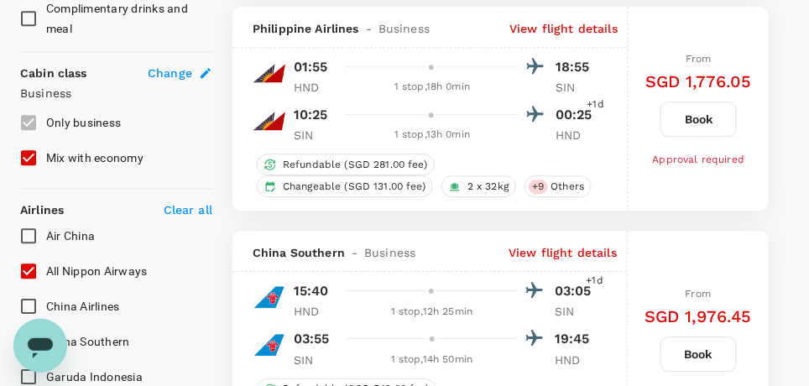
drag, startPoint x: 33, startPoint y: 151, endPoint x: 78, endPoint y: 167, distance: 48.0
click at [36, 150] on input "Mix with economy" at bounding box center [28, 157] width 35 height 35
checkbox input "false"
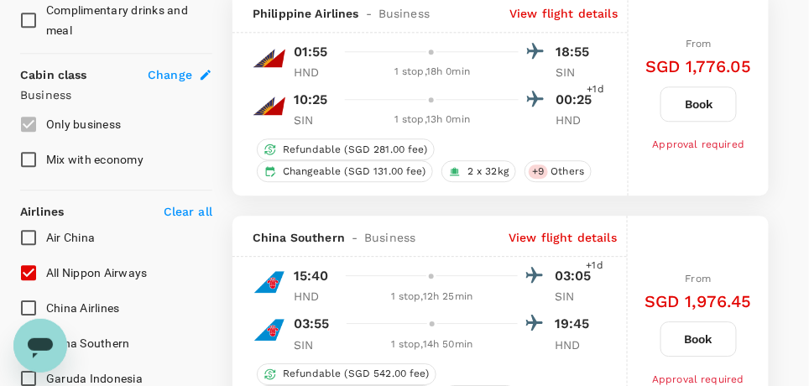
scroll to position [839, 0]
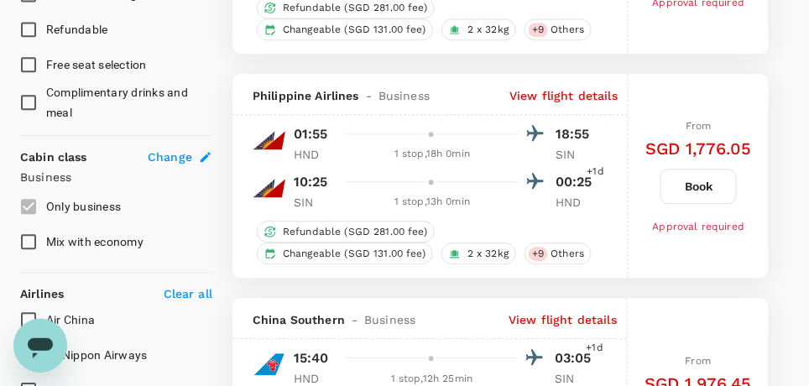
click at [200, 155] on icon at bounding box center [205, 156] width 13 height 13
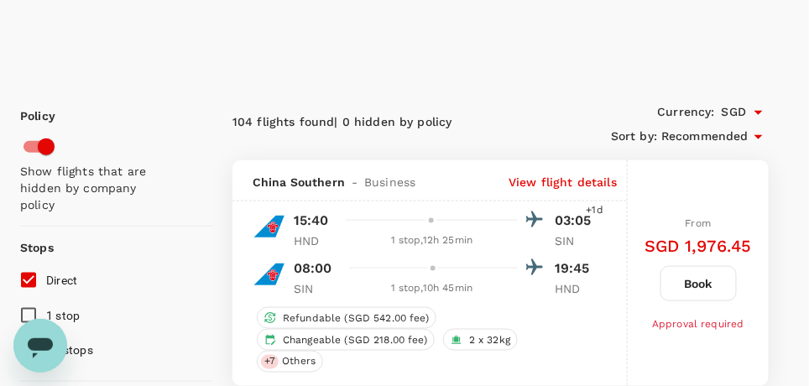
type input "Tokyo Intl (HND)"
type input "Singapore Changi (SIN)"
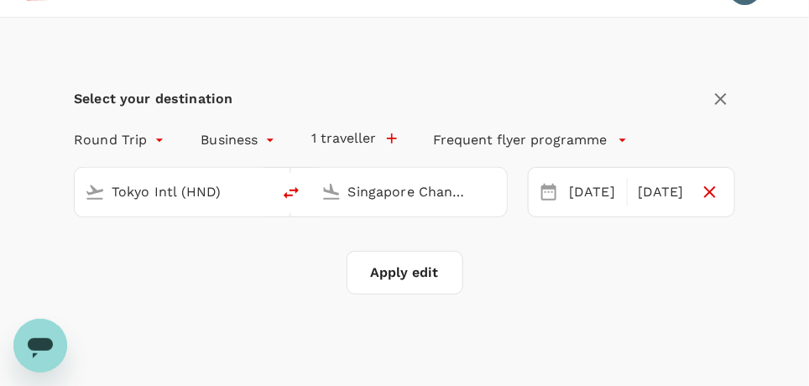
scroll to position [38, 0]
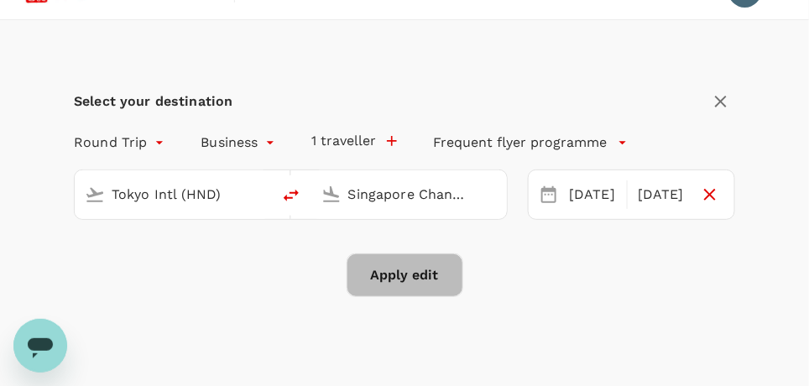
click at [413, 264] on button "Apply edit" at bounding box center [404, 275] width 117 height 44
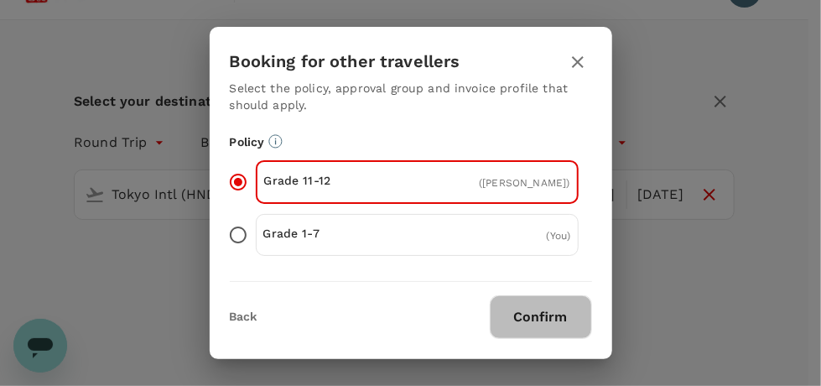
click at [523, 319] on button "Confirm" at bounding box center [541, 317] width 102 height 44
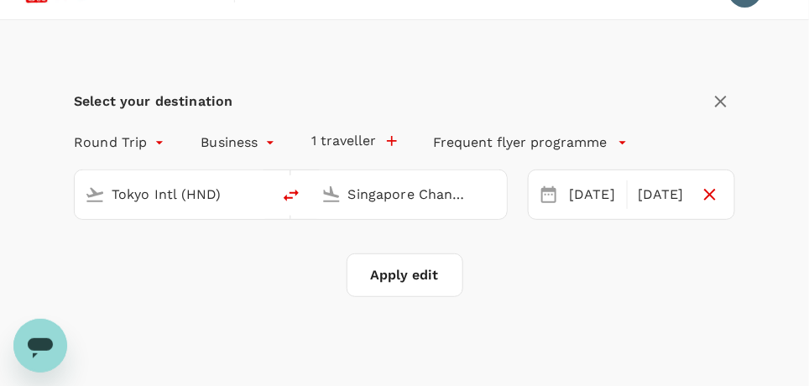
checkbox input "false"
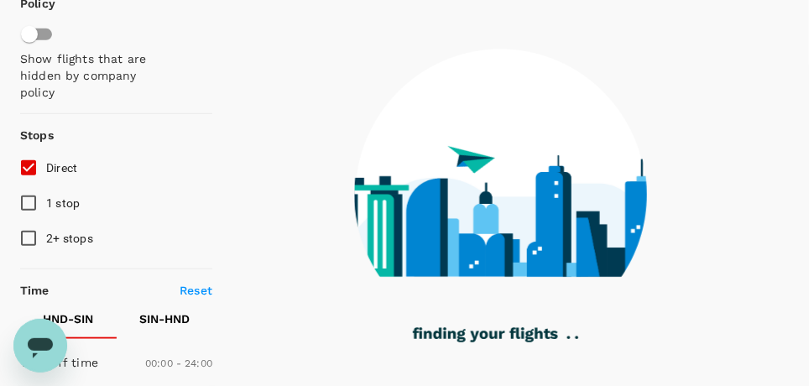
scroll to position [252, 0]
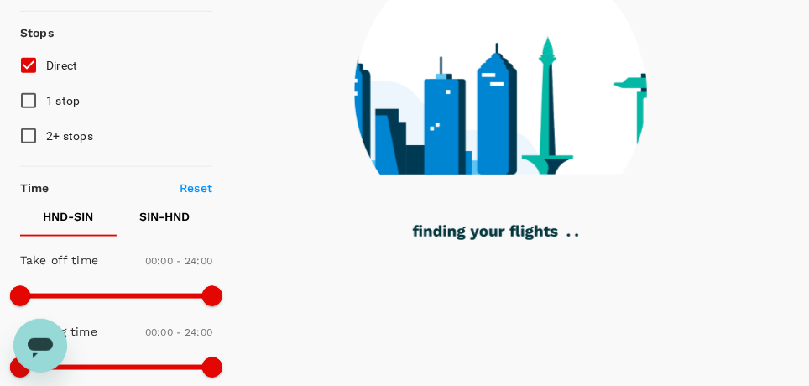
type input "1290"
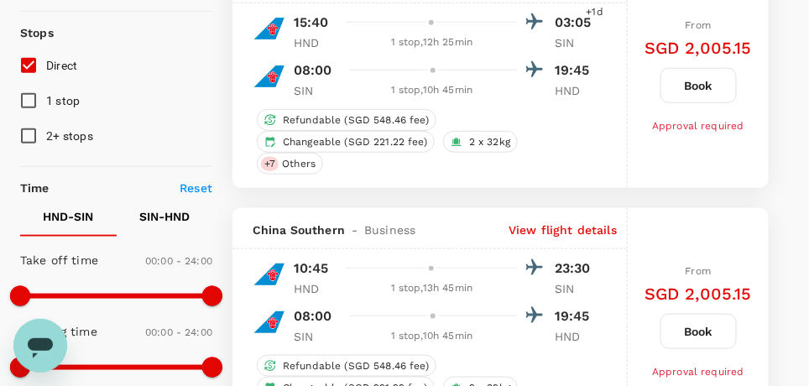
checkbox input "true"
type input "SGD"
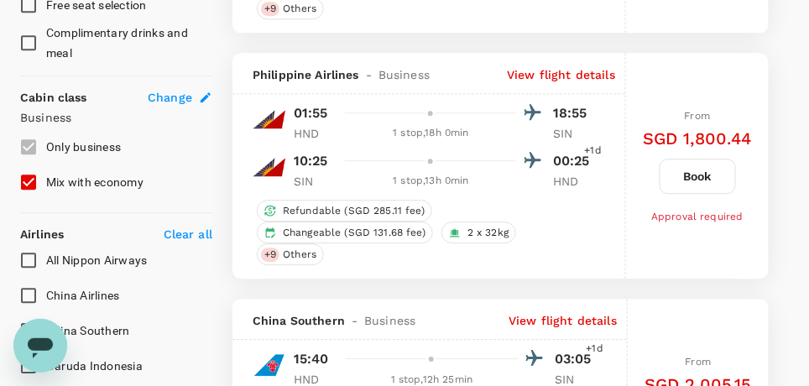
scroll to position [839, 0]
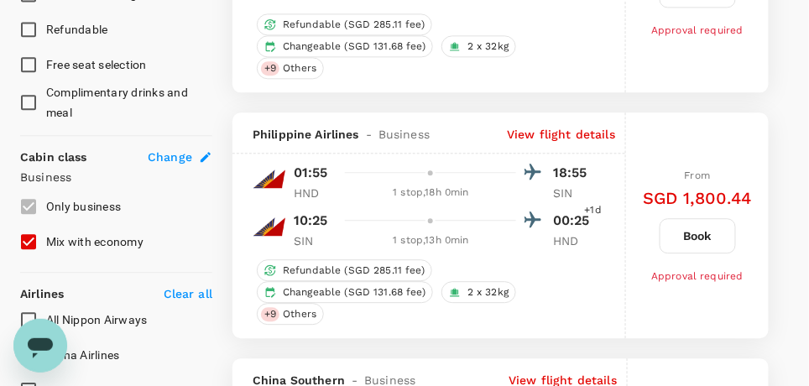
drag, startPoint x: 28, startPoint y: 235, endPoint x: 64, endPoint y: 263, distance: 46.0
click at [29, 236] on input "Mix with economy" at bounding box center [28, 241] width 35 height 35
checkbox input "false"
type input "1380"
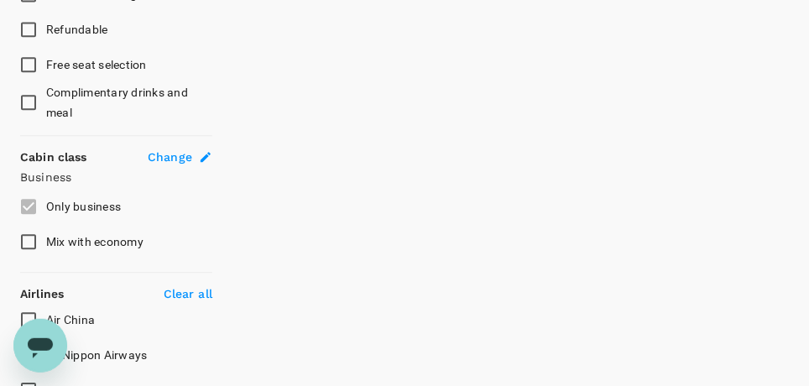
click at [30, 198] on label "Only business" at bounding box center [105, 206] width 188 height 35
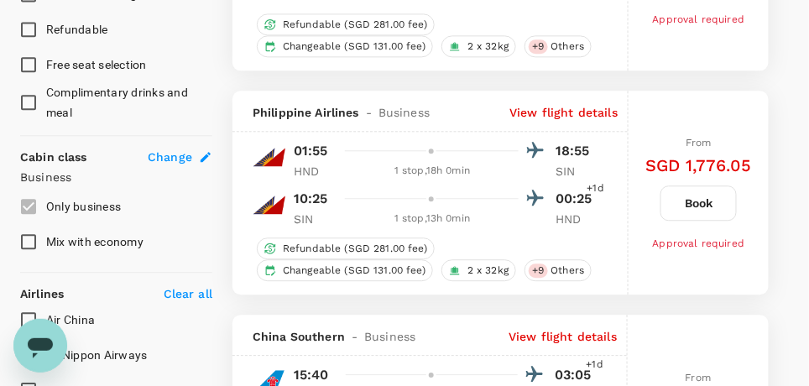
click at [28, 204] on label "Only business" at bounding box center [105, 206] width 188 height 35
click at [23, 198] on label "Only business" at bounding box center [105, 206] width 188 height 35
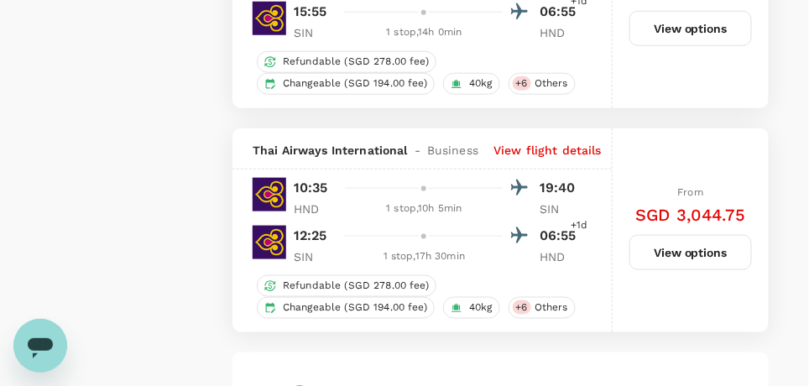
scroll to position [4645, 0]
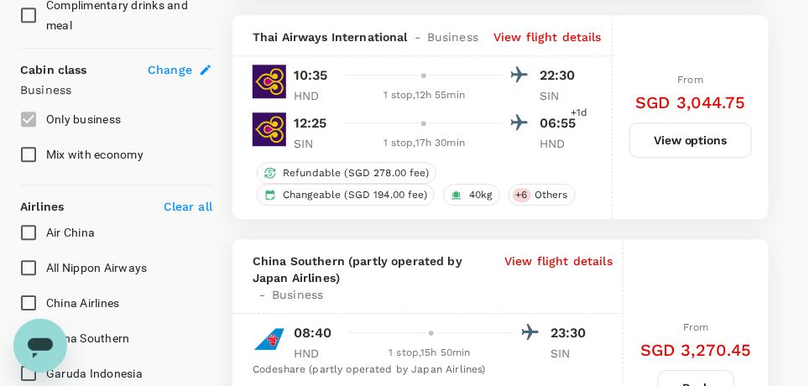
scroll to position [1090, 0]
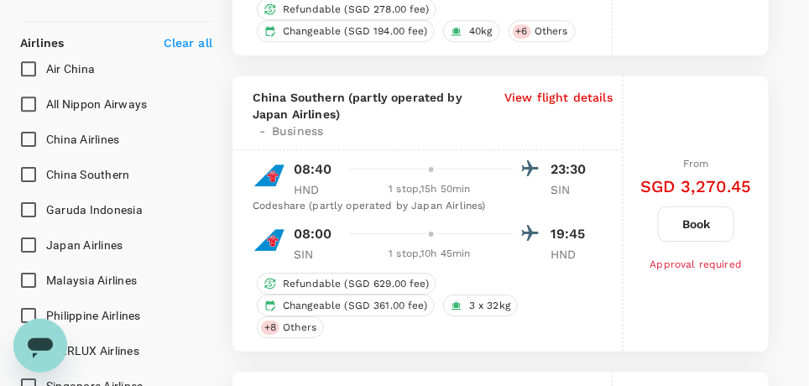
click at [29, 97] on input "All Nippon Airways" at bounding box center [28, 103] width 35 height 35
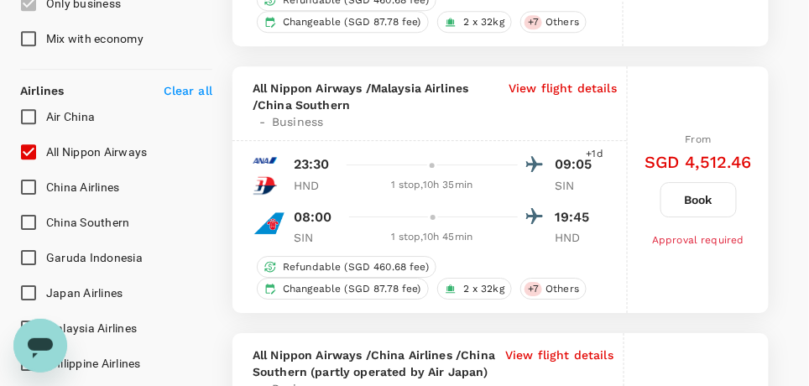
scroll to position [1007, 0]
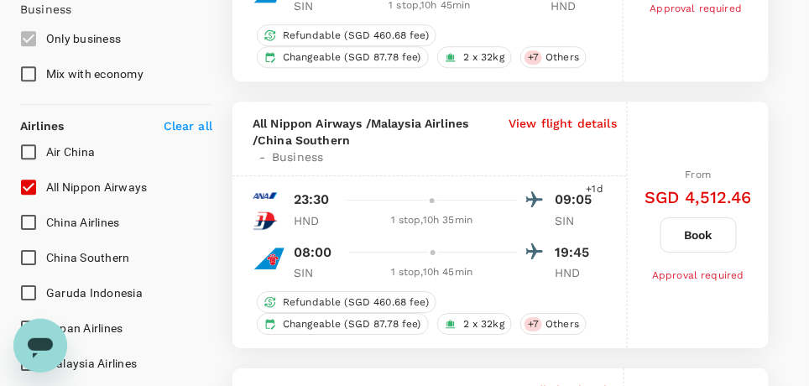
click at [194, 112] on div "Clear all" at bounding box center [184, 122] width 55 height 23
click at [190, 119] on p "Clear all" at bounding box center [188, 125] width 49 height 17
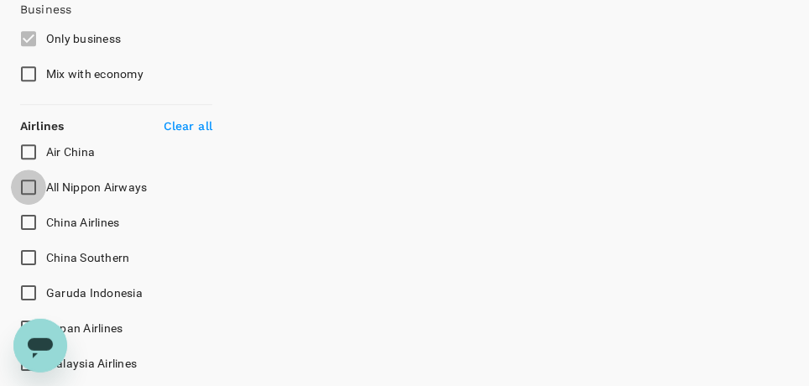
click at [29, 183] on input "All Nippon Airways" at bounding box center [28, 186] width 35 height 35
checkbox input "true"
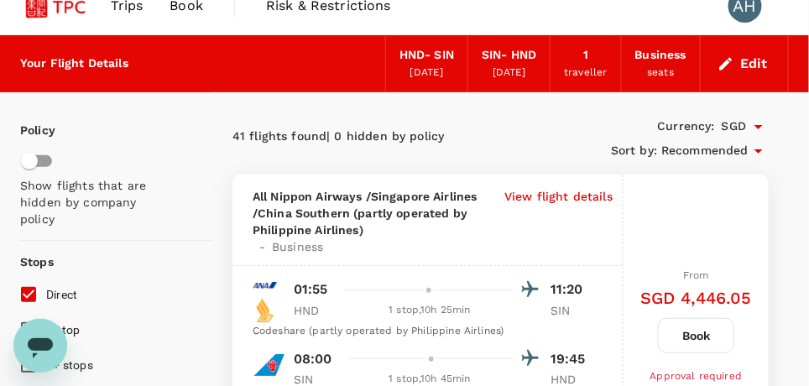
scroll to position [0, 0]
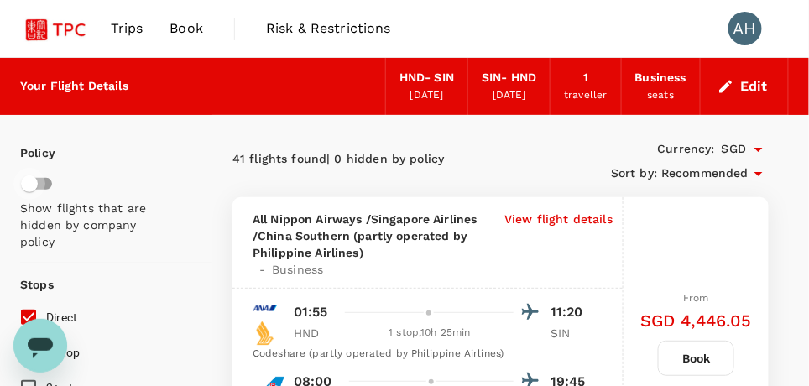
click at [34, 187] on input "checkbox" at bounding box center [30, 184] width 96 height 32
checkbox input "true"
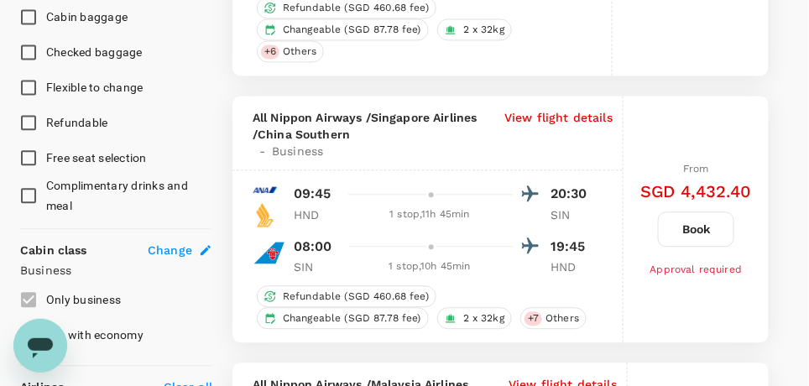
scroll to position [503, 0]
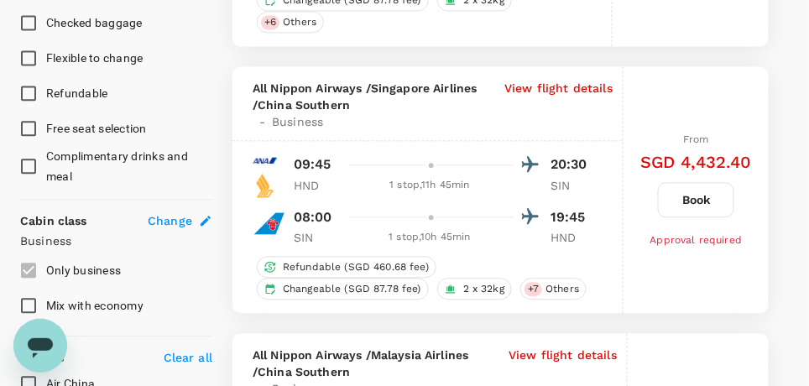
scroll to position [839, 0]
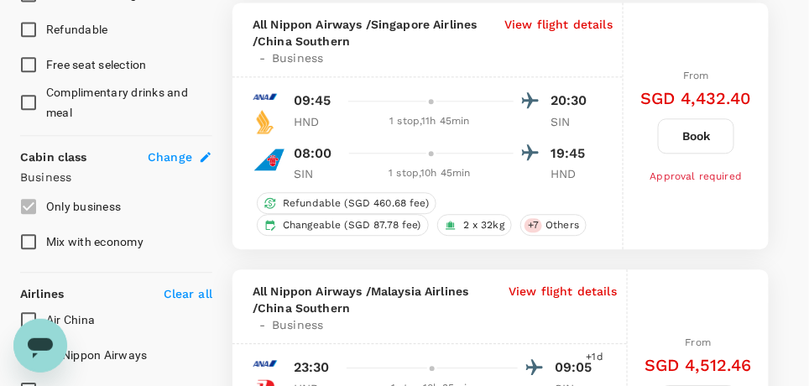
click at [32, 199] on label "Only business" at bounding box center [105, 206] width 188 height 35
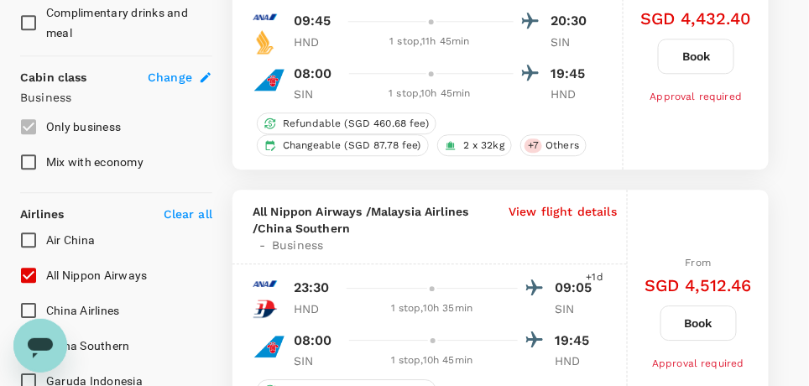
scroll to position [1007, 0]
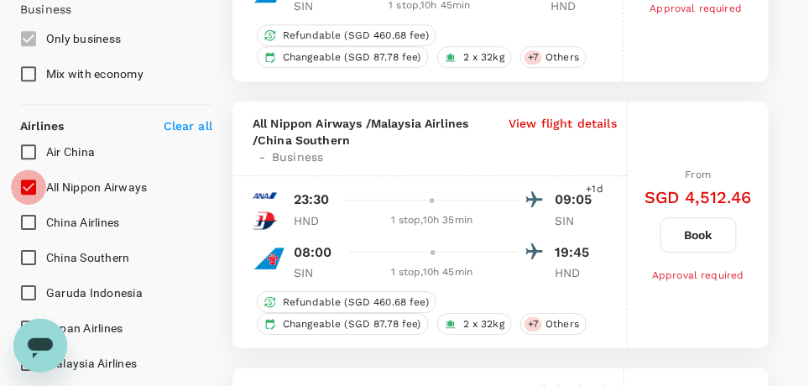
click at [27, 182] on input "All Nippon Airways" at bounding box center [28, 186] width 35 height 35
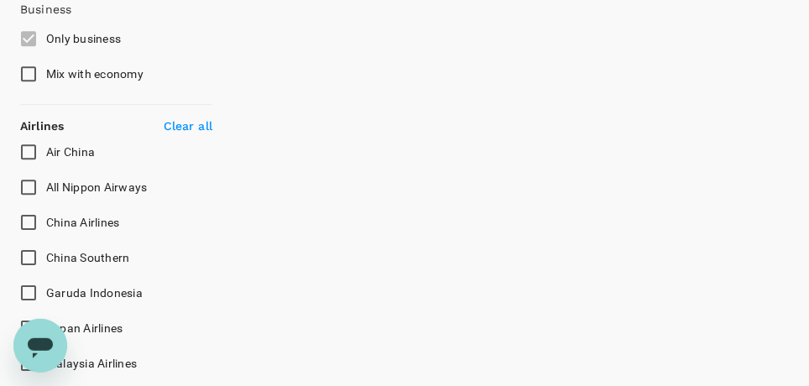
click at [25, 185] on input "All Nippon Airways" at bounding box center [28, 186] width 35 height 35
checkbox input "true"
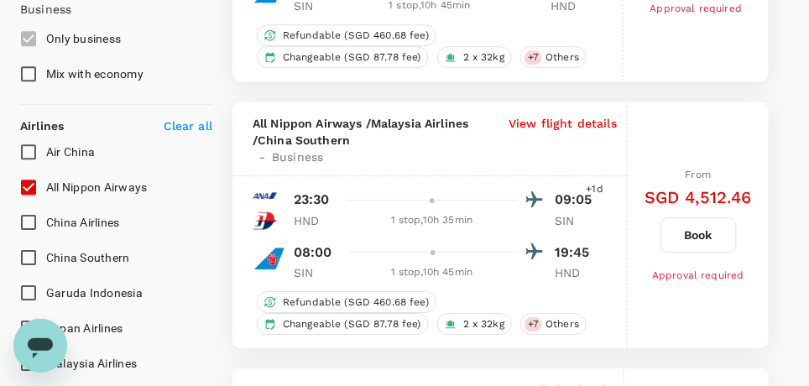
type input "SGD"
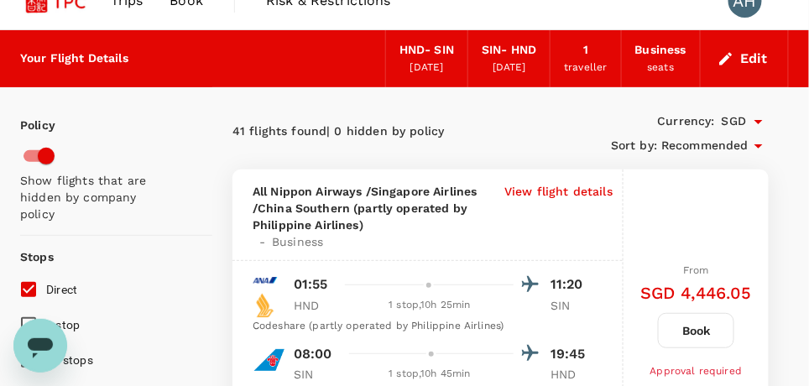
scroll to position [0, 0]
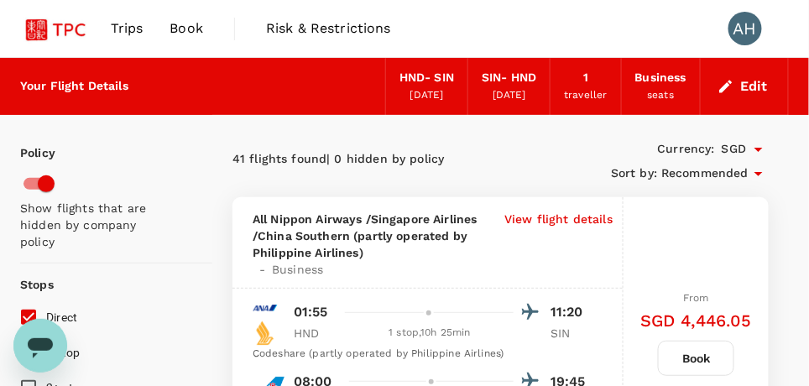
click at [758, 82] on button "Edit" at bounding box center [744, 86] width 60 height 27
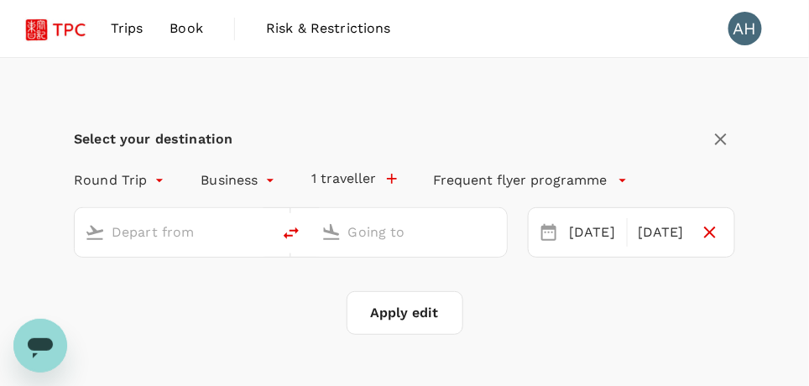
type input "Tokyo Intl (HND)"
type input "Singapore Changi (SIN)"
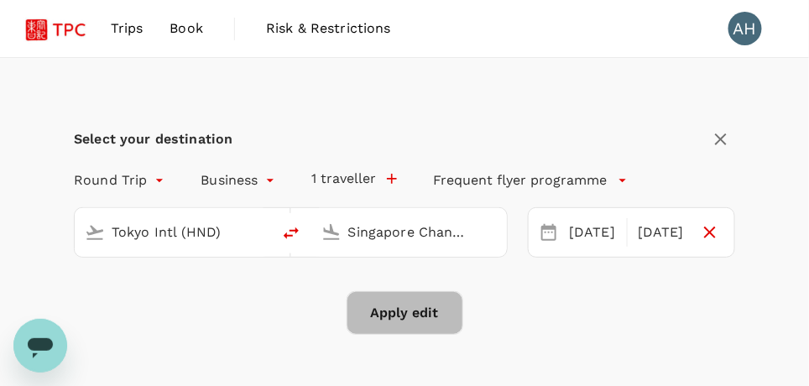
click at [417, 311] on button "Apply edit" at bounding box center [404, 313] width 117 height 44
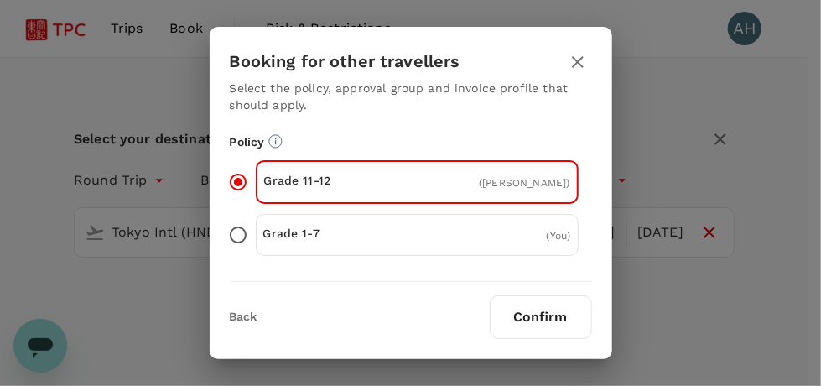
click at [537, 312] on button "Confirm" at bounding box center [541, 317] width 102 height 44
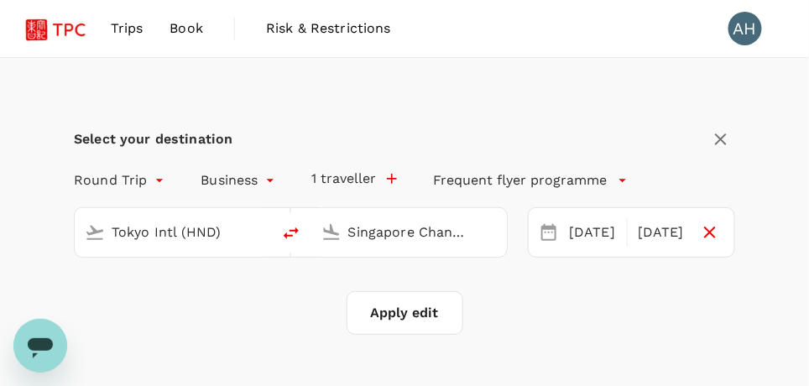
checkbox input "false"
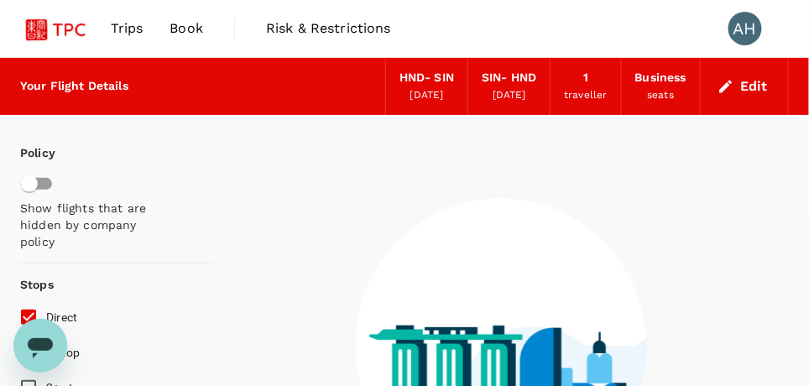
checkbox input "false"
type input "1440"
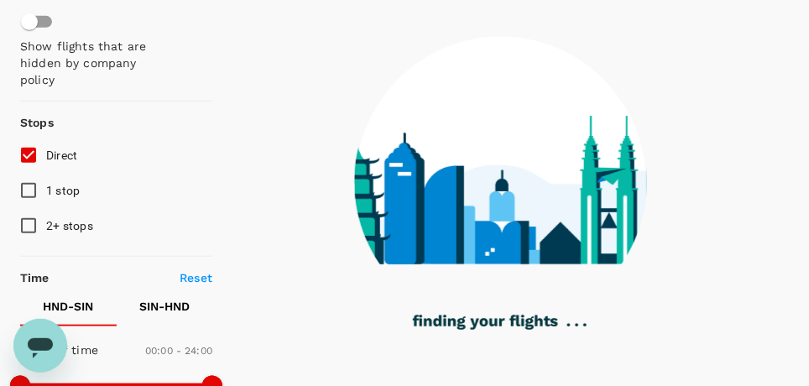
scroll to position [168, 0]
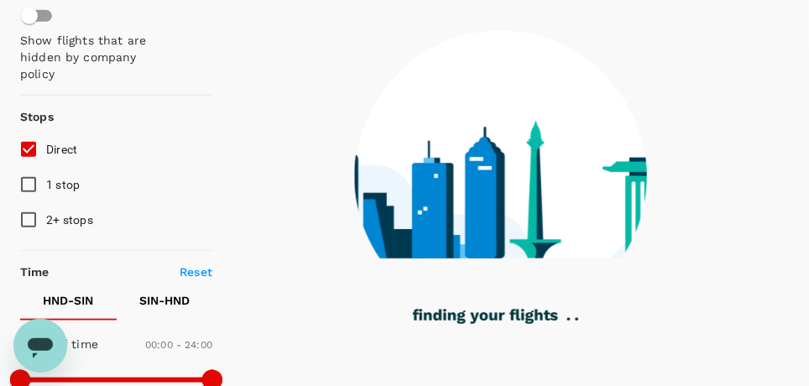
type input "1220"
checkbox input "true"
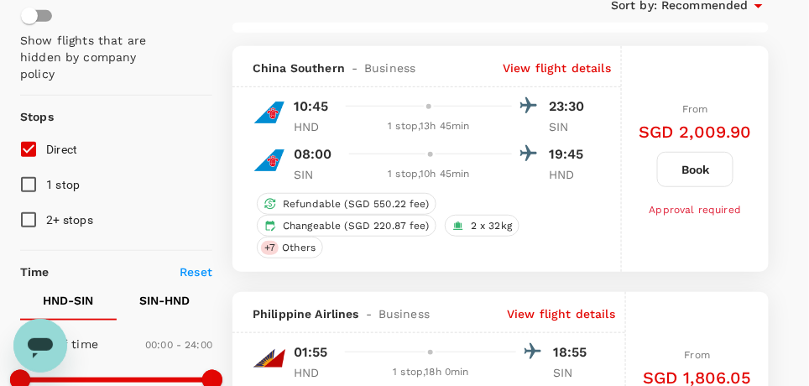
type input "1380"
checkbox input "false"
checkbox input "true"
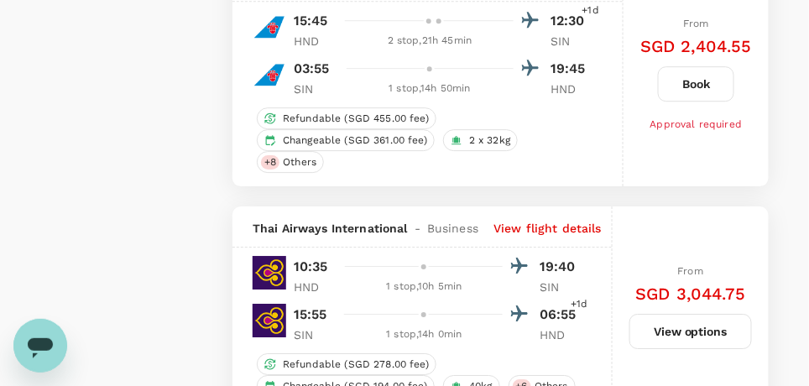
scroll to position [3758, 0]
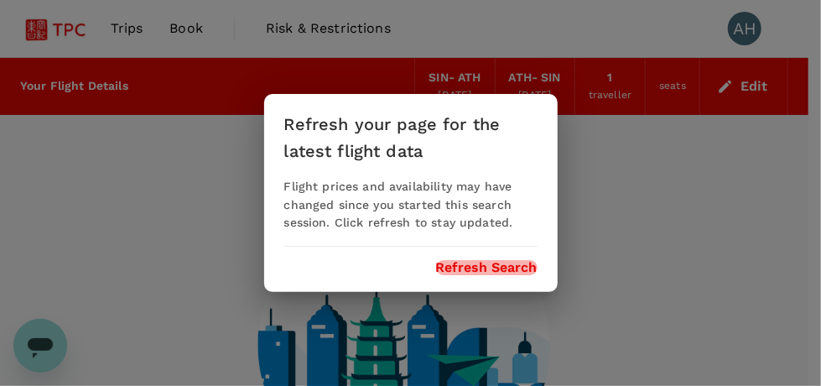
click at [497, 268] on button "Refresh Search" at bounding box center [487, 267] width 102 height 15
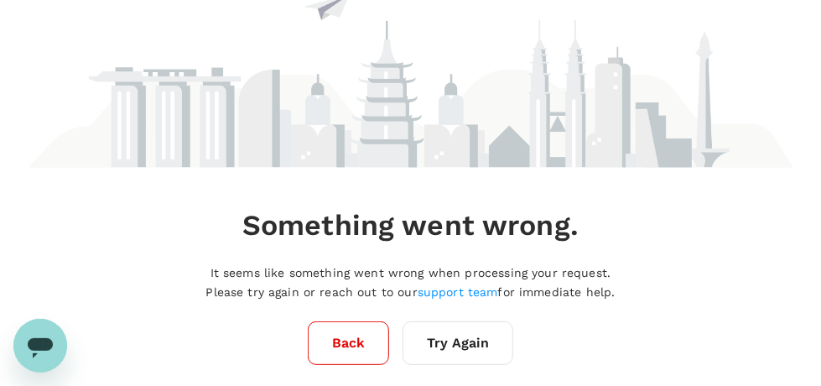
click at [325, 353] on button "Back" at bounding box center [348, 343] width 81 height 44
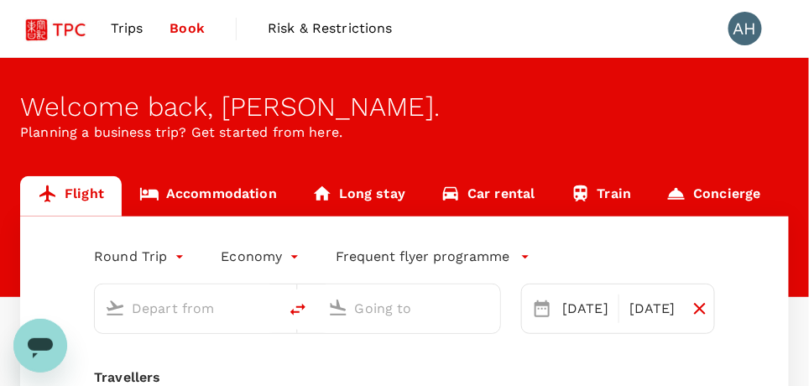
type input "Singapore Changi (SIN)"
type input "Athens Intl ([GEOGRAPHIC_DATA])"
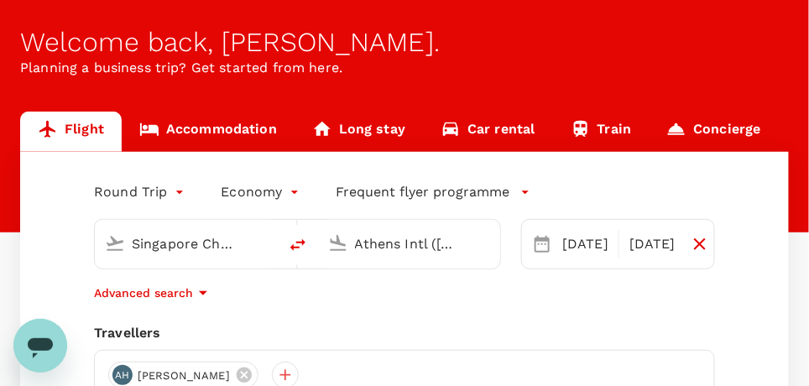
scroll to position [168, 0]
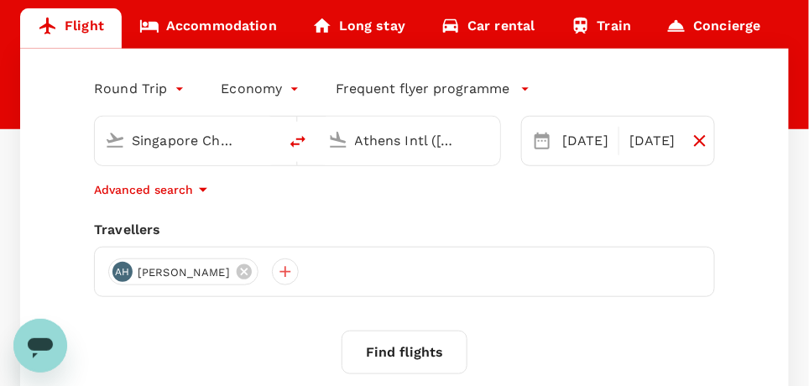
click at [237, 269] on icon at bounding box center [244, 271] width 15 height 15
click at [124, 270] on div at bounding box center [121, 271] width 27 height 27
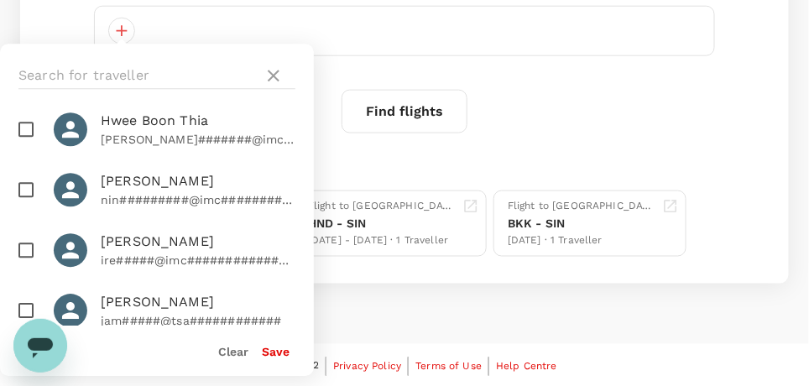
scroll to position [2432, 0]
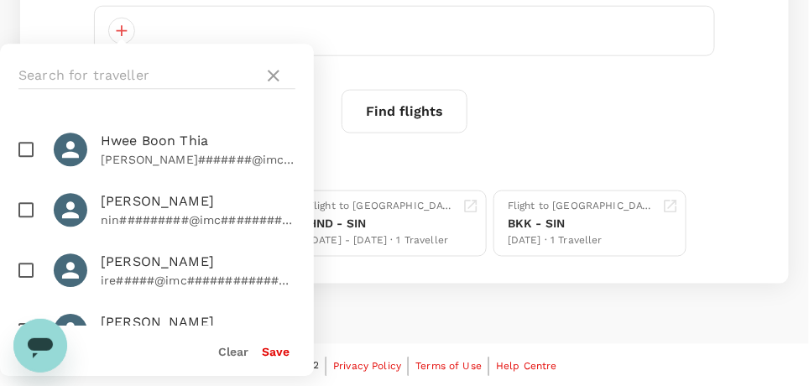
click at [23, 313] on input "checkbox" at bounding box center [25, 330] width 35 height 35
checkbox input "true"
click at [271, 350] on button "Save" at bounding box center [276, 352] width 28 height 13
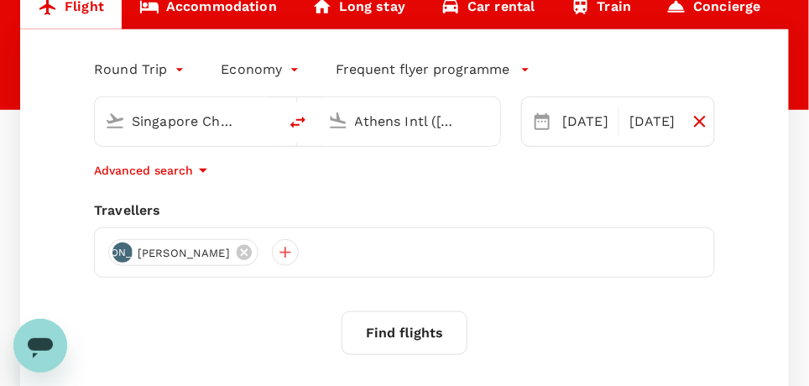
scroll to position [157, 0]
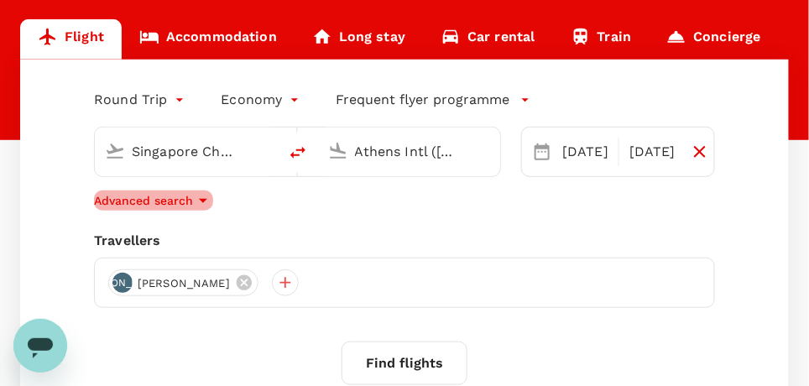
click at [184, 199] on p "Advanced search" at bounding box center [143, 200] width 99 height 17
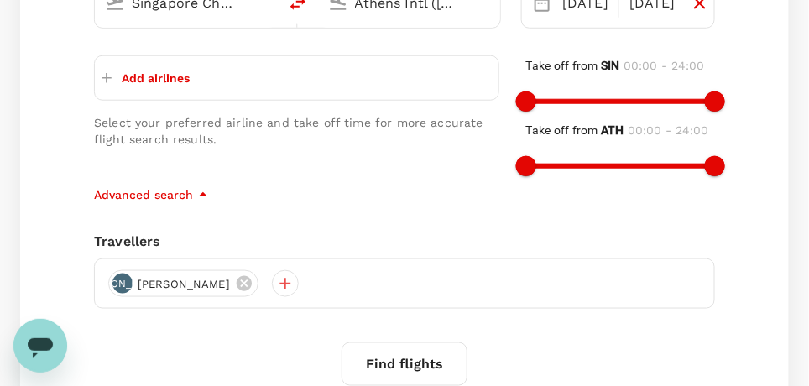
scroll to position [325, 0]
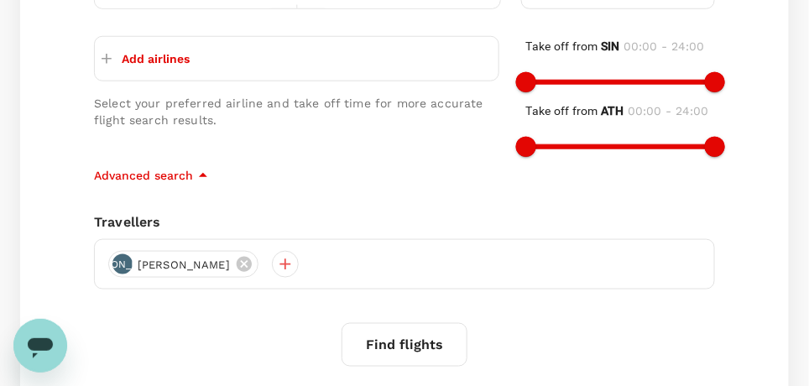
click at [132, 58] on p "Add airlines" at bounding box center [156, 58] width 68 height 17
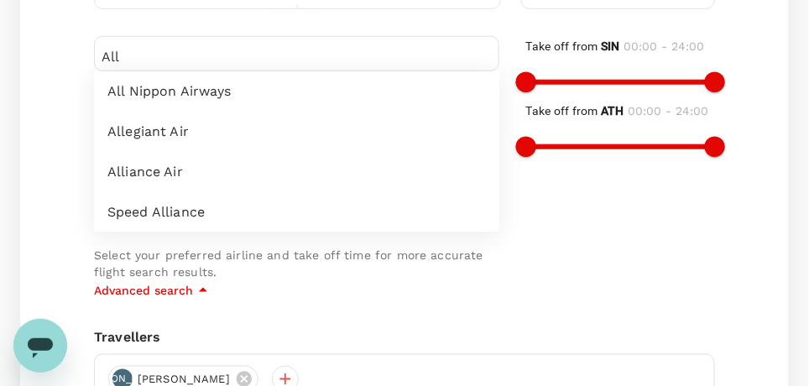
type input "All"
click at [183, 96] on span "All Nippon Airways" at bounding box center [296, 91] width 378 height 20
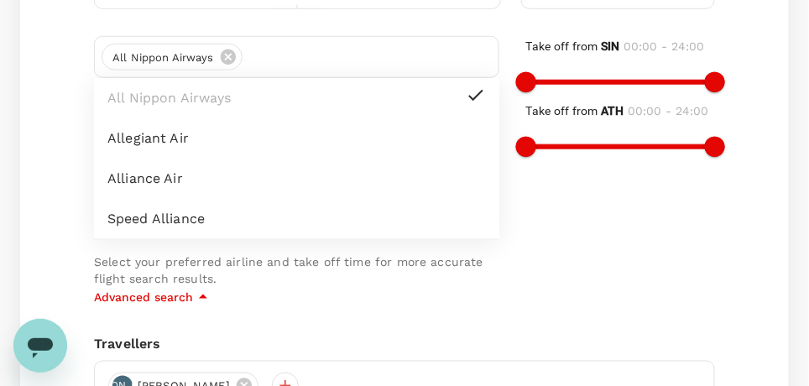
click at [566, 273] on div "Take off from SIN 00:00 - 24:00 Take off from ATH 00:00 - 24:00" at bounding box center [607, 148] width 216 height 278
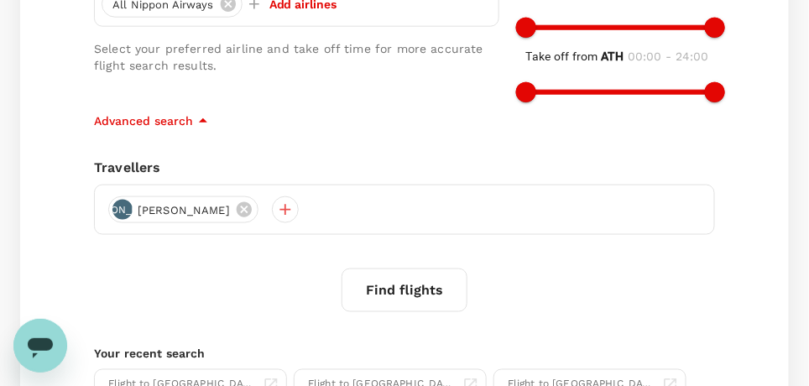
scroll to position [409, 0]
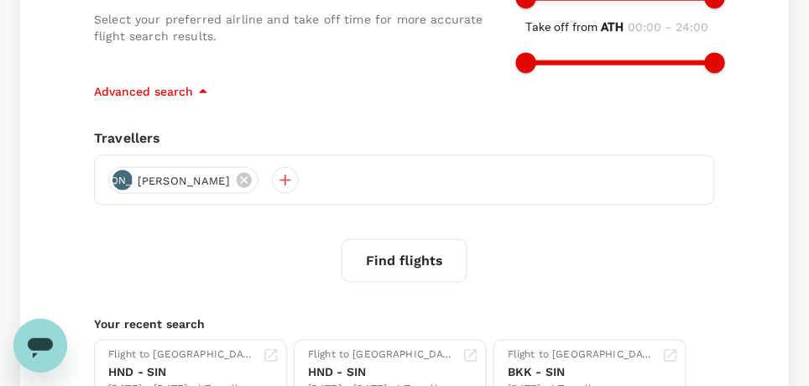
click at [198, 84] on icon "button" at bounding box center [203, 91] width 20 height 20
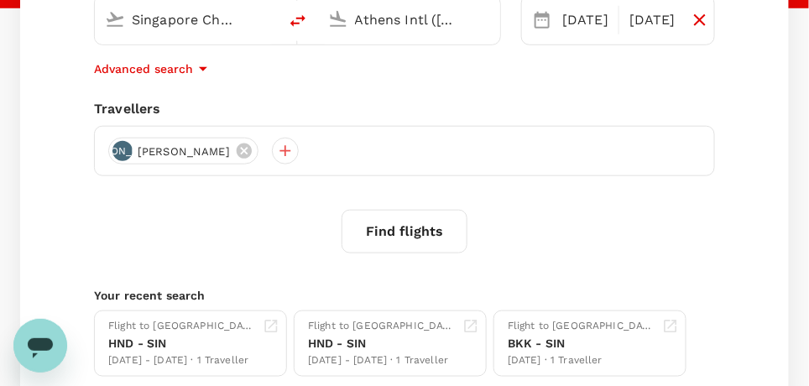
scroll to position [241, 0]
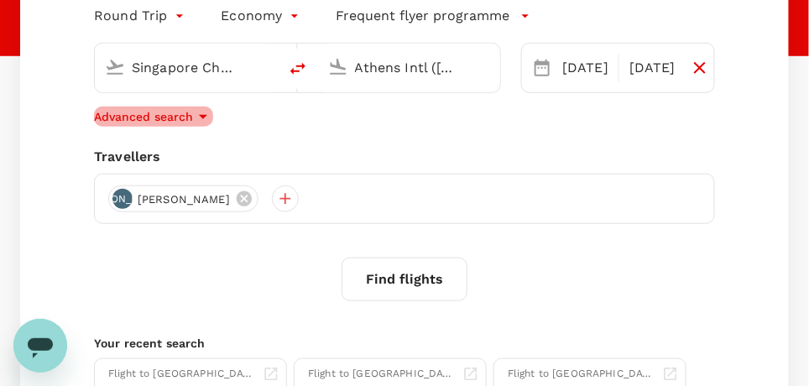
click at [202, 113] on icon "button" at bounding box center [203, 117] width 20 height 20
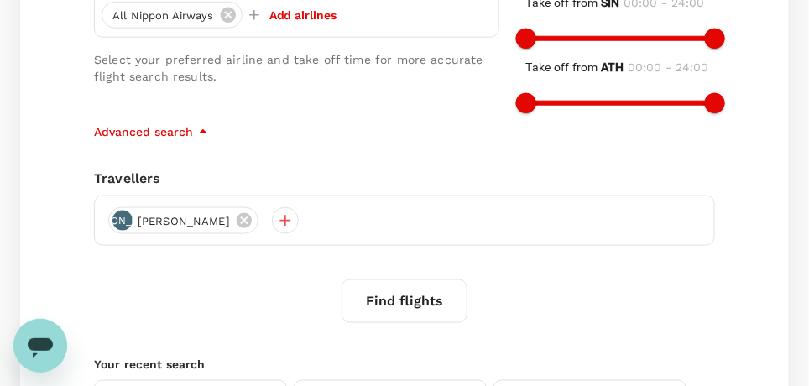
scroll to position [390, 0]
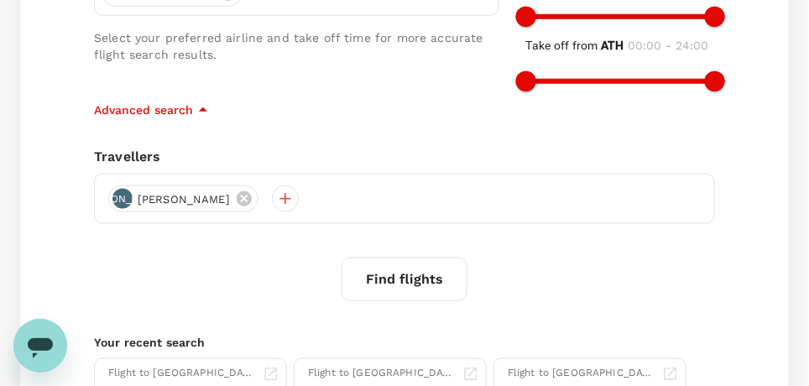
drag, startPoint x: 399, startPoint y: 284, endPoint x: 389, endPoint y: 280, distance: 10.9
click at [395, 282] on button "Find flights" at bounding box center [404, 280] width 126 height 44
click at [424, 285] on button "Find flights" at bounding box center [404, 280] width 126 height 44
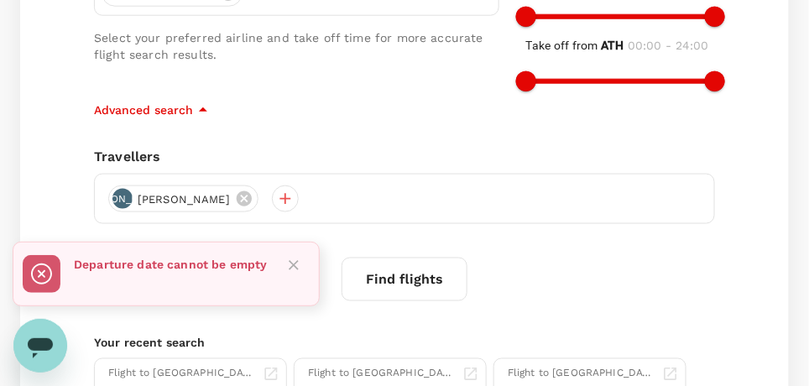
click at [402, 222] on div "Round Trip roundtrip Economy economy Frequent flyer programme Singapore Changi …" at bounding box center [404, 138] width 768 height 625
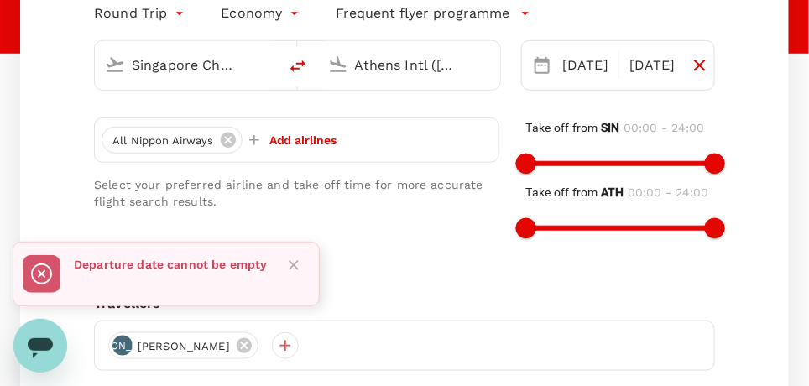
scroll to position [138, 0]
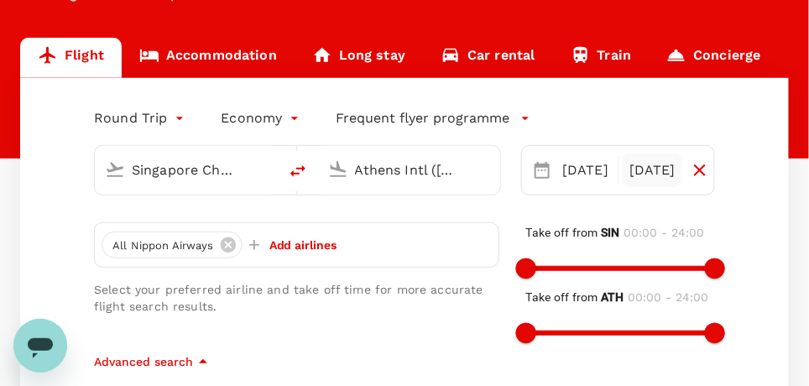
click at [669, 166] on div "[DATE]" at bounding box center [652, 171] width 60 height 34
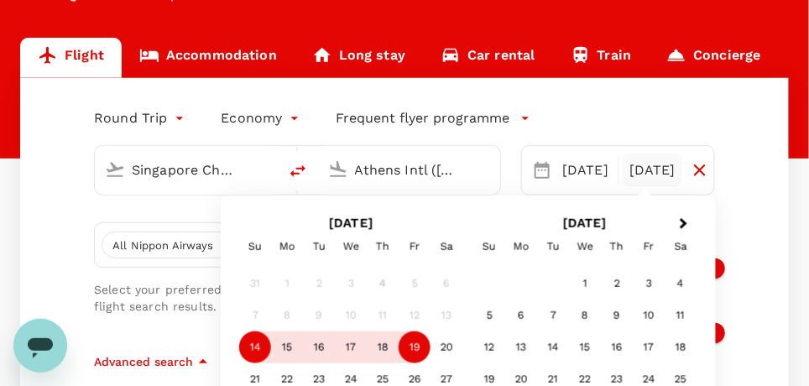
click at [412, 349] on div "19" at bounding box center [414, 347] width 32 height 32
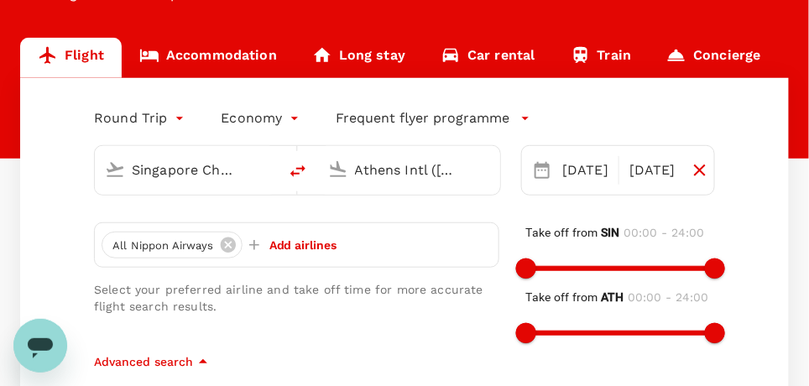
scroll to position [221, 0]
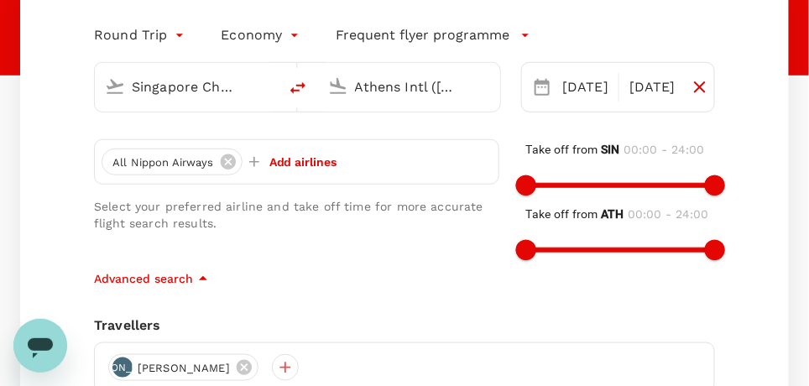
click at [214, 88] on input "Singapore Changi (SIN)" at bounding box center [187, 87] width 111 height 26
type input "H"
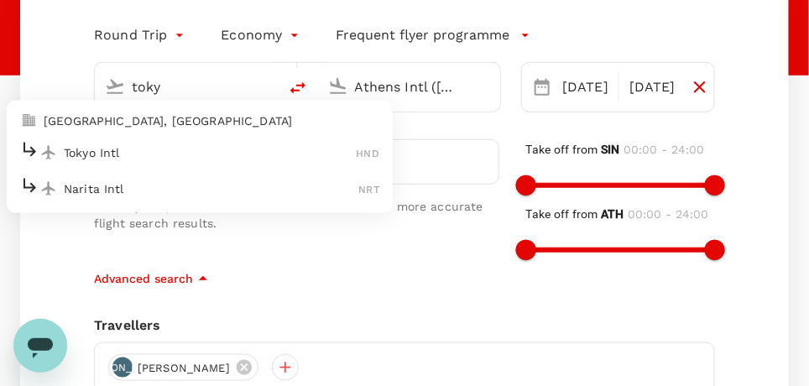
click at [117, 154] on p "Tokyo Intl" at bounding box center [210, 152] width 293 height 17
type input "Tokyo Intl (HND)"
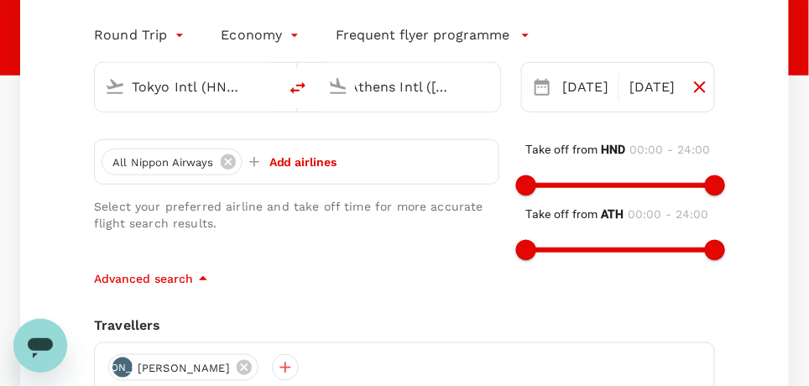
scroll to position [0, 0]
click at [361, 83] on input "Athens Intl ([GEOGRAPHIC_DATA])" at bounding box center [410, 87] width 111 height 26
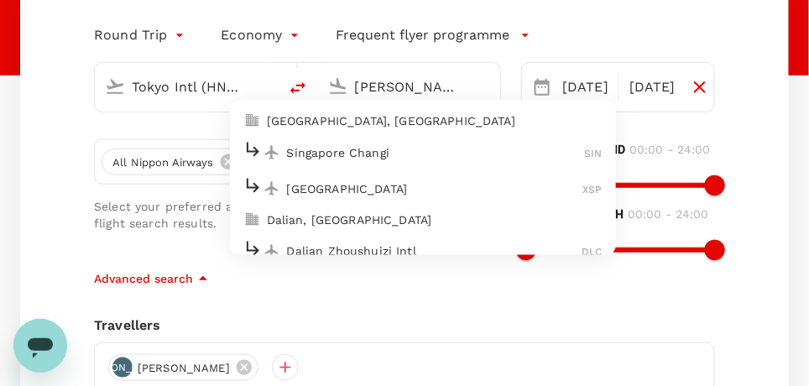
click at [319, 154] on p "Singapore Changi" at bounding box center [436, 152] width 298 height 17
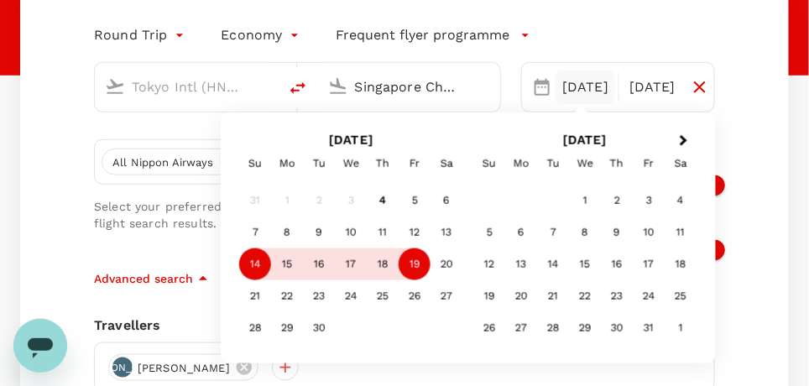
type input "Singapore Changi (SIN)"
click at [248, 263] on div "14" at bounding box center [255, 264] width 32 height 32
click at [419, 265] on div "19" at bounding box center [414, 264] width 32 height 32
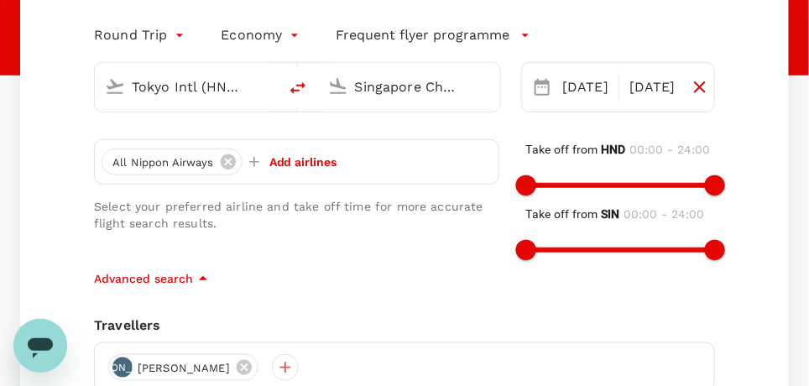
click at [424, 302] on div "Round Trip roundtrip Economy economy Frequent flyer programme Tokyo Intl (HND) …" at bounding box center [404, 307] width 768 height 625
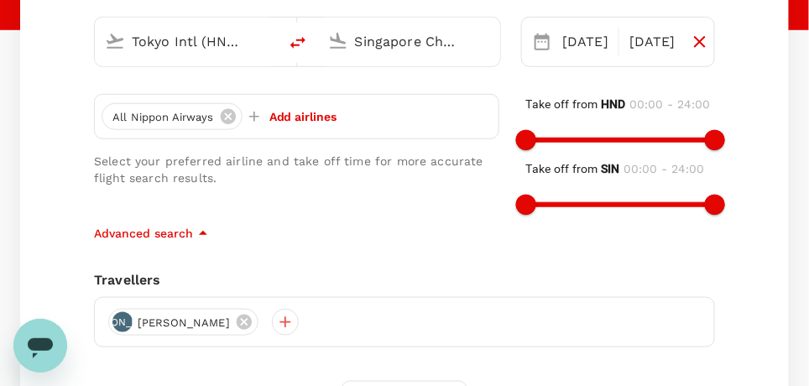
scroll to position [390, 0]
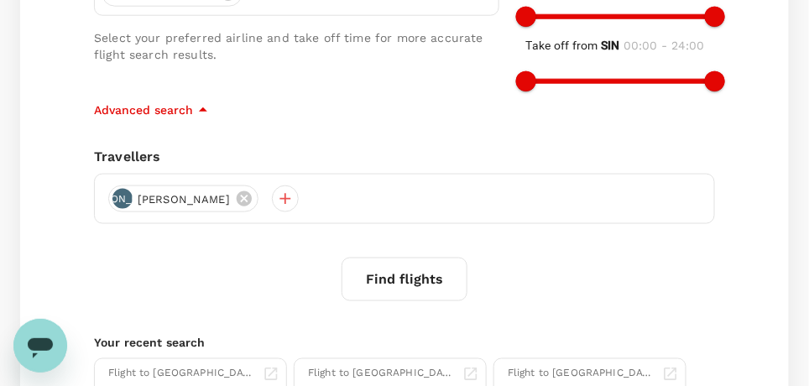
click at [388, 280] on button "Find flights" at bounding box center [404, 280] width 126 height 44
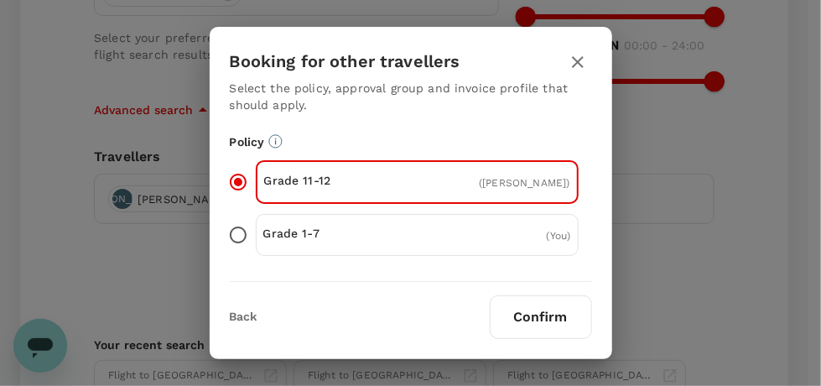
click at [540, 314] on button "Confirm" at bounding box center [541, 317] width 102 height 44
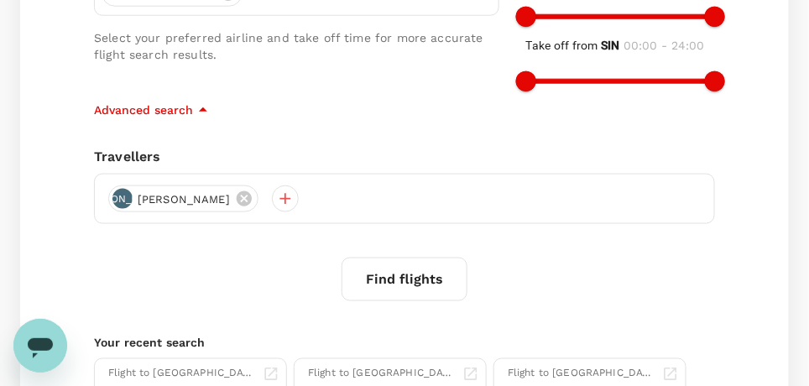
scroll to position [237, 0]
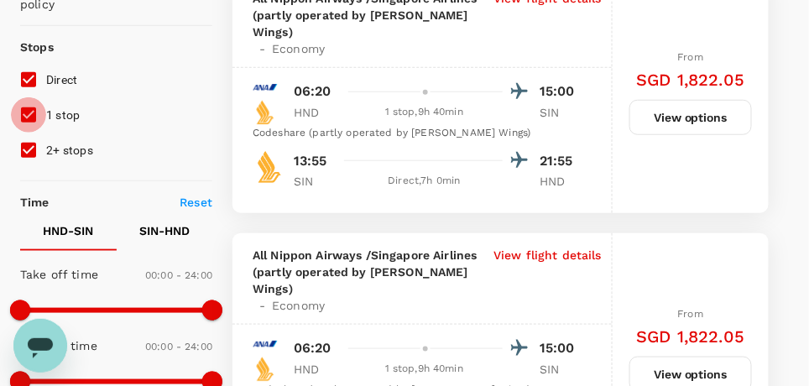
click at [19, 115] on input "1 stop" at bounding box center [28, 114] width 35 height 35
checkbox input "false"
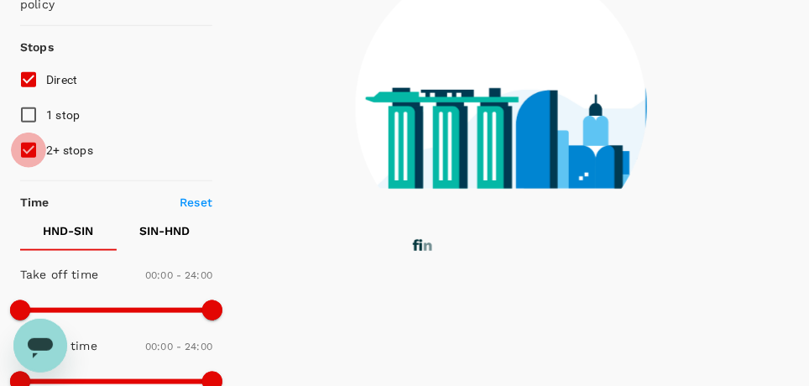
click at [26, 151] on input "2+ stops" at bounding box center [28, 150] width 35 height 35
checkbox input "false"
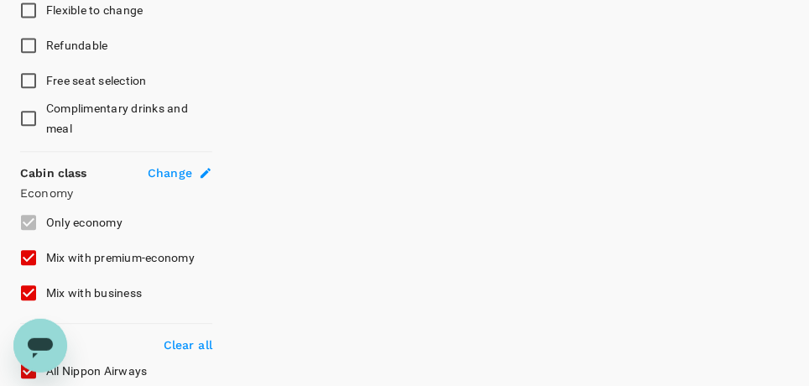
scroll to position [825, 0]
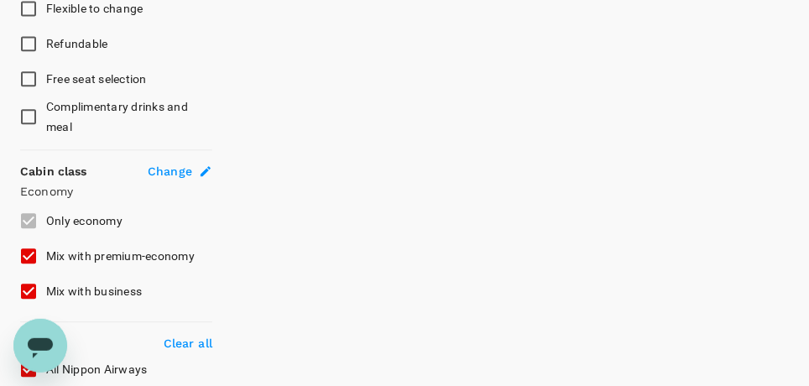
type input "1240"
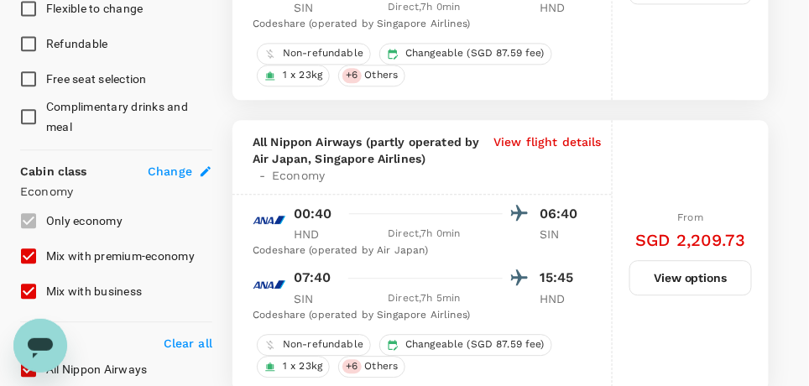
type input "SGD"
click at [27, 289] on input "Mix with business" at bounding box center [28, 290] width 35 height 35
checkbox input "false"
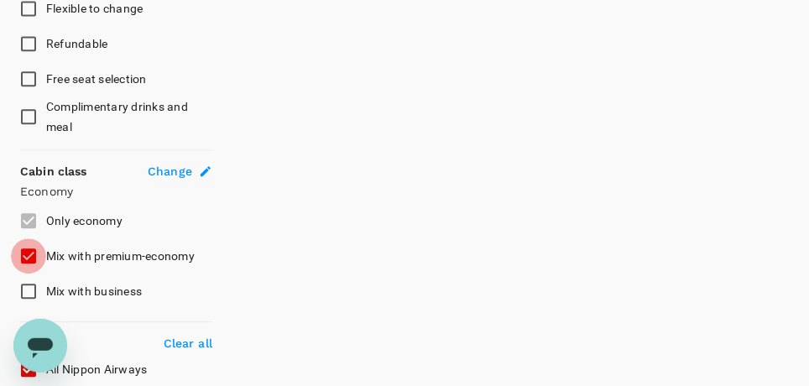
click at [27, 253] on input "Mix with premium-economy" at bounding box center [28, 255] width 35 height 35
checkbox input "false"
click at [29, 214] on label "Only economy" at bounding box center [105, 220] width 188 height 35
type input "1380"
click at [58, 189] on p "Economy" at bounding box center [116, 191] width 192 height 17
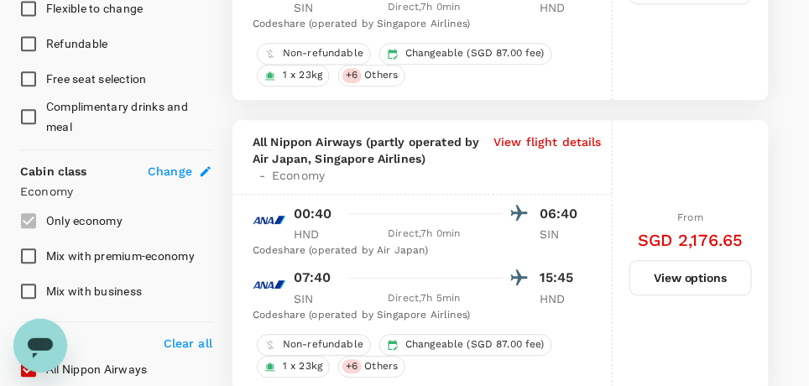
click at [172, 168] on span "Change" at bounding box center [170, 171] width 44 height 17
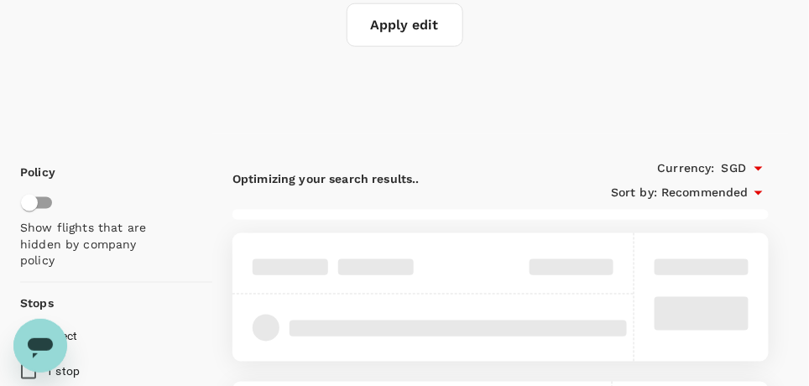
type input "Tokyo Intl (HND)"
type input "Singapore Changi (SIN)"
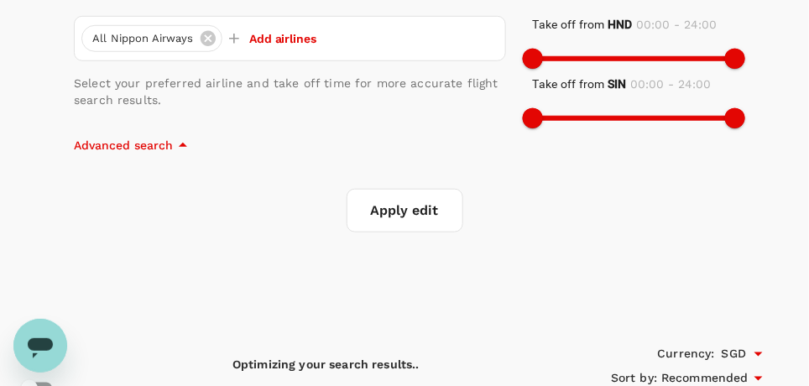
scroll to position [289, 0]
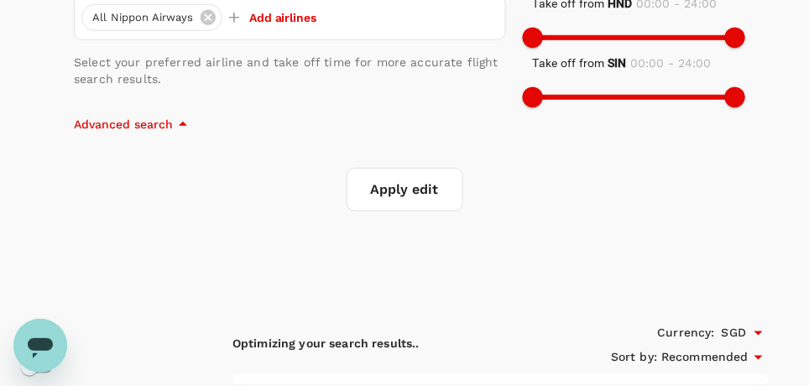
click at [141, 117] on p "Advanced search" at bounding box center [123, 124] width 99 height 17
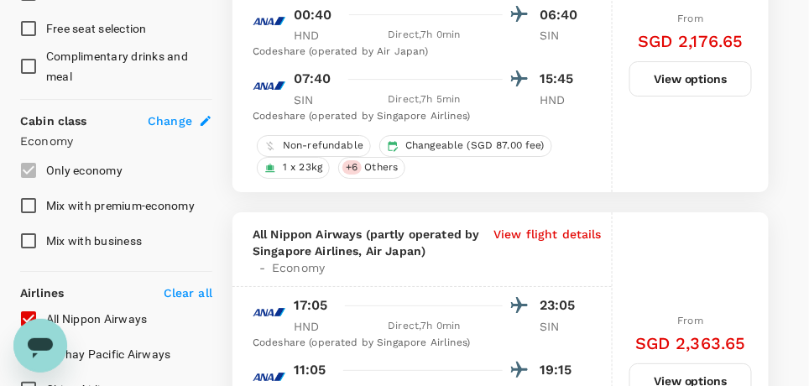
scroll to position [1296, 0]
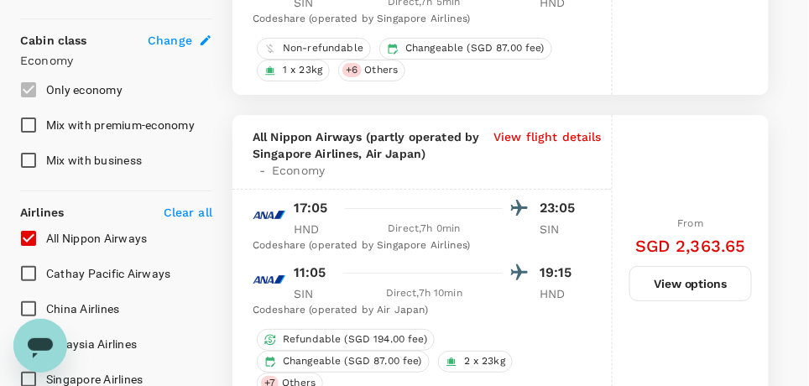
click at [181, 35] on span "Change" at bounding box center [170, 40] width 44 height 17
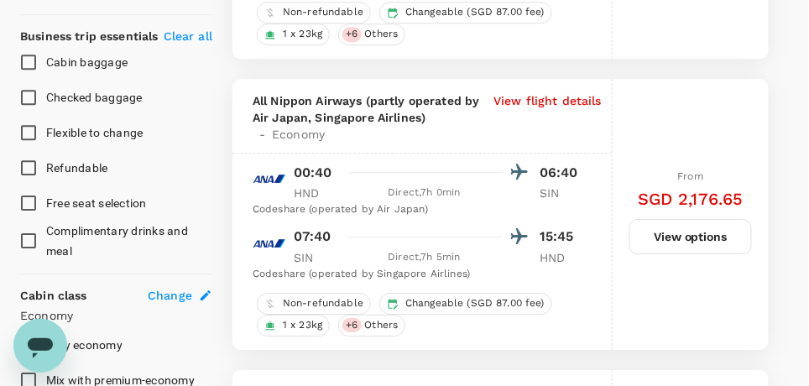
scroll to position [1090, 0]
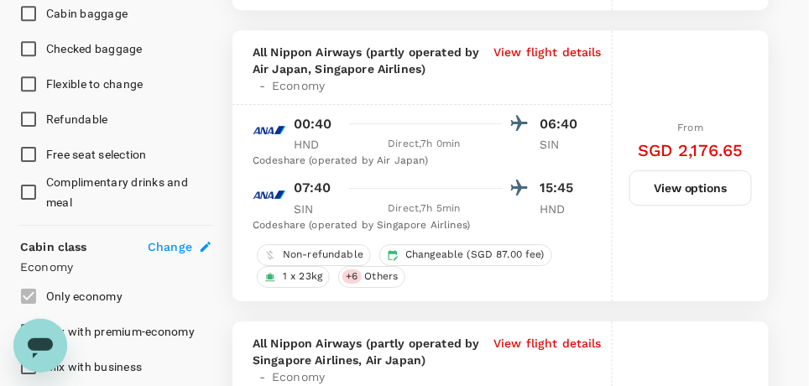
click at [31, 249] on p "Cabin class" at bounding box center [53, 246] width 67 height 17
click at [200, 240] on icon at bounding box center [205, 246] width 13 height 13
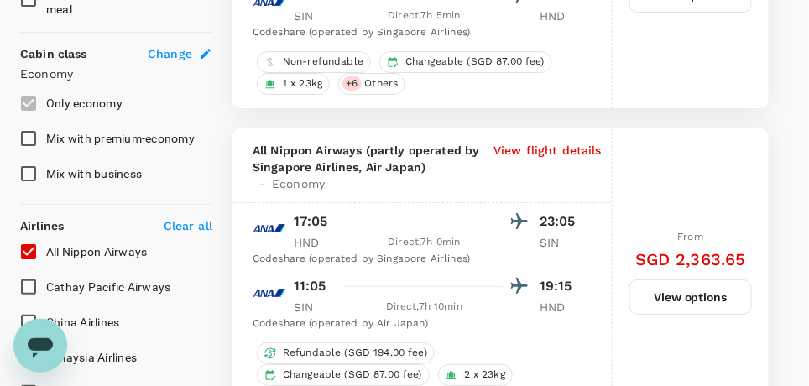
scroll to position [1258, 0]
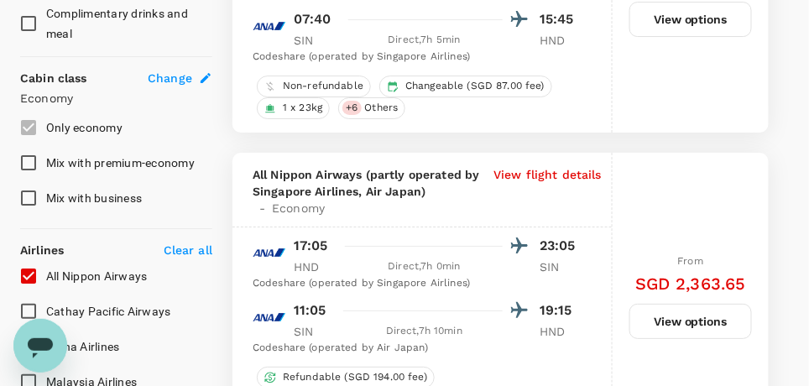
click at [171, 73] on span "Change" at bounding box center [170, 78] width 44 height 17
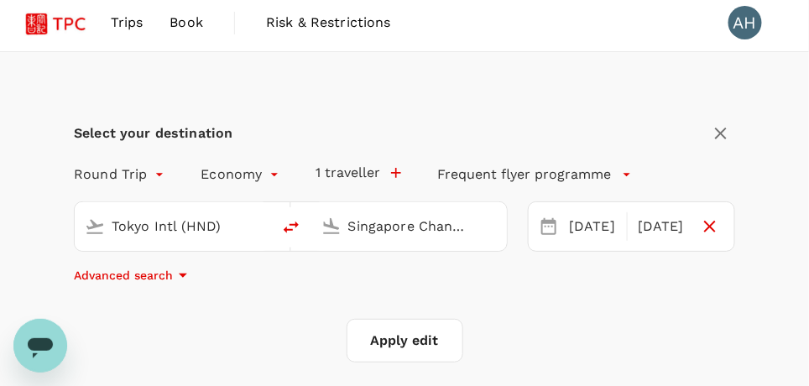
scroll to position [0, 0]
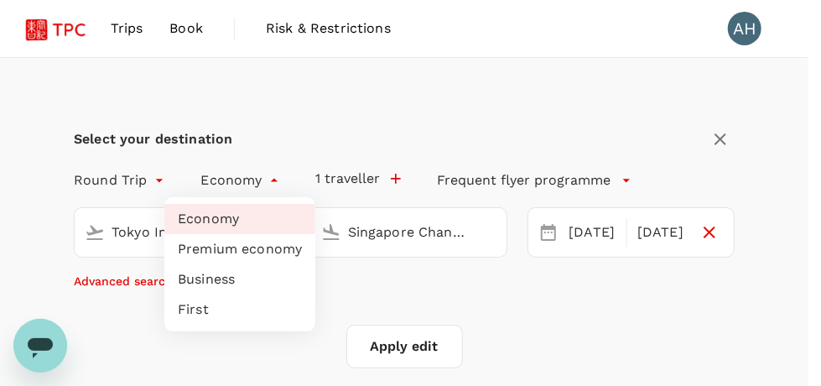
click at [215, 283] on li "Business" at bounding box center [239, 279] width 151 height 30
type input "business"
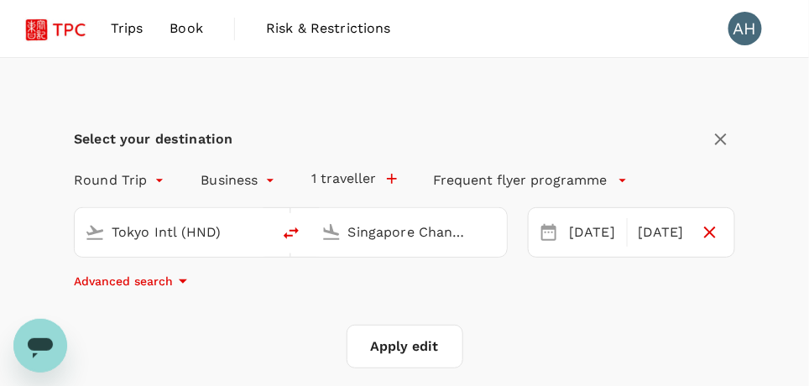
click at [388, 350] on button "Apply edit" at bounding box center [404, 347] width 117 height 44
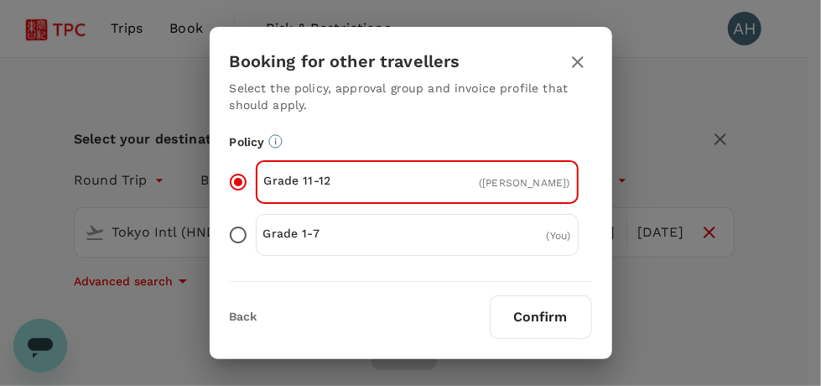
click at [544, 313] on button "Confirm" at bounding box center [541, 317] width 102 height 44
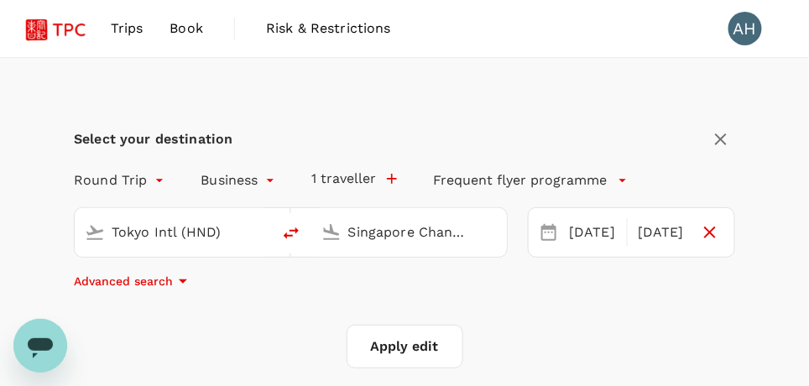
checkbox input "false"
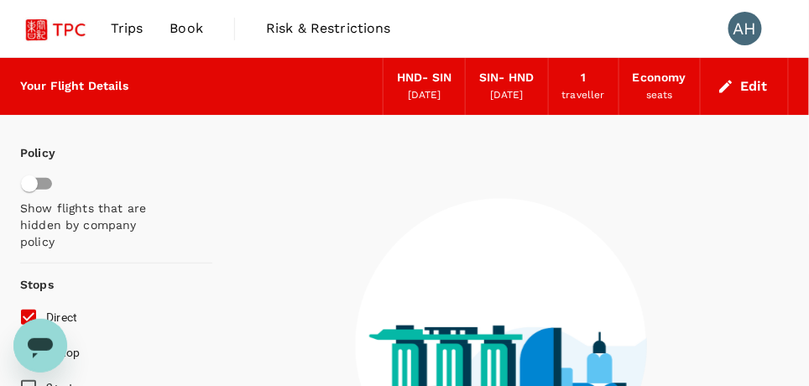
checkbox input "false"
type input "1440"
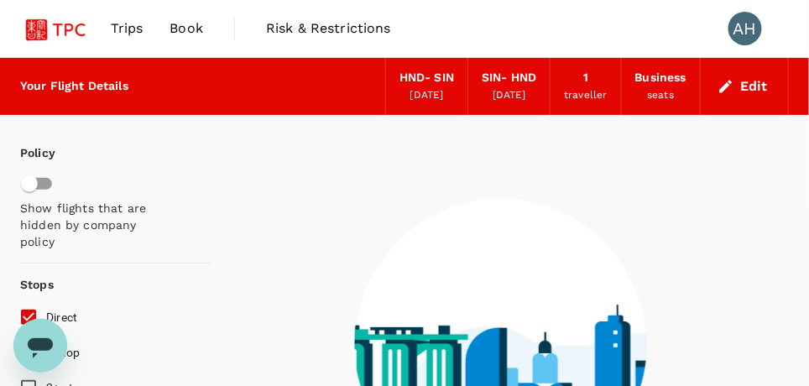
scroll to position [168, 0]
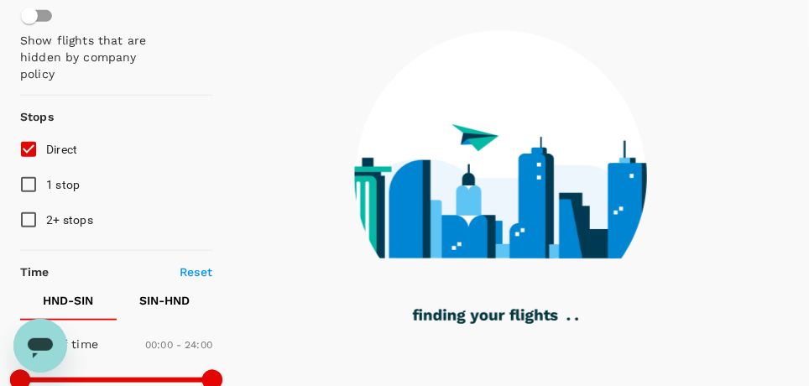
checkbox input "true"
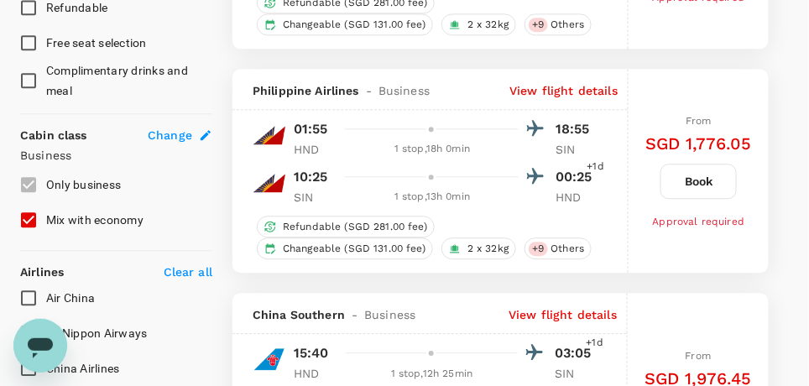
scroll to position [923, 0]
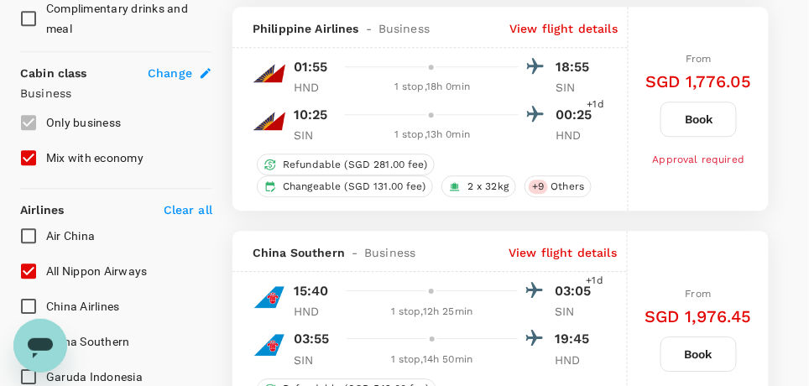
drag, startPoint x: 30, startPoint y: 157, endPoint x: 27, endPoint y: 165, distance: 9.0
click at [29, 157] on input "Mix with economy" at bounding box center [28, 157] width 35 height 35
checkbox input "false"
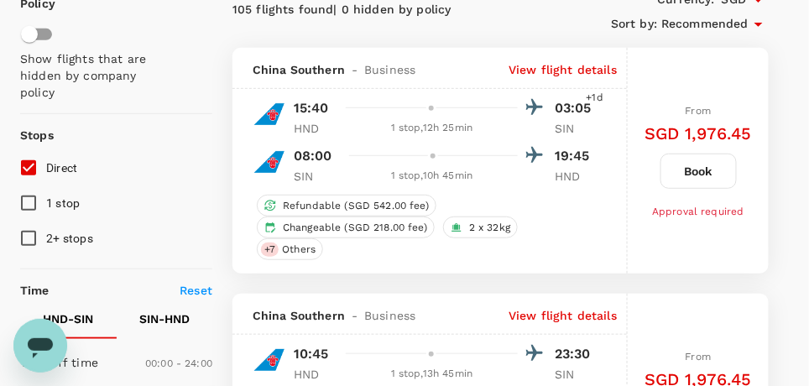
scroll to position [0, 0]
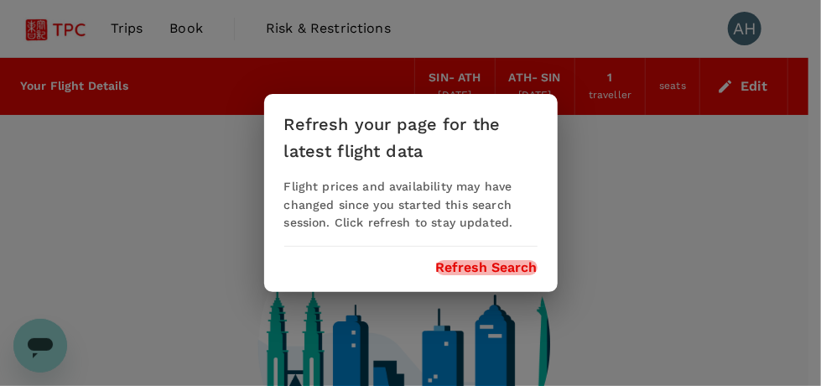
click at [497, 263] on button "Refresh Search" at bounding box center [487, 267] width 102 height 15
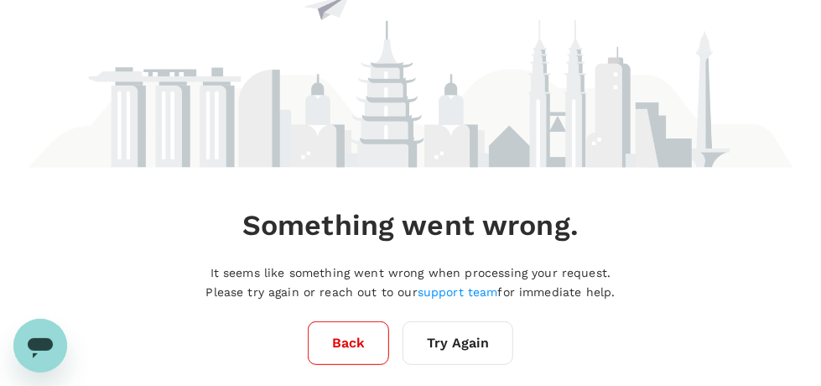
click at [335, 357] on button "Back" at bounding box center [348, 343] width 81 height 44
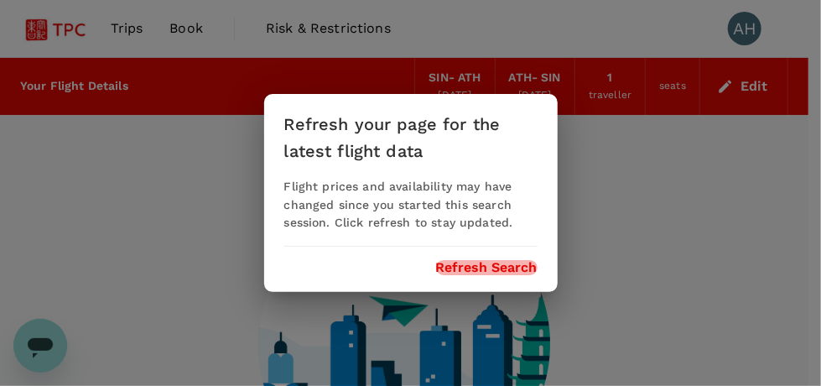
click at [494, 271] on button "Refresh Search" at bounding box center [487, 267] width 102 height 15
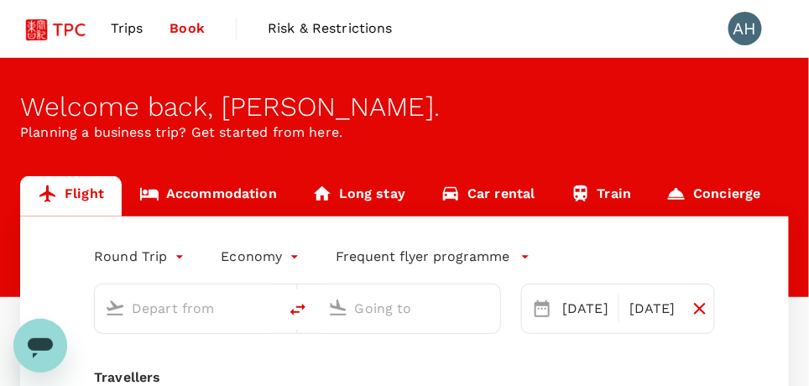
type input "Singapore Changi (SIN)"
type input "Athens Intl ([GEOGRAPHIC_DATA])"
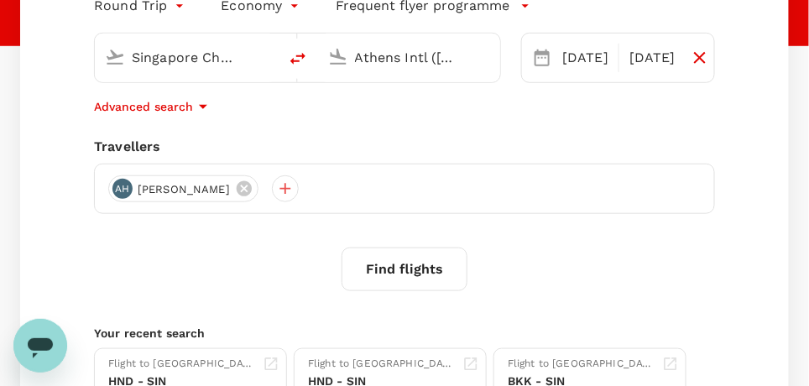
scroll to position [252, 0]
click at [235, 190] on icon at bounding box center [244, 188] width 18 height 18
click at [146, 183] on div at bounding box center [404, 188] width 621 height 50
click at [119, 186] on div at bounding box center [121, 187] width 27 height 27
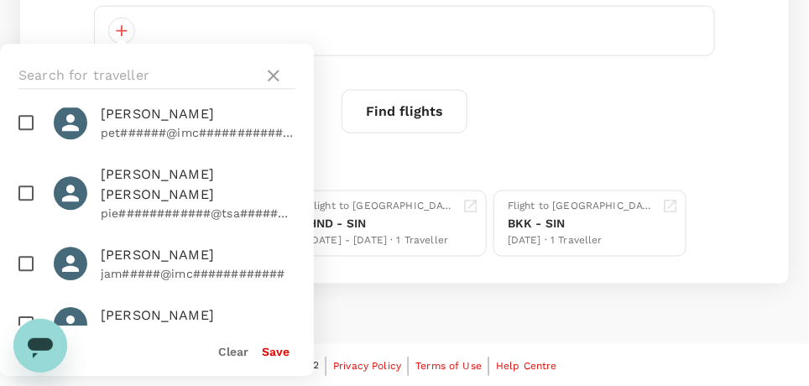
scroll to position [5490, 0]
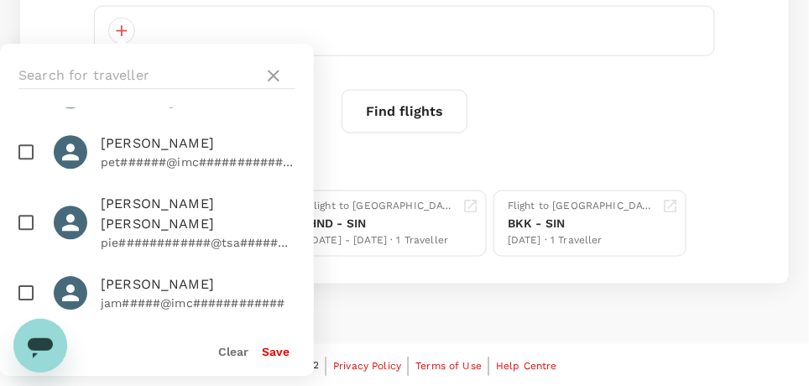
checkbox input "true"
click at [273, 357] on button "Save" at bounding box center [276, 352] width 28 height 13
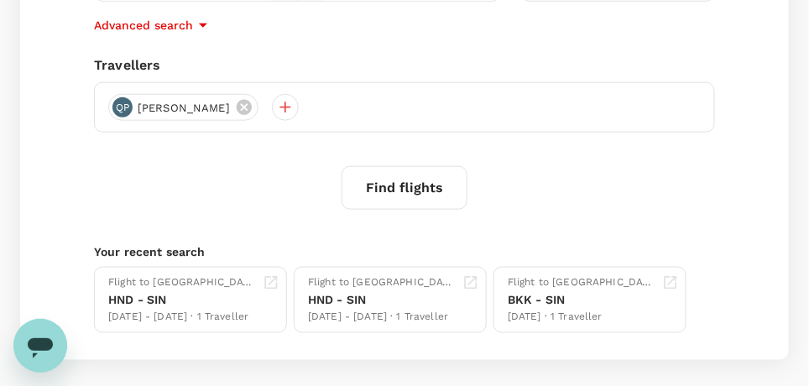
scroll to position [241, 0]
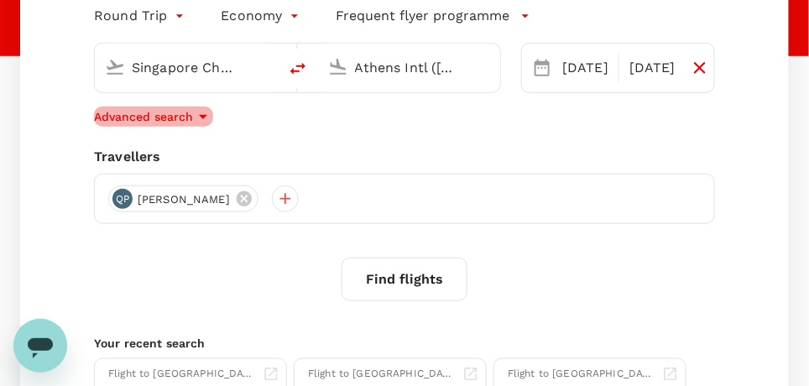
click at [170, 115] on p "Advanced search" at bounding box center [143, 116] width 99 height 17
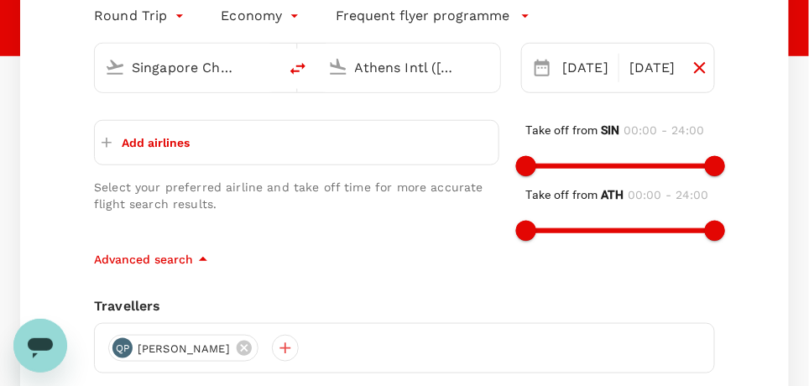
click at [153, 130] on button "Add airlines" at bounding box center [146, 143] width 88 height 30
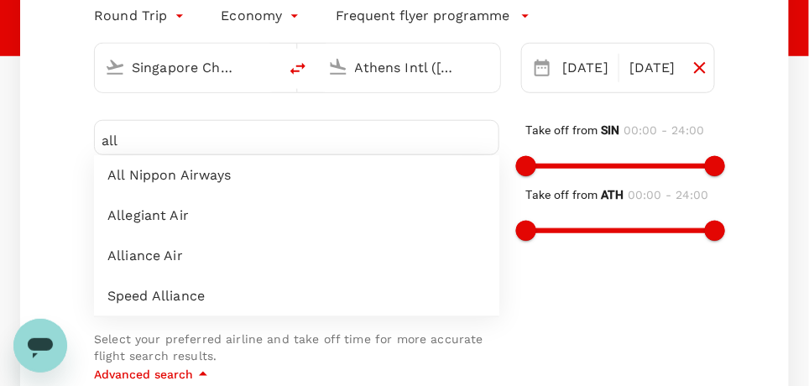
type input "all"
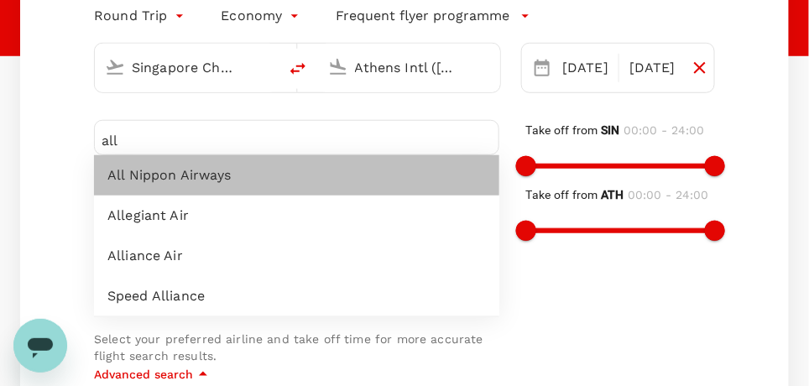
click at [128, 185] on div "All Nippon Airways" at bounding box center [296, 175] width 405 height 40
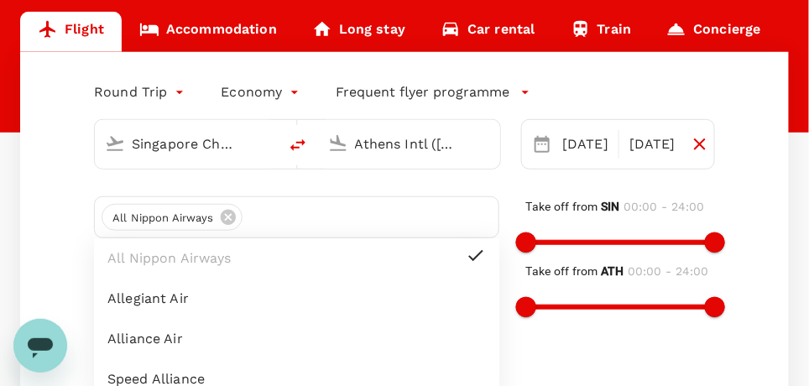
scroll to position [73, 0]
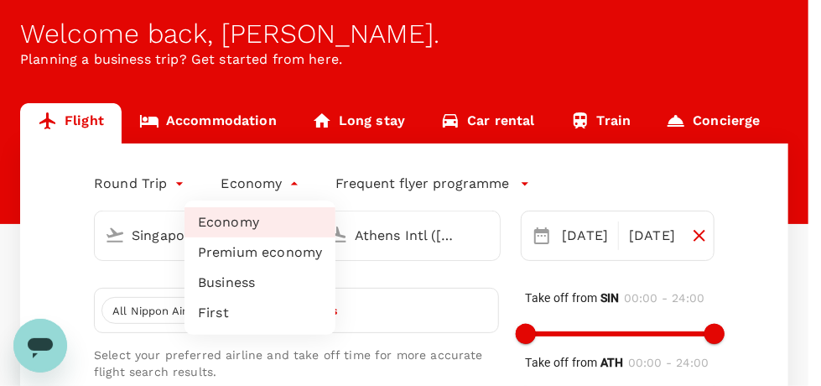
click at [241, 276] on li "Business" at bounding box center [260, 283] width 151 height 30
type input "business"
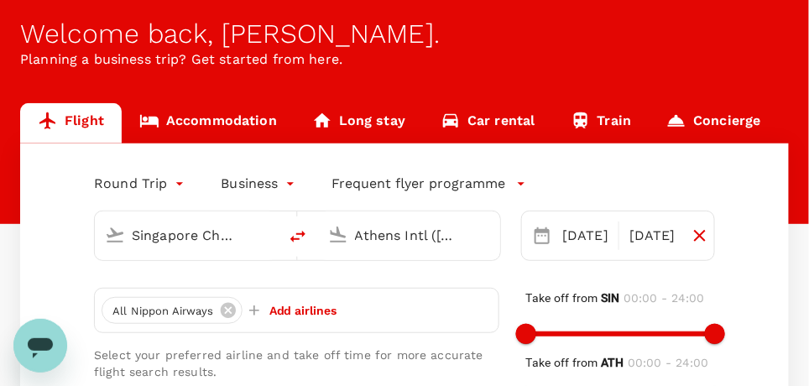
scroll to position [325, 0]
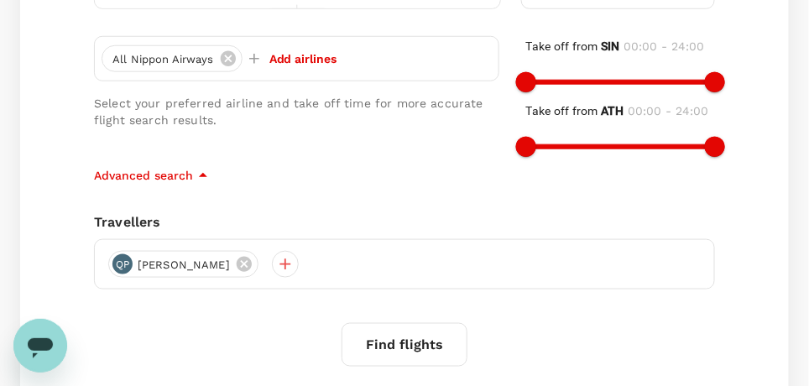
click at [404, 346] on button "Find flights" at bounding box center [404, 345] width 126 height 44
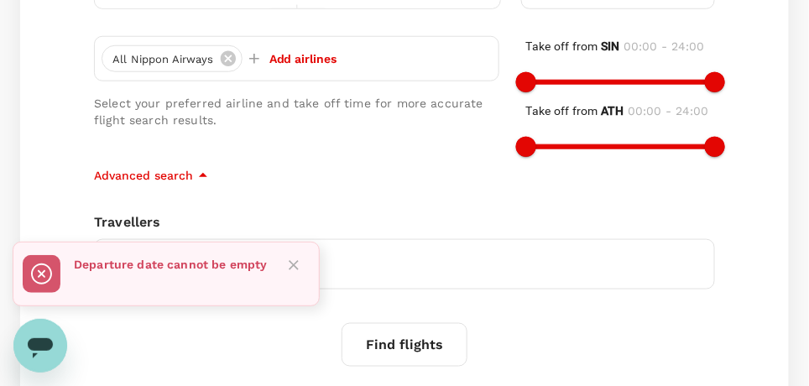
click at [247, 154] on div "All Nippon Airways Add airlines Select your preferred airline and take off time…" at bounding box center [283, 87] width 432 height 156
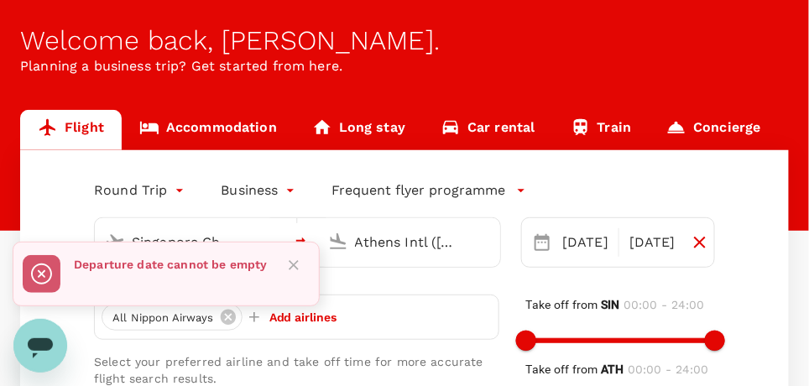
scroll to position [83, 0]
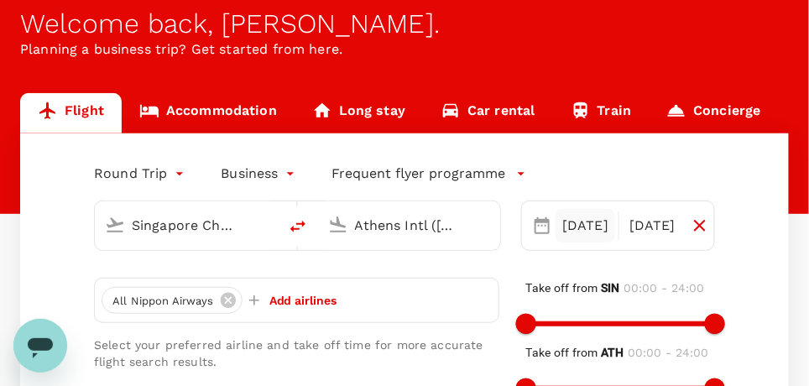
click at [584, 231] on div "[DATE]" at bounding box center [585, 226] width 60 height 34
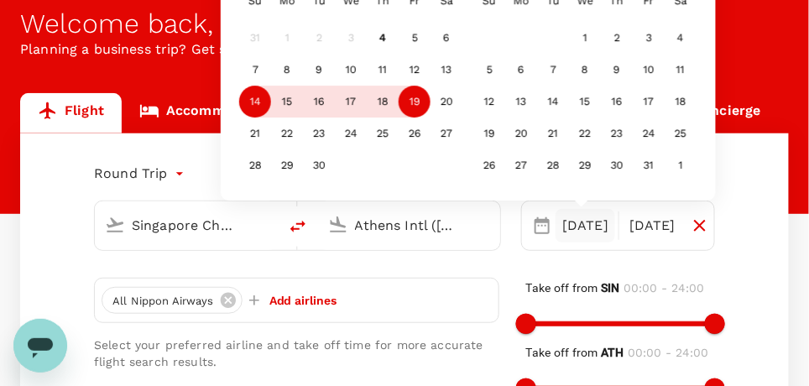
click at [247, 104] on div "14" at bounding box center [255, 102] width 32 height 32
click at [405, 99] on div "19" at bounding box center [414, 102] width 32 height 32
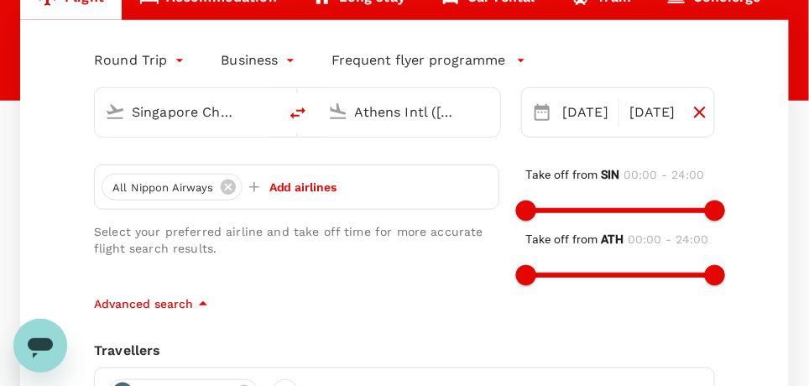
scroll to position [168, 0]
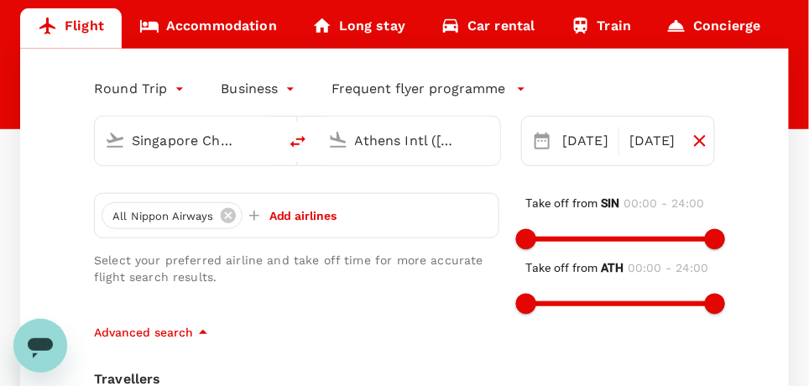
click at [214, 141] on input "Singapore Changi (SIN)" at bounding box center [187, 141] width 111 height 26
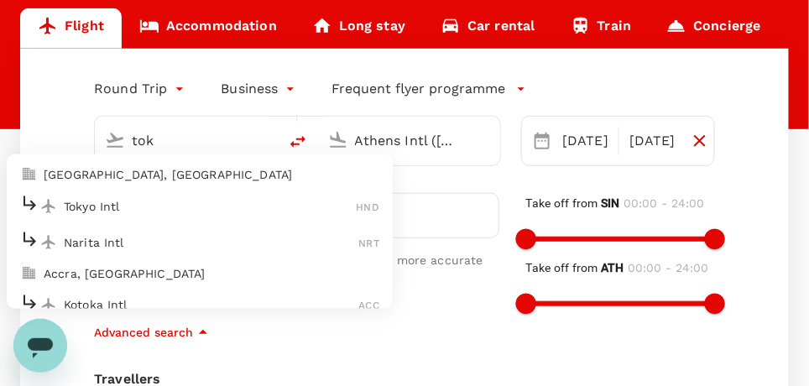
click at [138, 208] on p "Tokyo Intl" at bounding box center [210, 206] width 293 height 17
type input "Tokyo Intl (HND)"
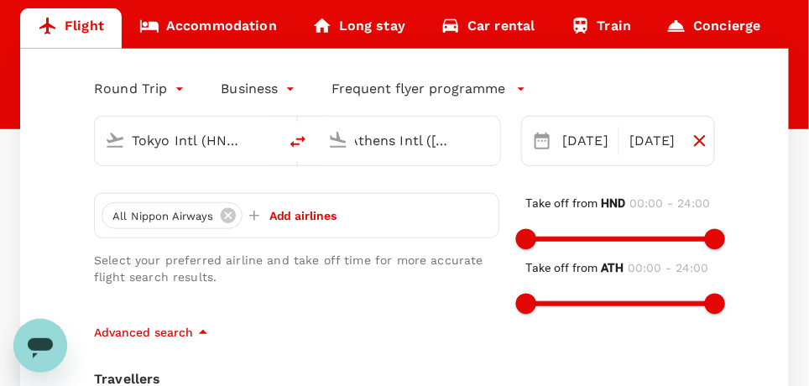
click at [390, 137] on input "Athens Intl ([GEOGRAPHIC_DATA])" at bounding box center [410, 141] width 111 height 26
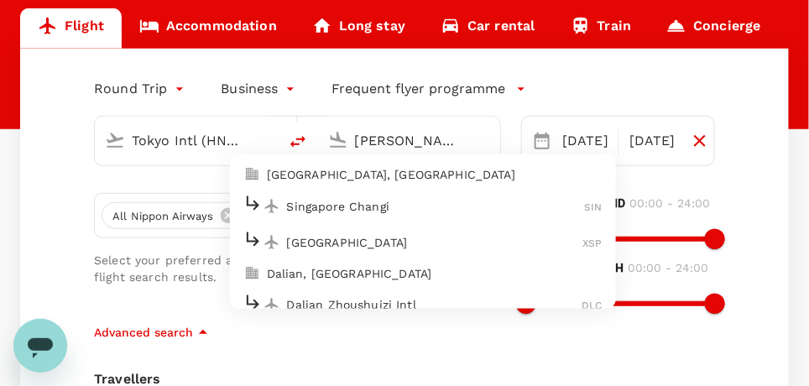
click at [355, 201] on p "Singapore Changi" at bounding box center [436, 206] width 298 height 17
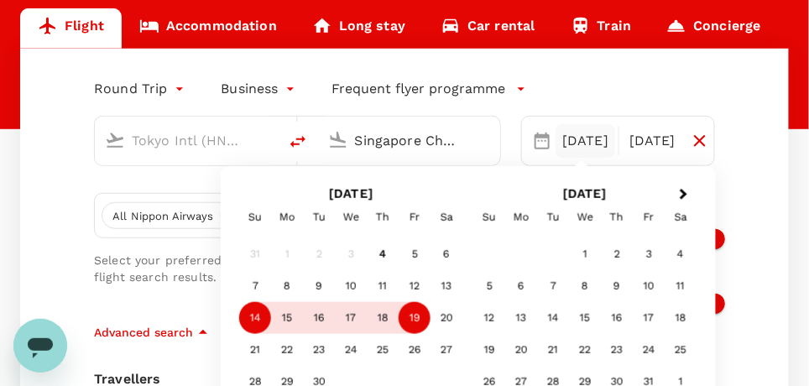
type input "Singapore Changi (SIN)"
click at [247, 316] on div "14" at bounding box center [255, 318] width 32 height 32
click at [402, 326] on div "19" at bounding box center [414, 318] width 32 height 32
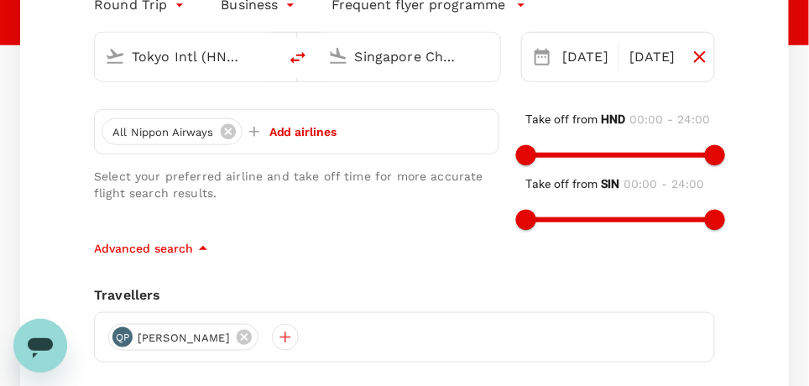
scroll to position [419, 0]
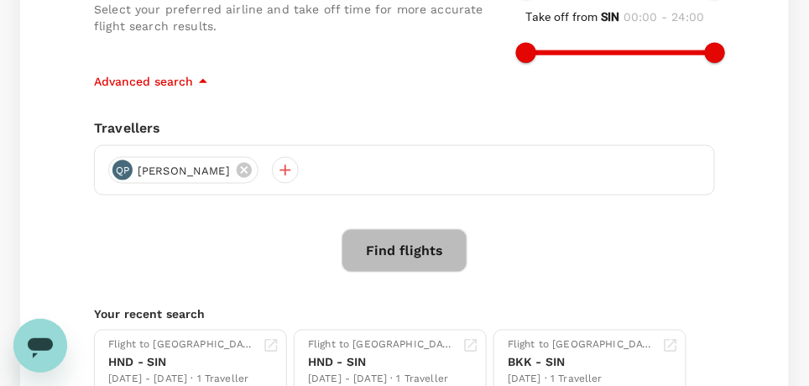
click at [405, 244] on button "Find flights" at bounding box center [404, 251] width 126 height 44
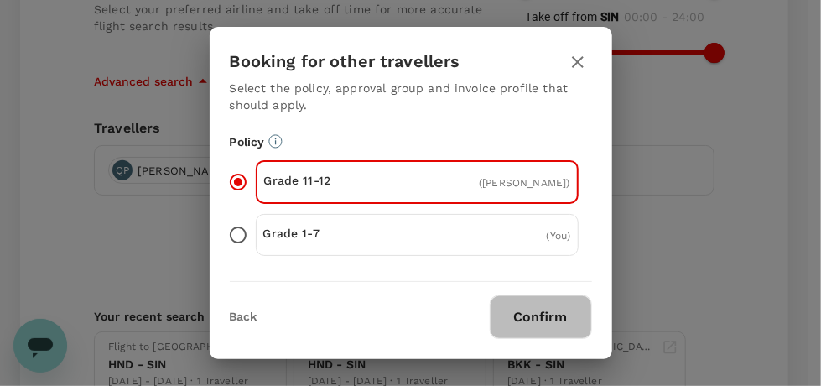
click at [533, 313] on button "Confirm" at bounding box center [541, 317] width 102 height 44
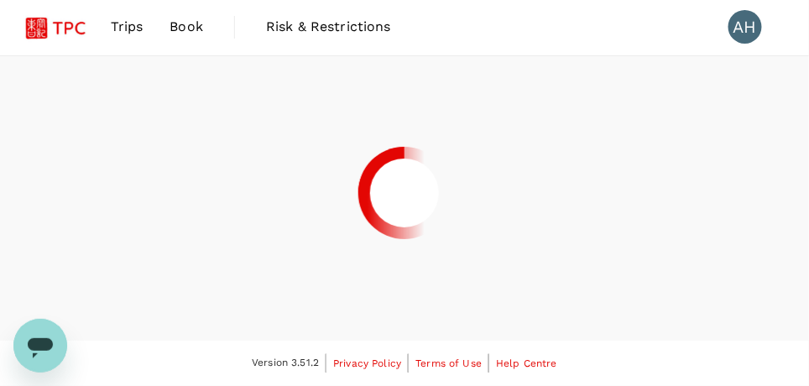
scroll to position [237, 0]
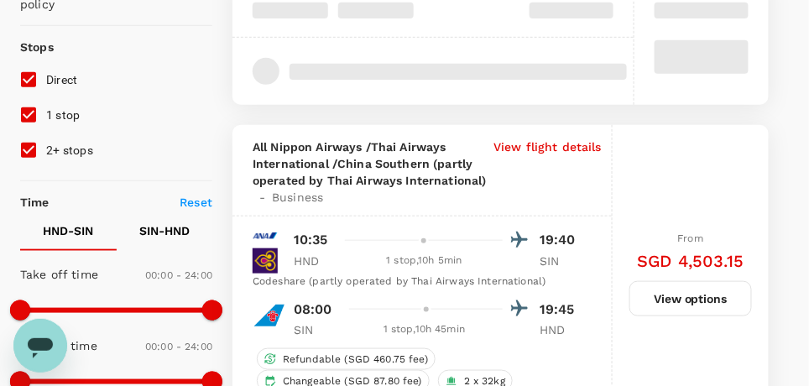
type input "1230"
checkbox input "false"
checkbox input "true"
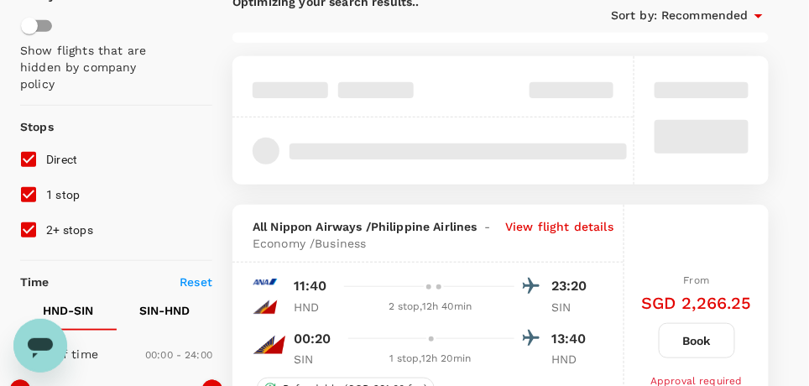
scroll to position [70, 0]
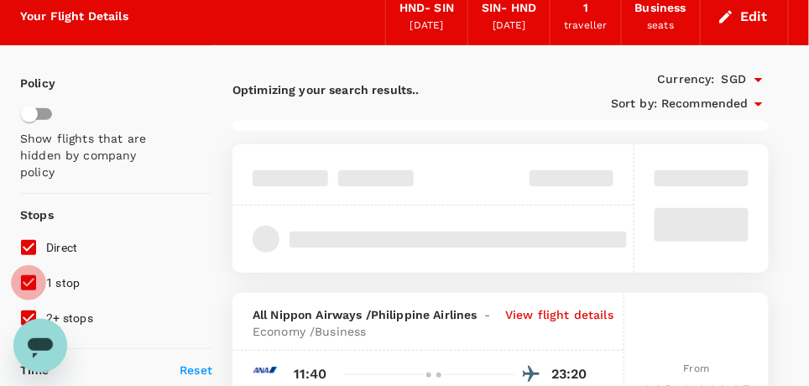
click at [31, 282] on input "1 stop" at bounding box center [28, 282] width 35 height 35
checkbox input "false"
click at [31, 314] on input "2+ stops" at bounding box center [28, 317] width 35 height 35
checkbox input "false"
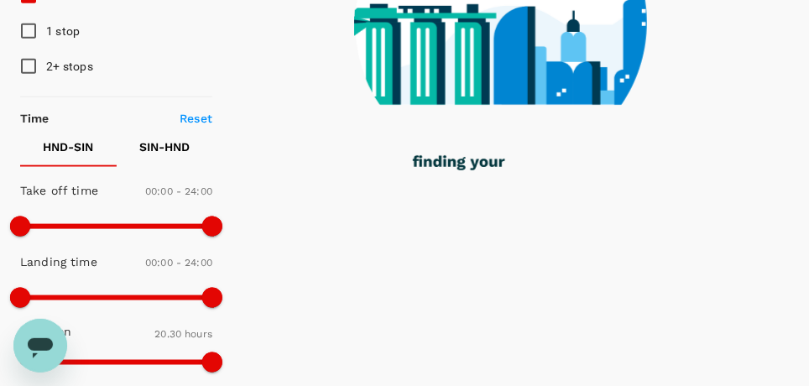
type input "1240"
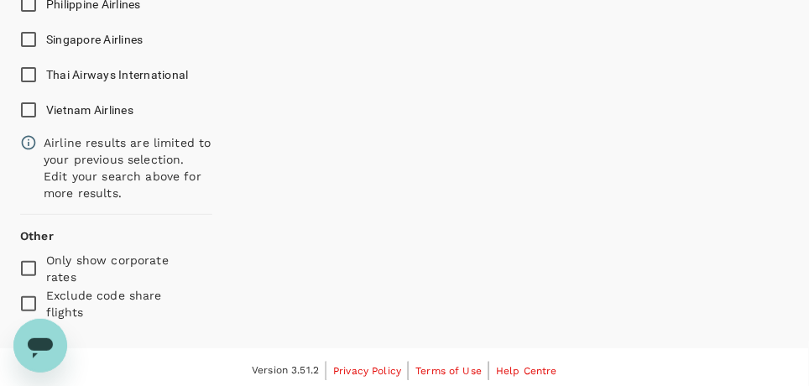
scroll to position [1368, 0]
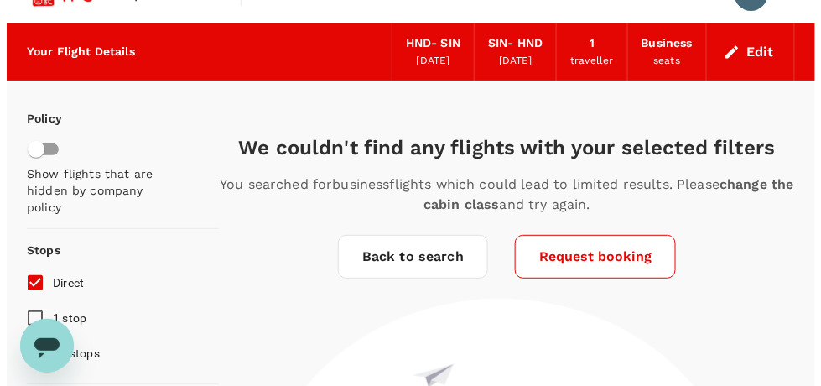
scroll to position [0, 0]
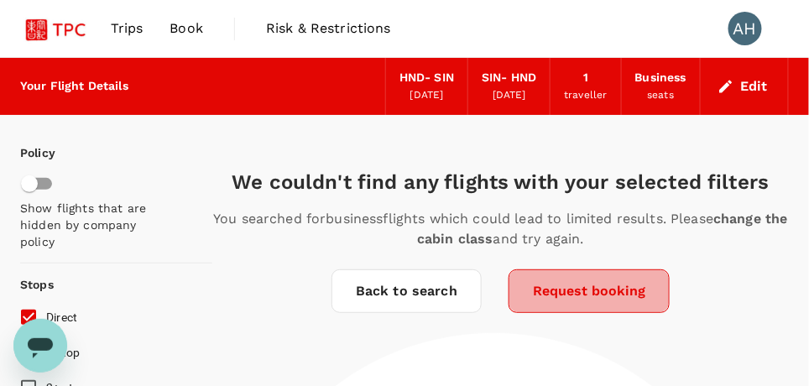
click at [584, 288] on button "Request booking" at bounding box center [588, 291] width 161 height 44
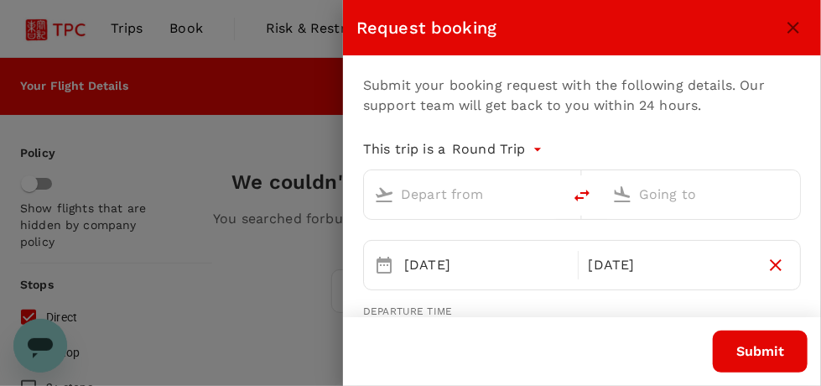
type input "Tokyo Intl (HND)"
type input "Singapore Changi (SIN)"
type input "65"
type input "93680471"
type input "[EMAIL_ADDRESS][DOMAIN_NAME]"
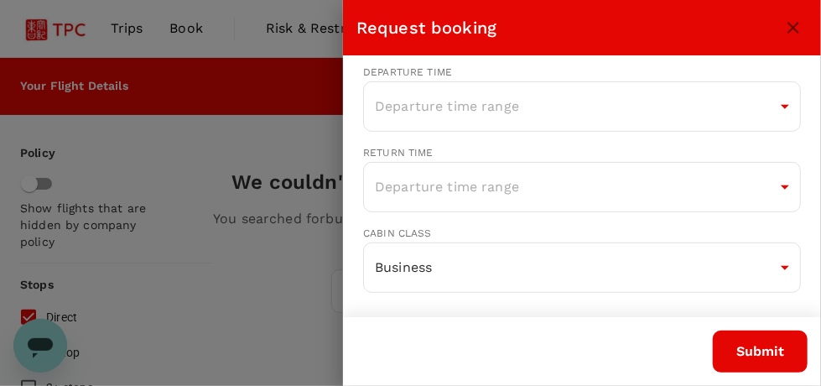
scroll to position [252, 0]
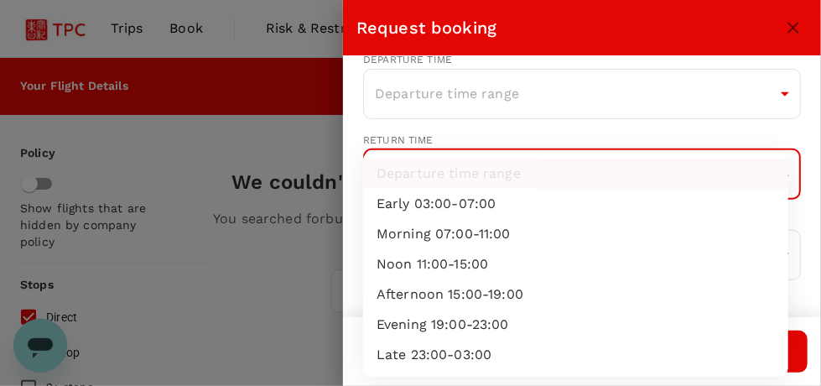
click at [433, 238] on li "Morning 07:00-11:00" at bounding box center [575, 234] width 425 height 30
type input "morning"
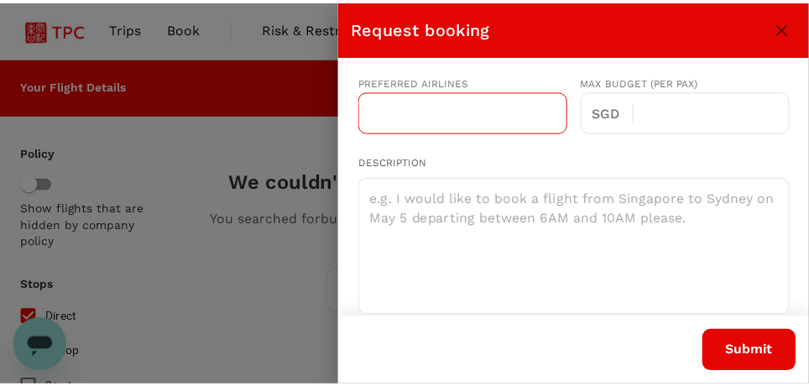
scroll to position [587, 0]
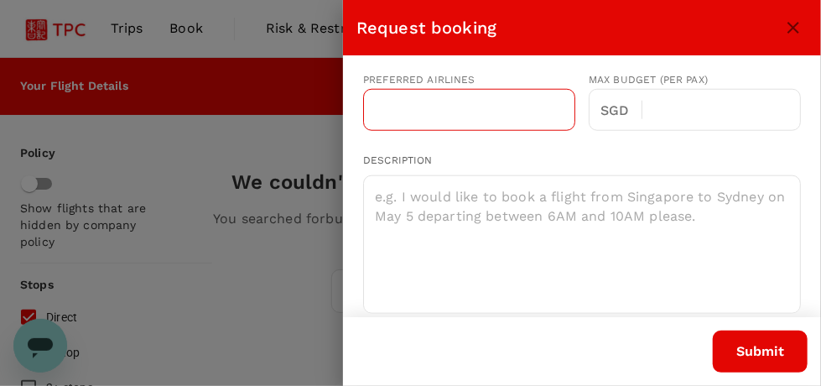
click at [455, 95] on input "text" at bounding box center [469, 110] width 212 height 42
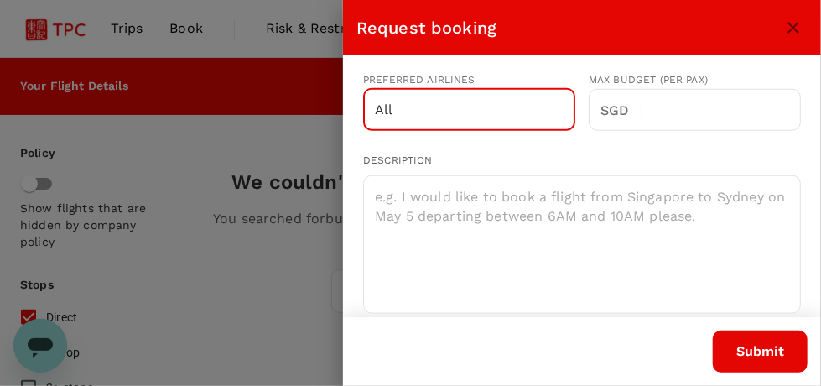
click at [463, 110] on input "All" at bounding box center [469, 110] width 212 height 42
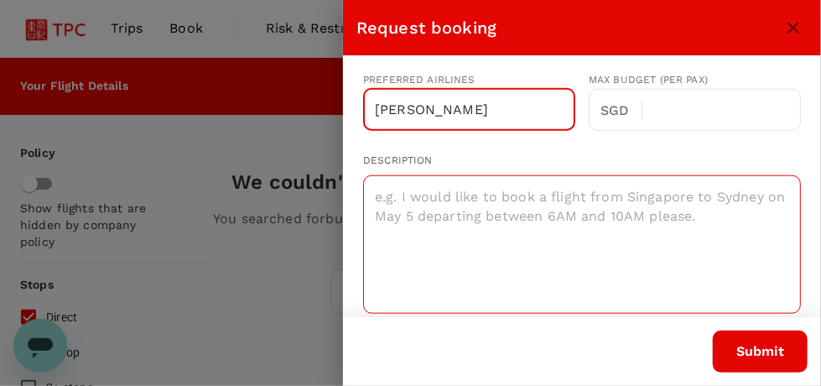
type input "[PERSON_NAME]"
click at [420, 209] on textarea at bounding box center [582, 244] width 438 height 138
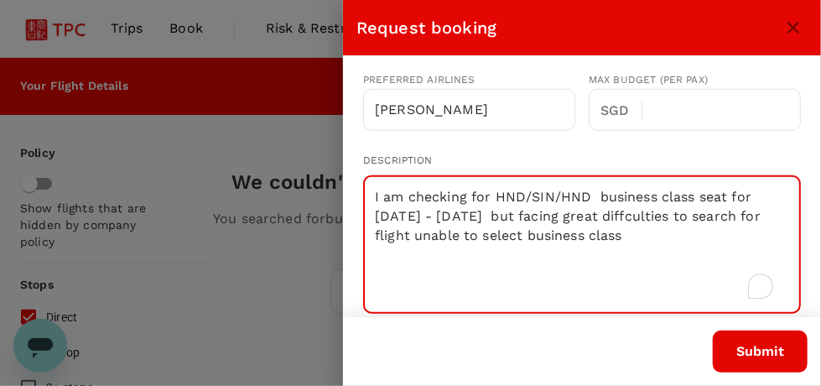
type textarea "I am checking for HND/SIN/HND business class seat for [DATE] - [DATE] but facin…"
click at [749, 349] on button "Submit" at bounding box center [760, 352] width 95 height 42
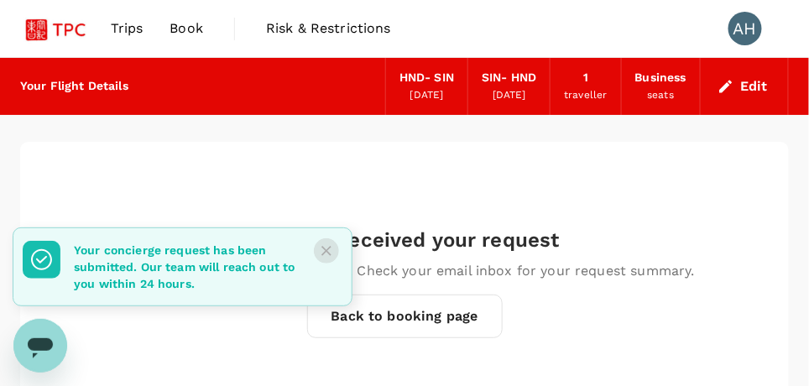
click at [327, 248] on icon "Close" at bounding box center [326, 251] width 10 height 10
